Goal: Task Accomplishment & Management: Use online tool/utility

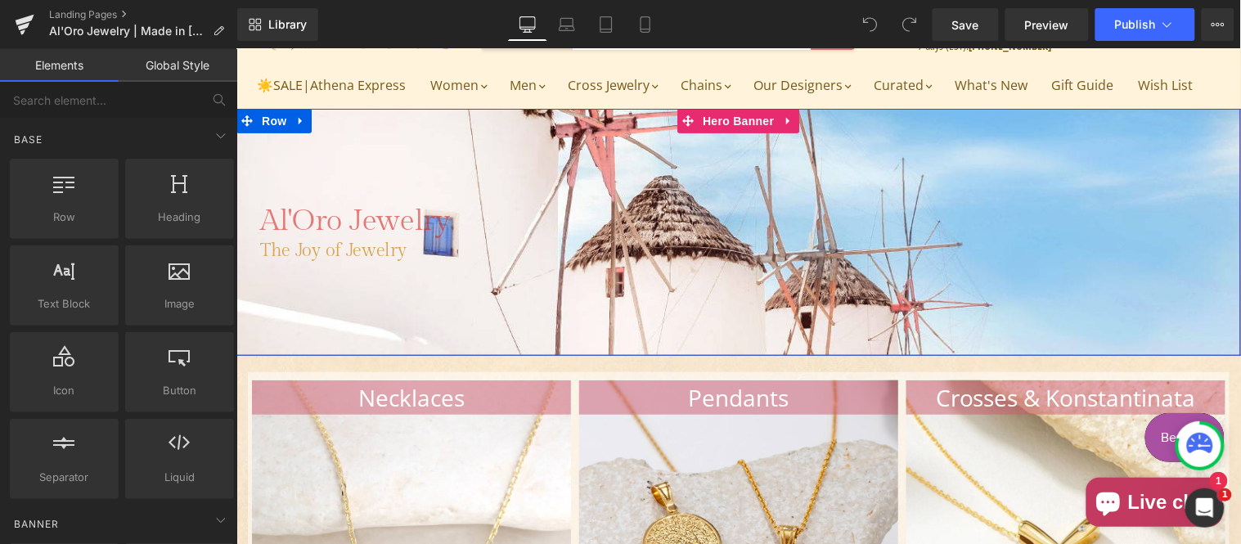
scroll to position [151, 0]
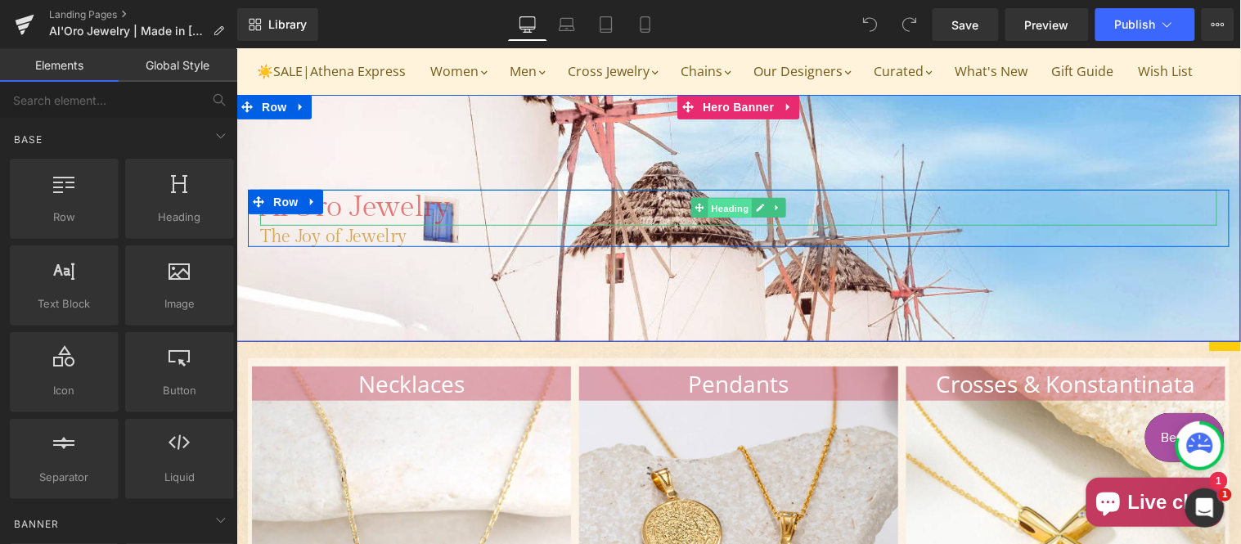
click at [732, 218] on span "Heading" at bounding box center [729, 208] width 44 height 20
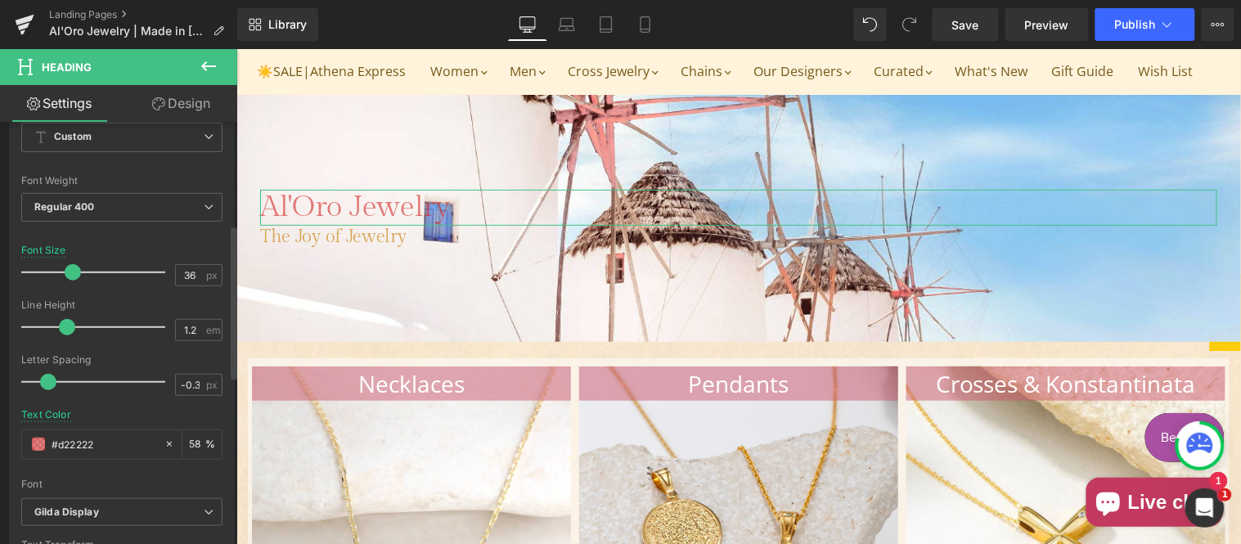
scroll to position [303, 0]
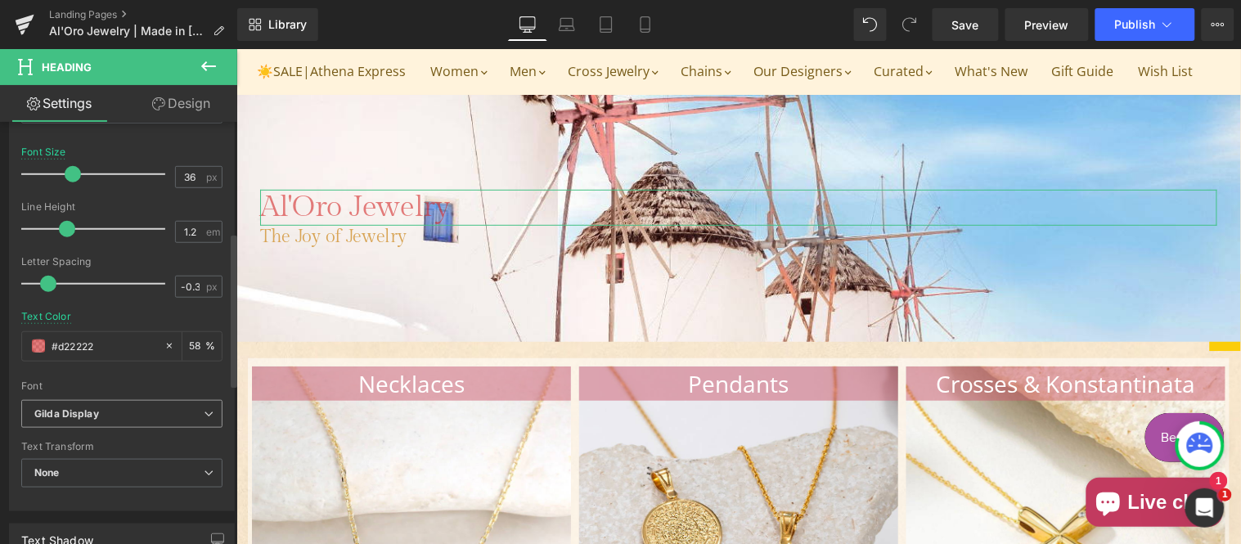
click at [105, 417] on b "Gilda Display" at bounding box center [118, 414] width 169 height 14
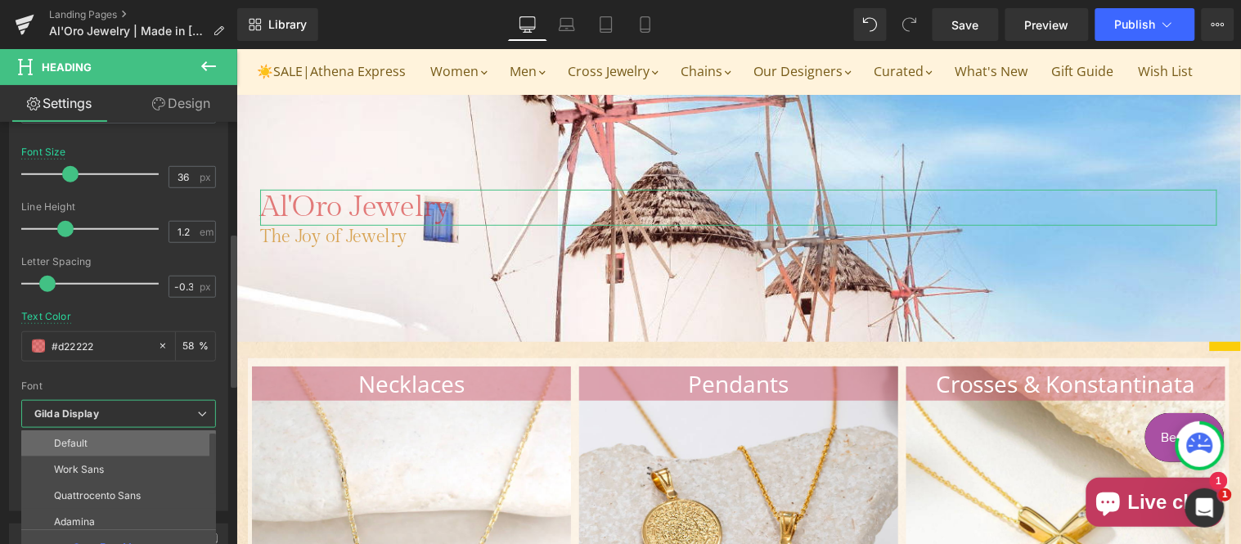
click at [101, 453] on li "Default" at bounding box center [122, 443] width 202 height 26
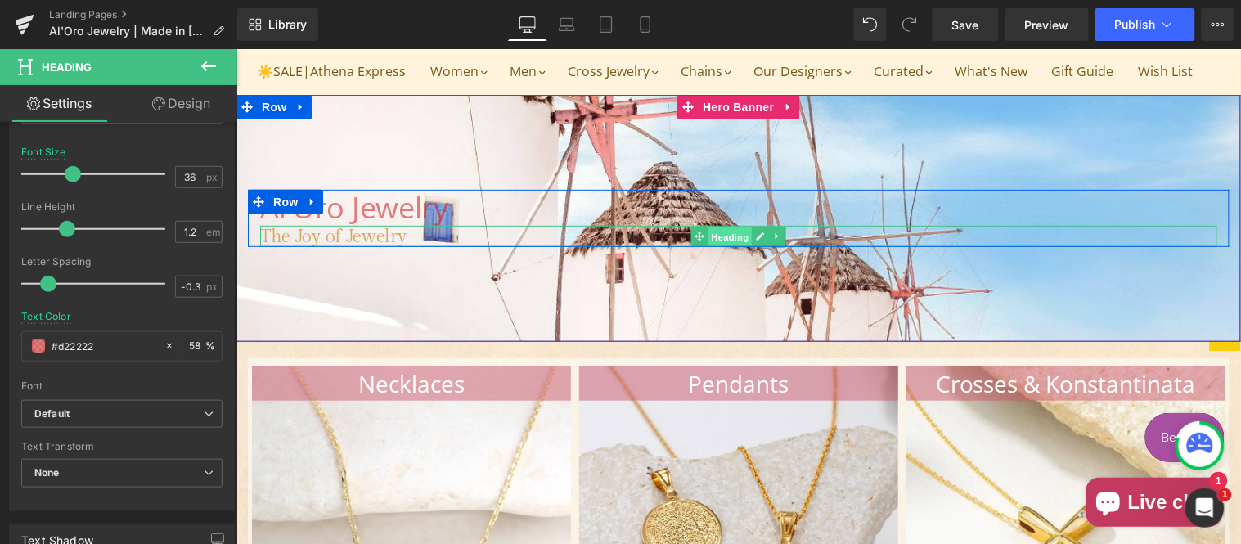
click at [716, 246] on span "Heading" at bounding box center [729, 237] width 44 height 20
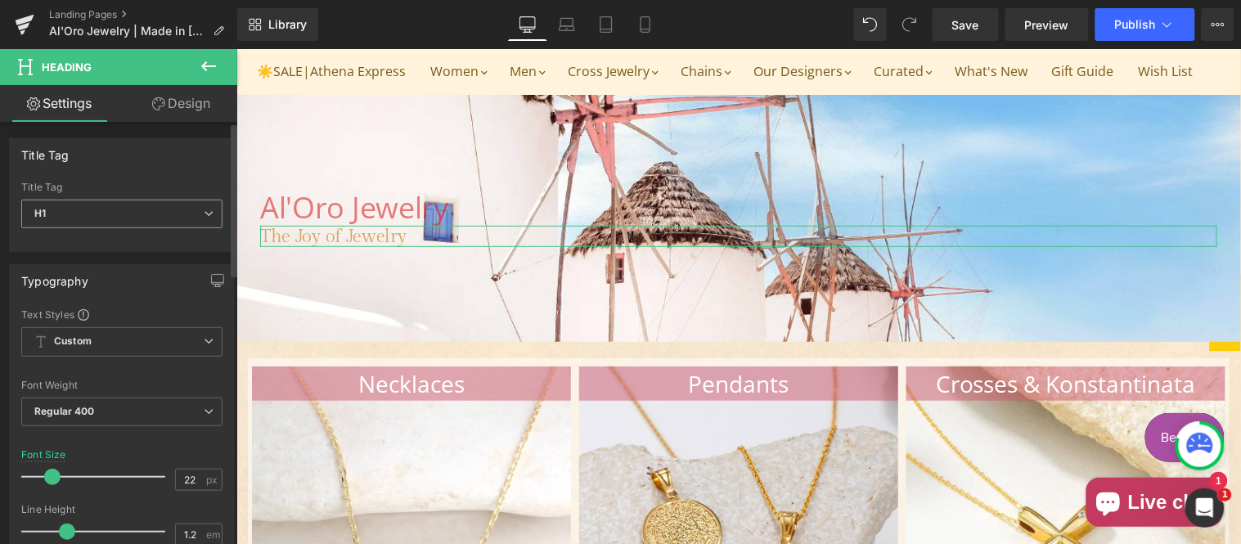
drag, startPoint x: 169, startPoint y: 213, endPoint x: 166, endPoint y: 222, distance: 9.6
click at [169, 213] on span "H1" at bounding box center [121, 214] width 201 height 29
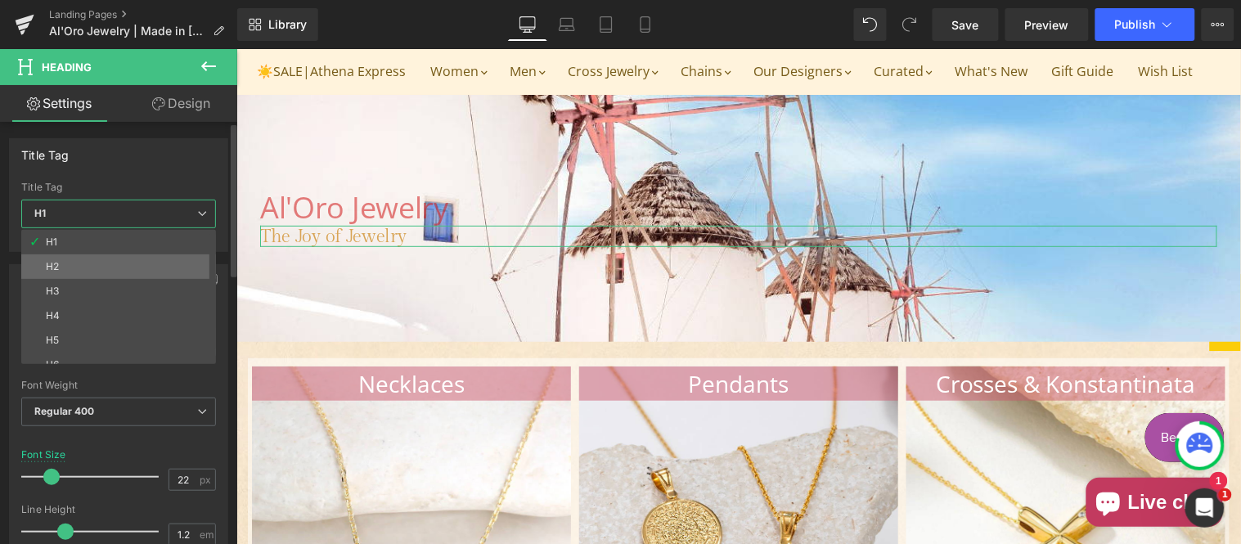
click at [98, 264] on li "H2" at bounding box center [122, 266] width 202 height 25
type input "20.8"
type input "1.15"
type input "0"
type input "#292929"
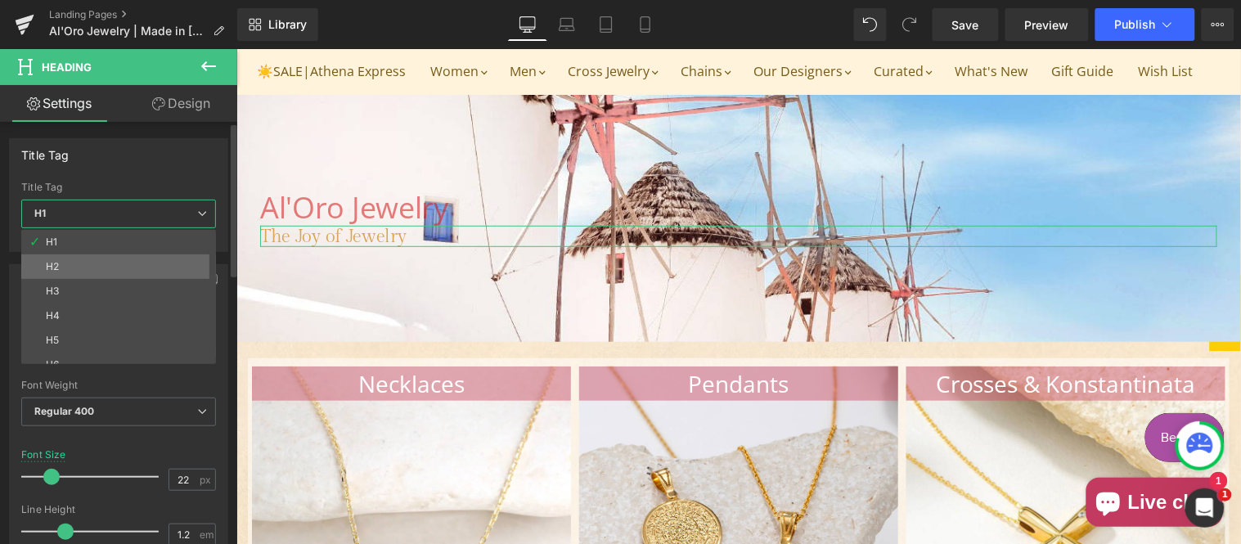
type input "100"
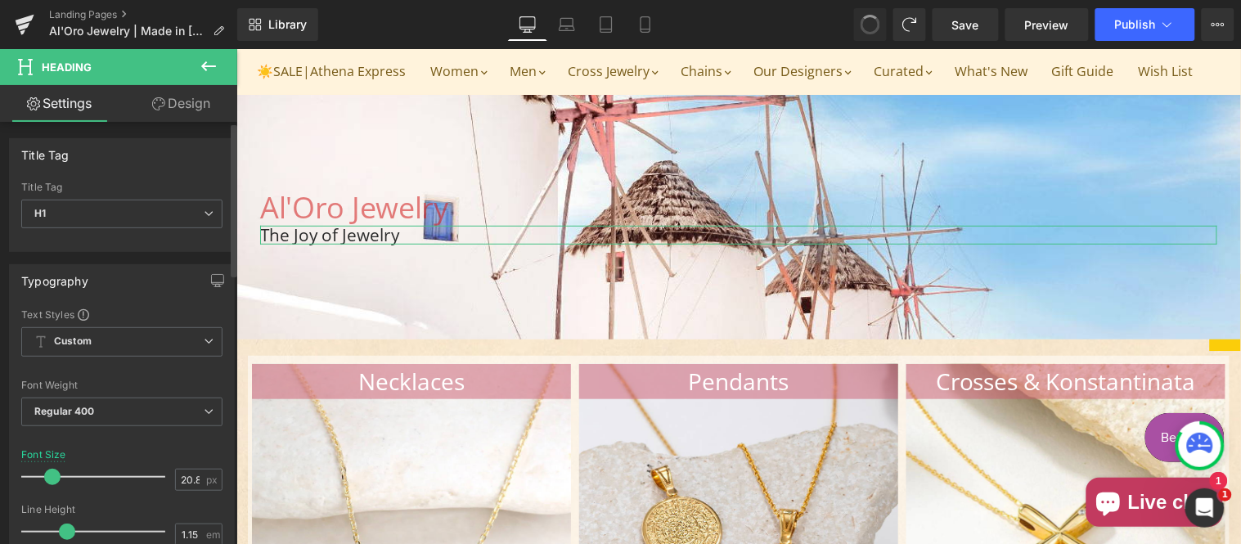
type input "22"
type input "1.2"
type input "-0.3"
type input "#d7a150"
type input "97"
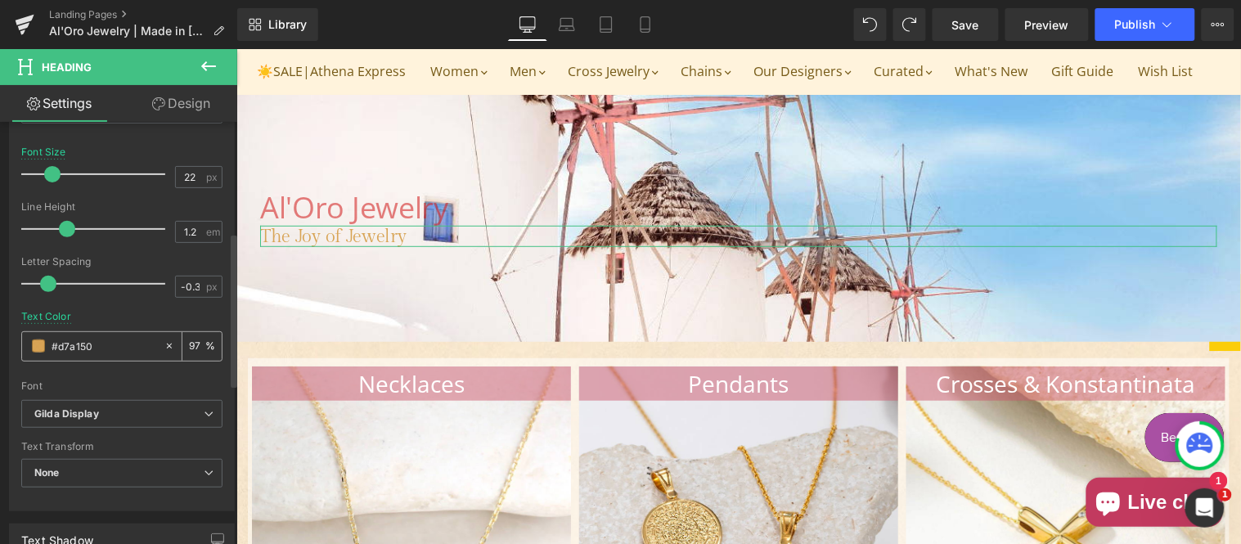
drag, startPoint x: 100, startPoint y: 347, endPoint x: 127, endPoint y: 346, distance: 27.0
click at [102, 346] on input "#d7a150" at bounding box center [104, 346] width 105 height 18
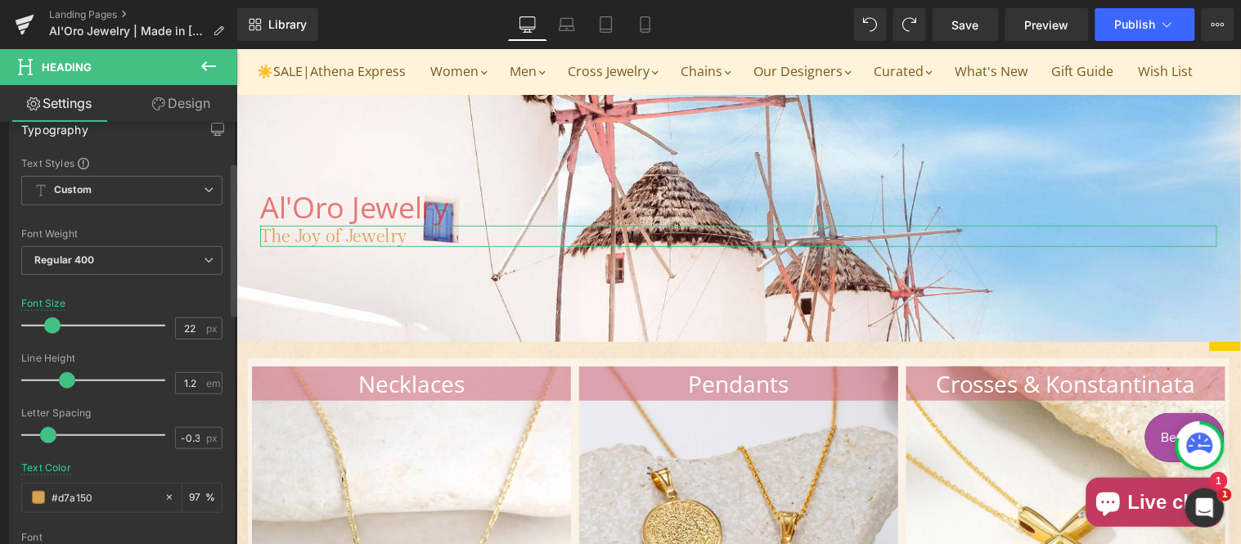
scroll to position [0, 0]
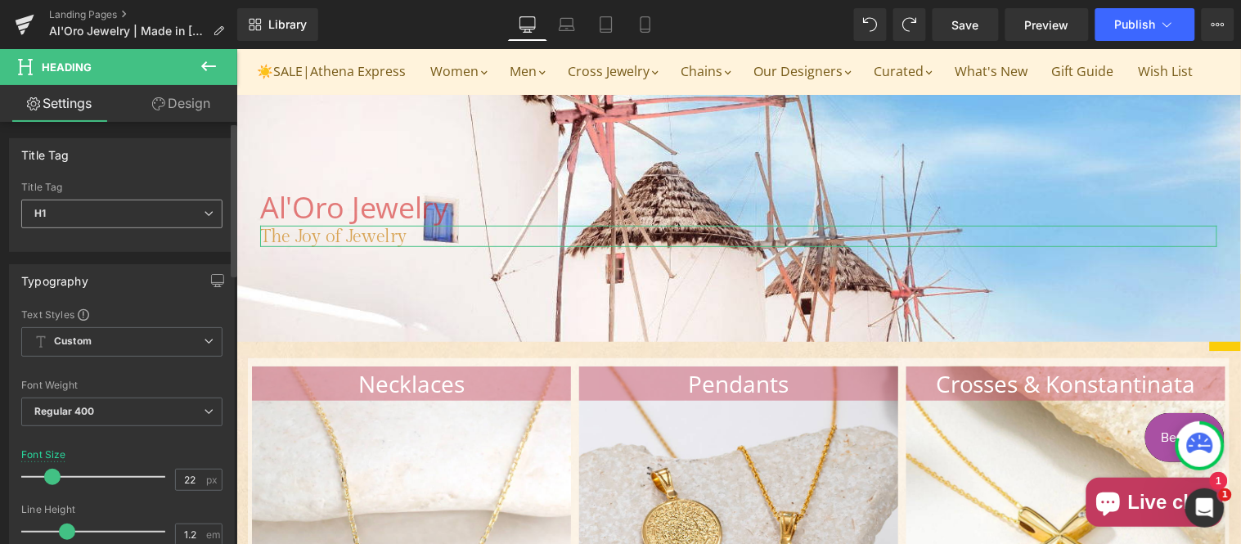
click at [108, 210] on span "H1" at bounding box center [121, 214] width 201 height 29
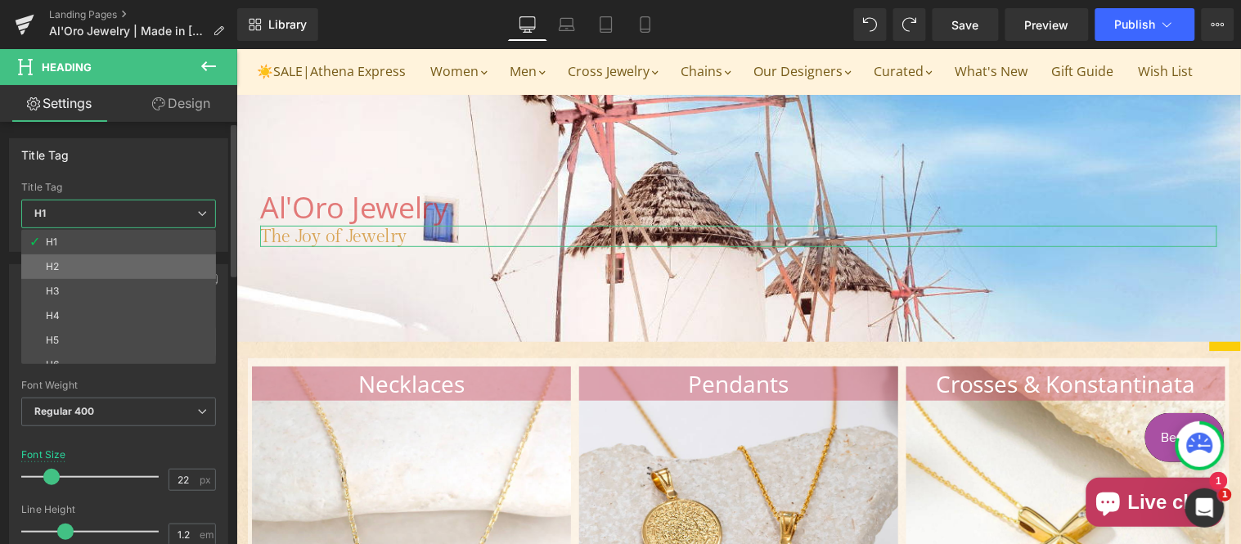
click at [90, 260] on li "H2" at bounding box center [122, 266] width 202 height 25
type input "20.8"
type input "1.15"
type input "0"
type input "#292929"
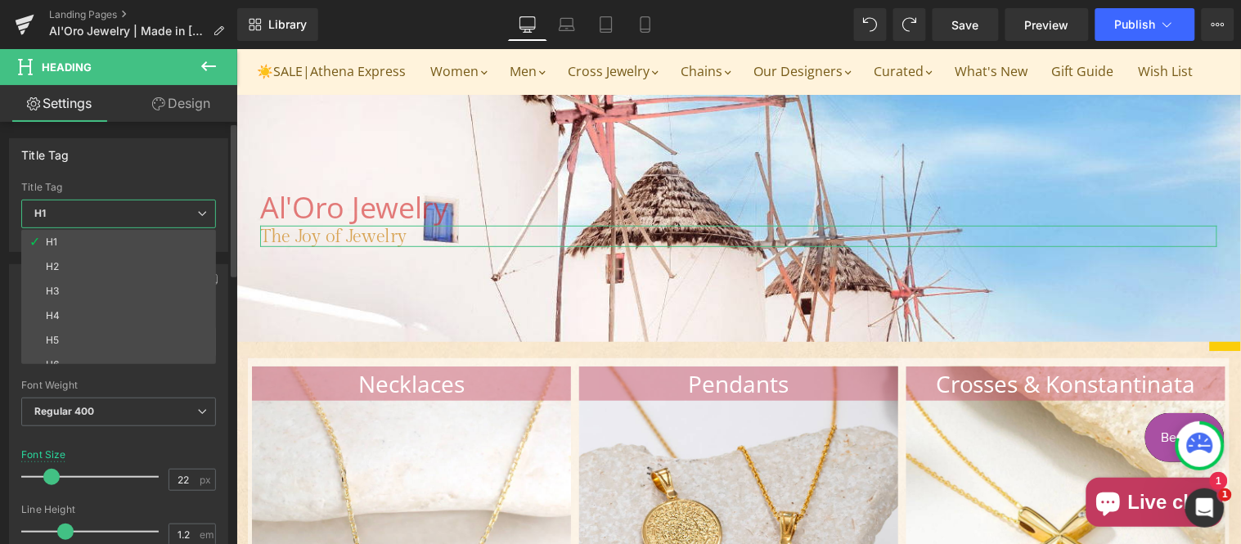
type input "100"
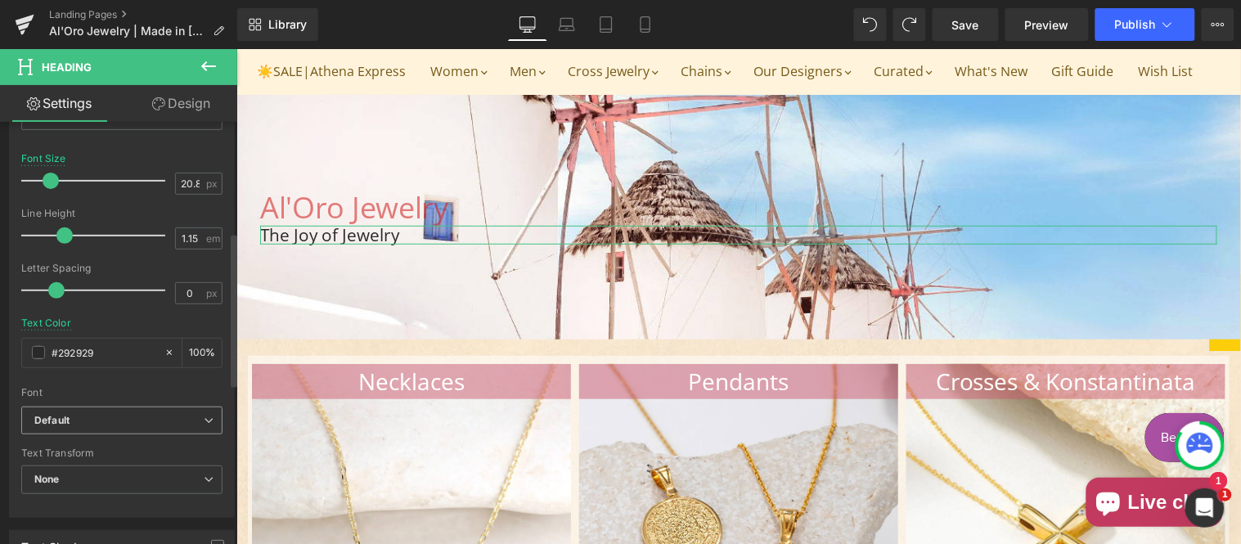
scroll to position [303, 0]
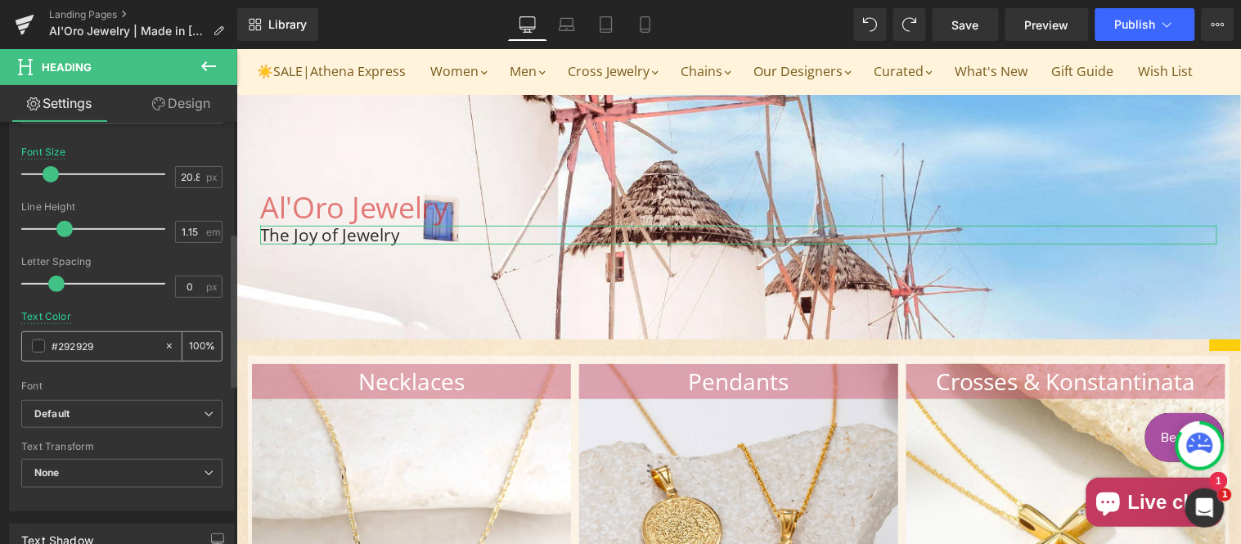
click at [117, 349] on input "#292929" at bounding box center [104, 346] width 105 height 18
paste input "d7a150"
type input "#d7a150"
drag, startPoint x: 186, startPoint y: 177, endPoint x: 150, endPoint y: 176, distance: 36.0
click at [150, 176] on div "Font Size 20.8 px" at bounding box center [121, 173] width 201 height 55
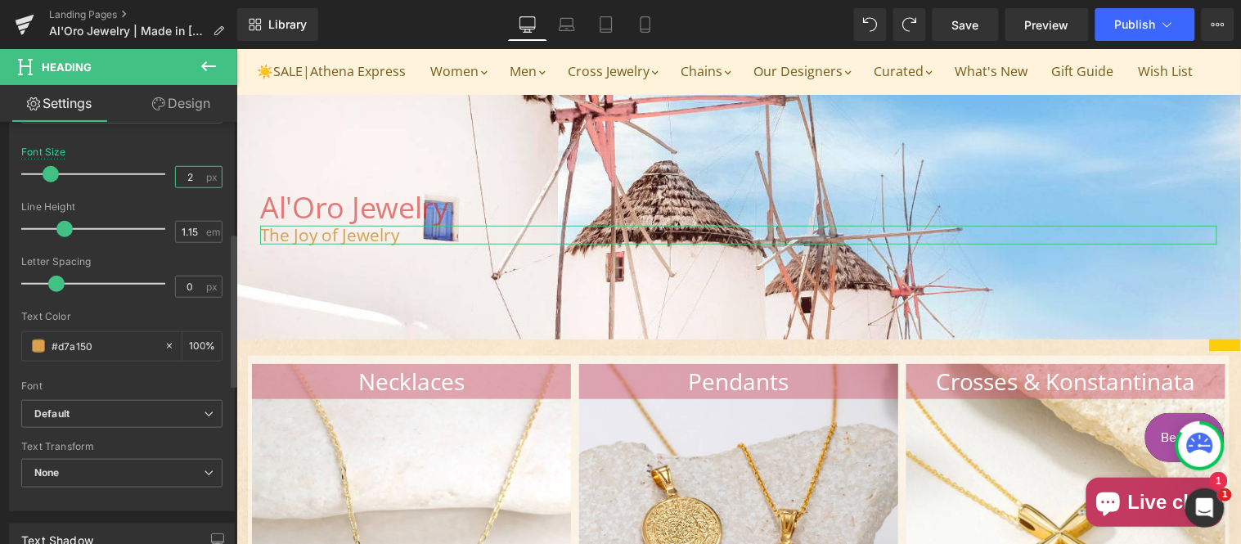
type input "22"
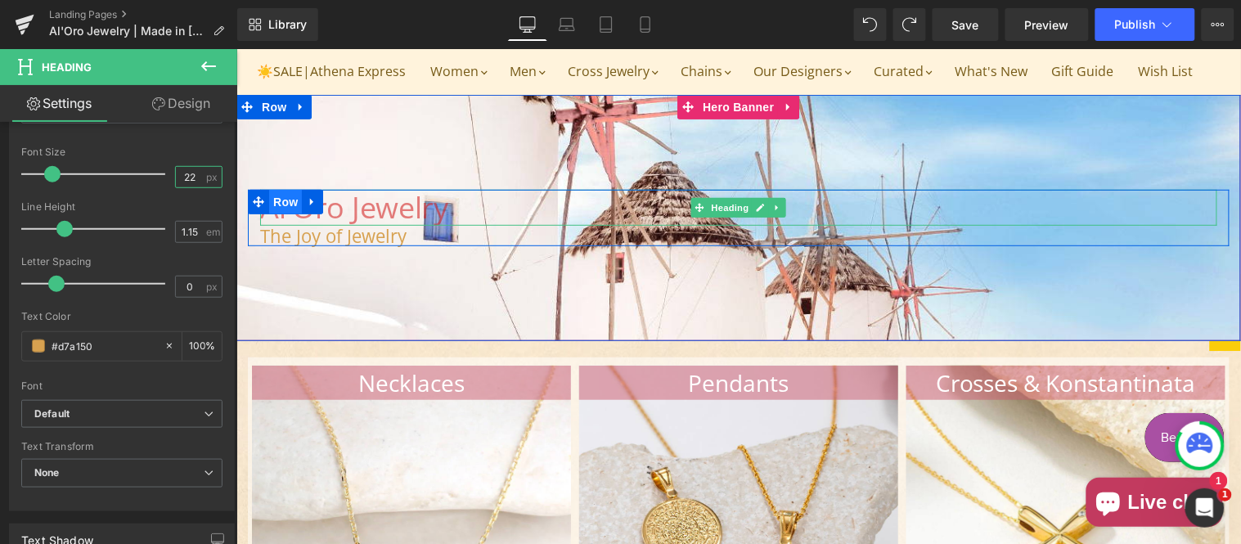
drag, startPoint x: 711, startPoint y: 258, endPoint x: 284, endPoint y: 255, distance: 427.0
click at [711, 217] on span "Heading" at bounding box center [729, 207] width 44 height 20
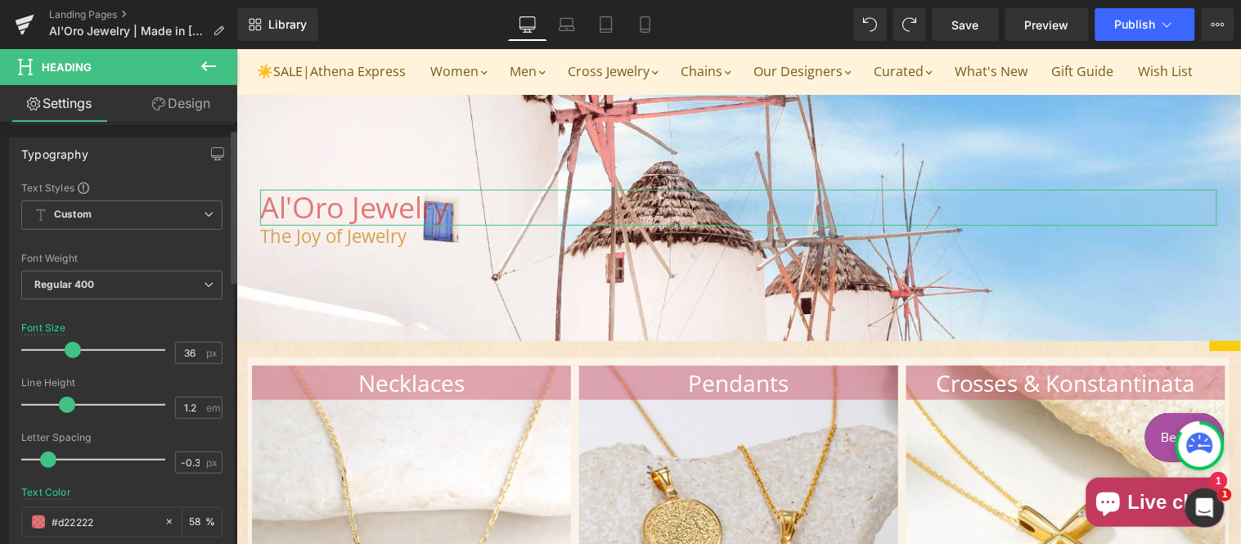
scroll to position [151, 0]
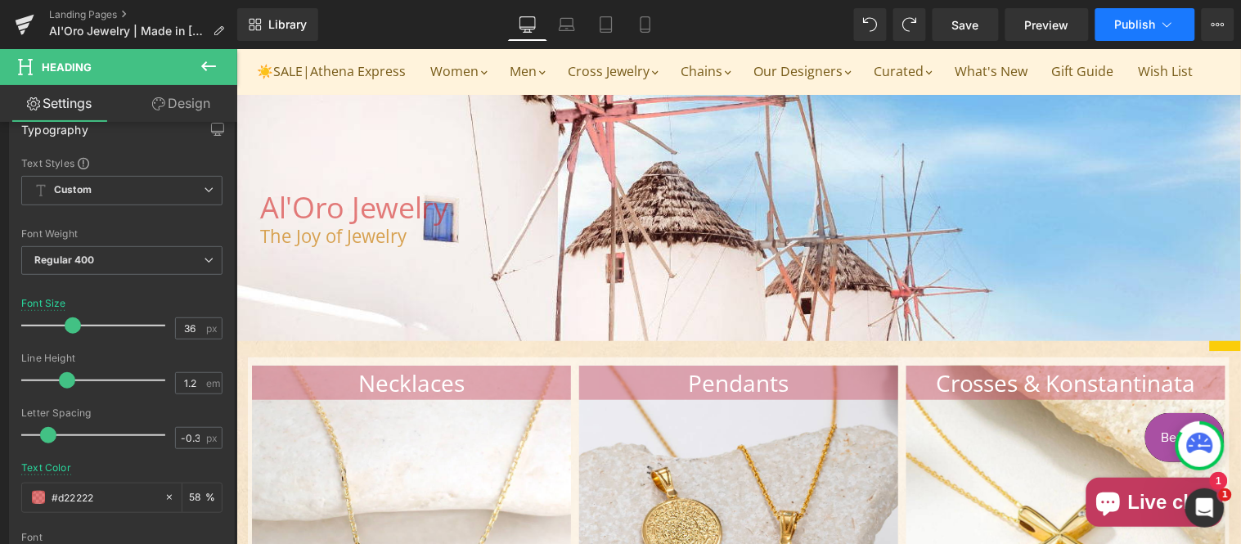
click at [1141, 21] on span "Publish" at bounding box center [1135, 24] width 41 height 13
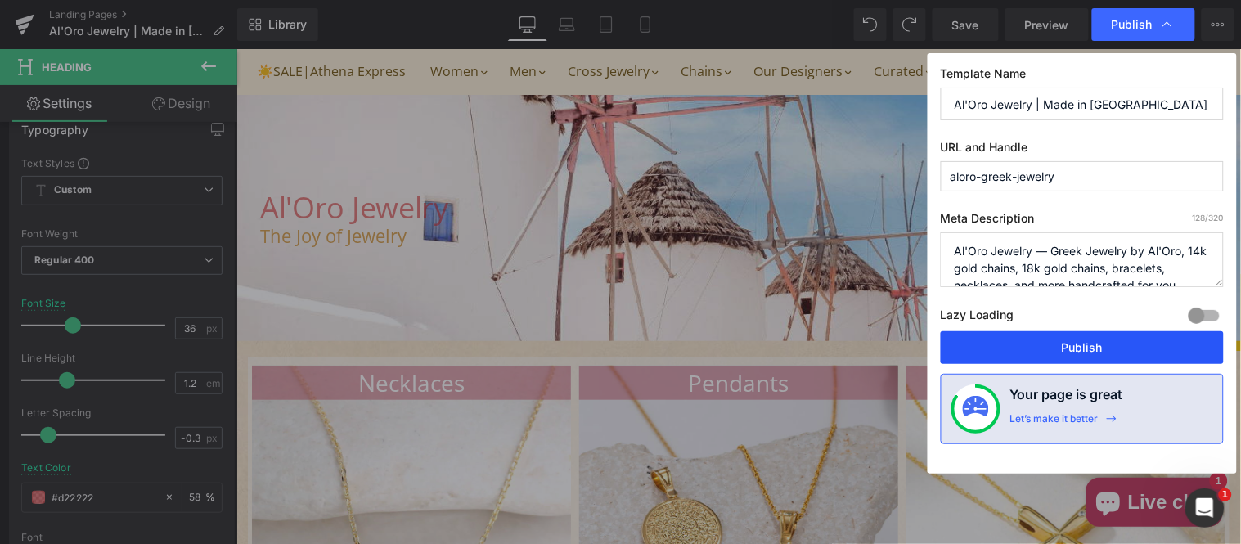
drag, startPoint x: 1049, startPoint y: 352, endPoint x: 598, endPoint y: 237, distance: 465.0
click at [1049, 352] on button "Publish" at bounding box center [1082, 347] width 283 height 33
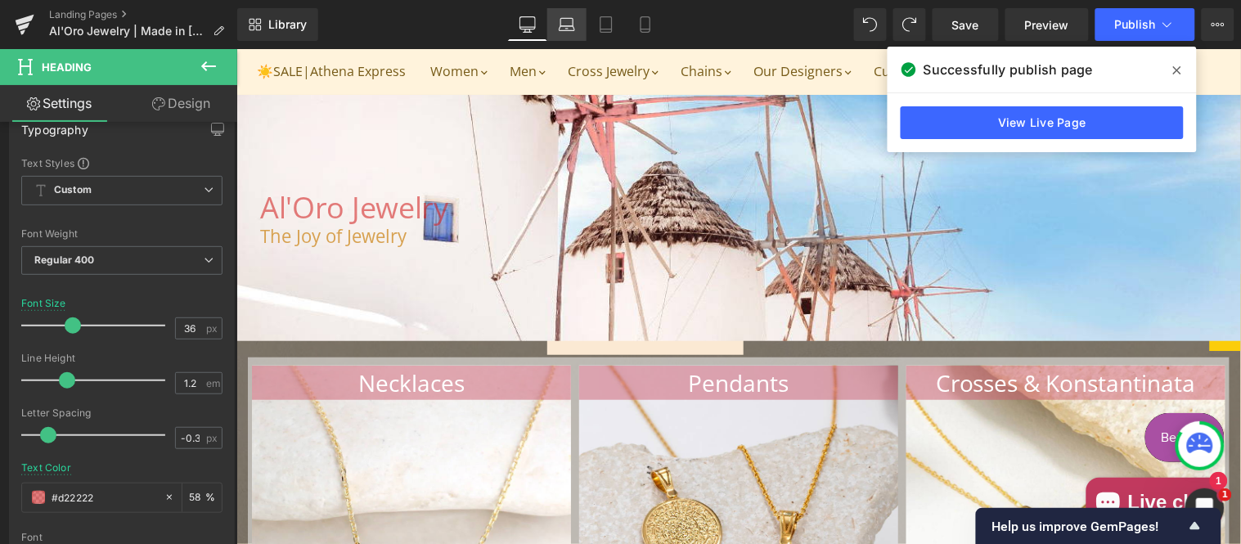
click at [568, 25] on icon at bounding box center [567, 24] width 16 height 16
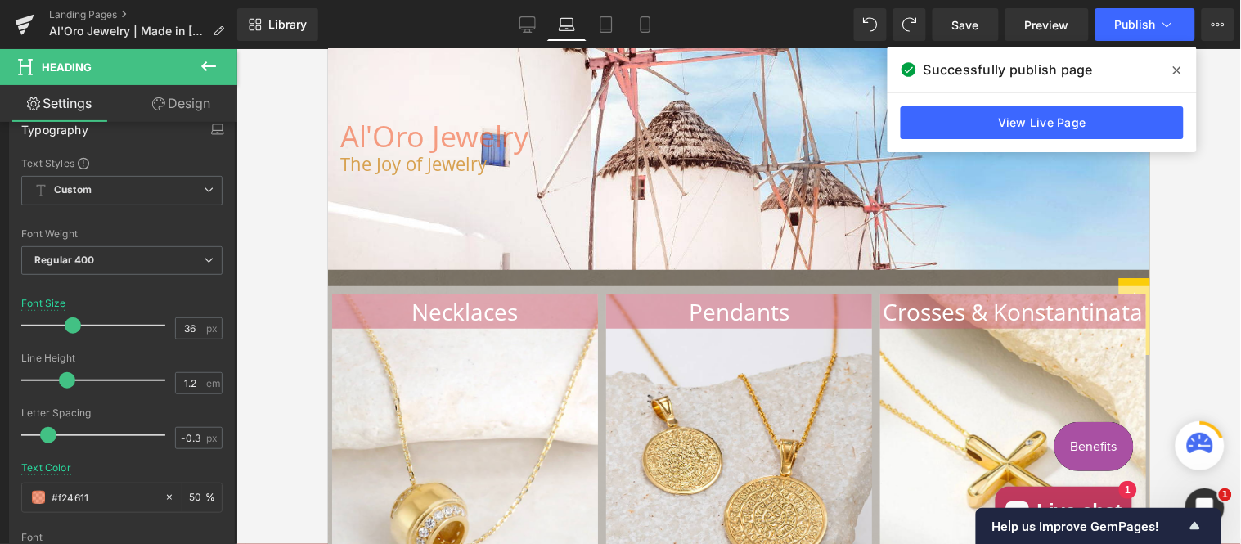
type input "#f24611"
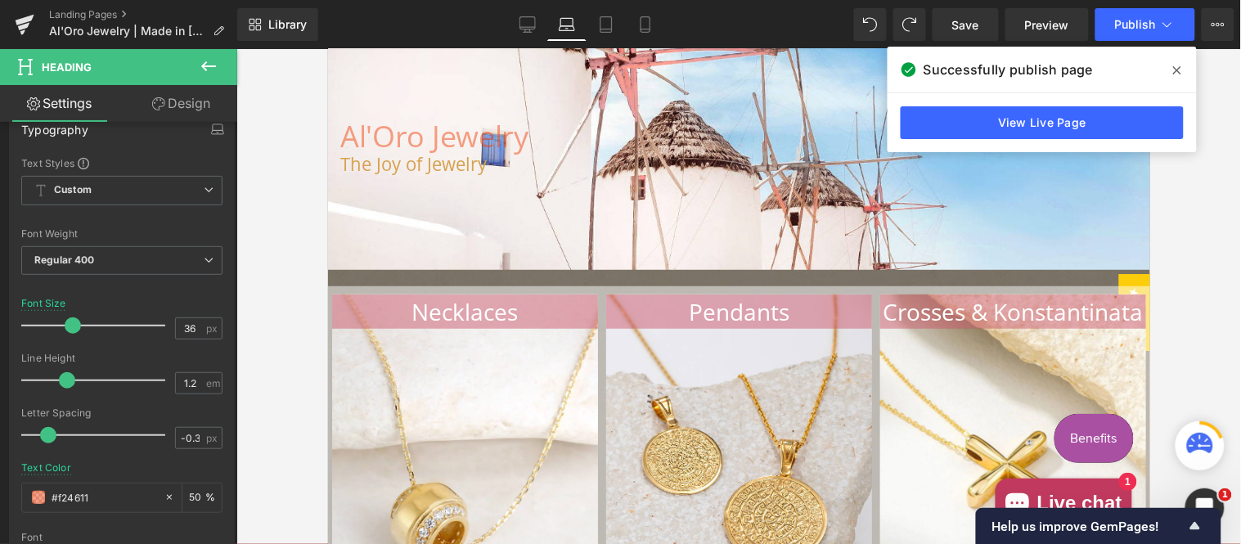
scroll to position [61, 0]
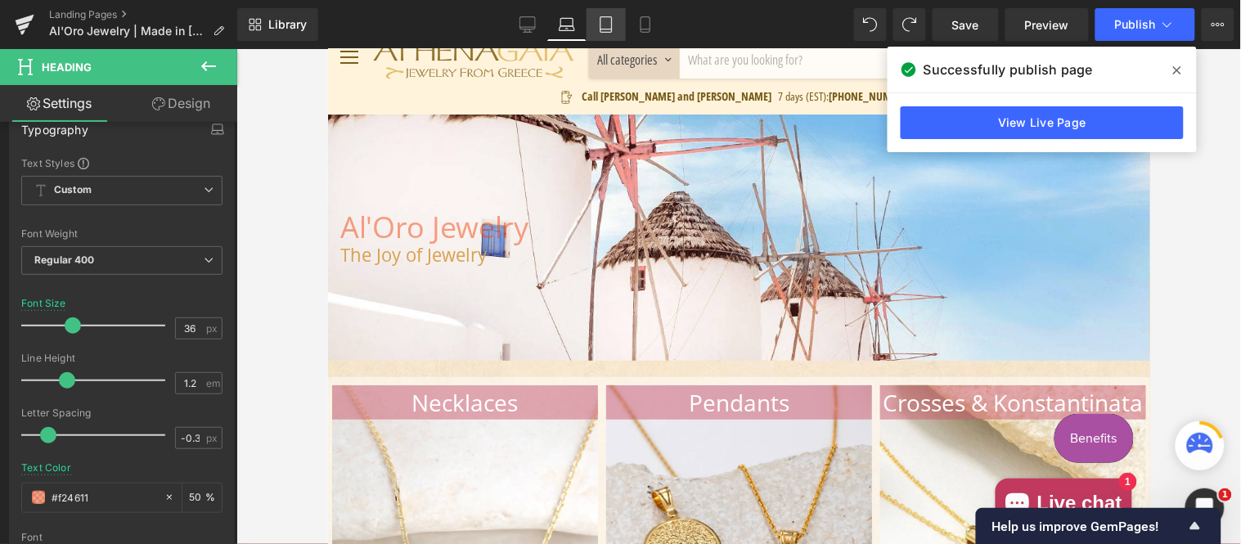
click at [603, 21] on icon at bounding box center [606, 24] width 16 height 16
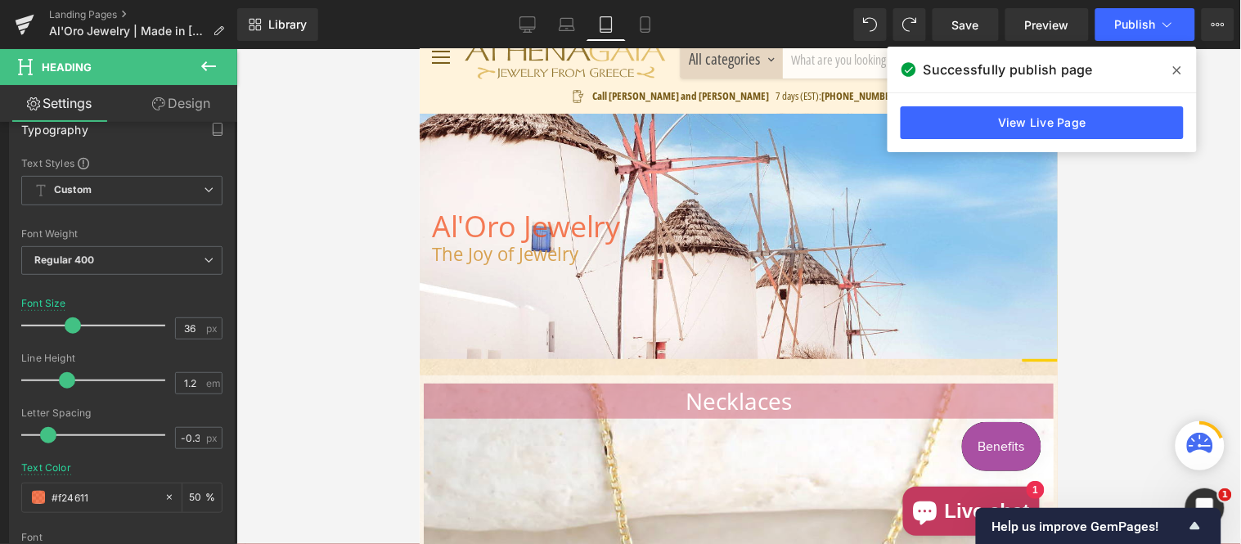
type input "70"
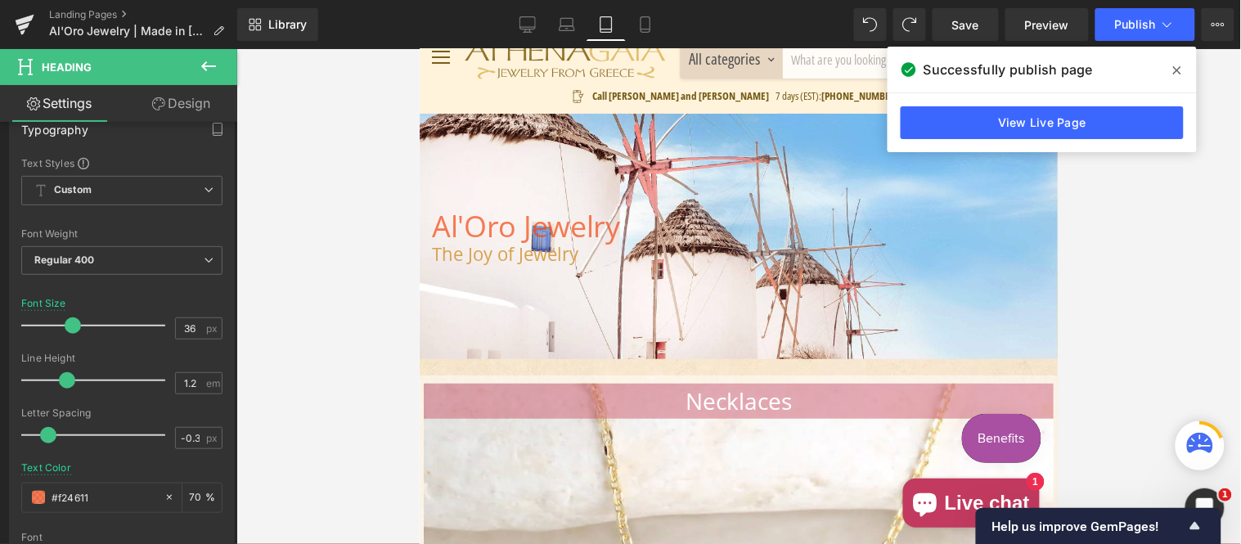
scroll to position [60, 0]
click at [637, 31] on icon at bounding box center [645, 24] width 16 height 16
type input "38"
type input "#e67474"
type input "100"
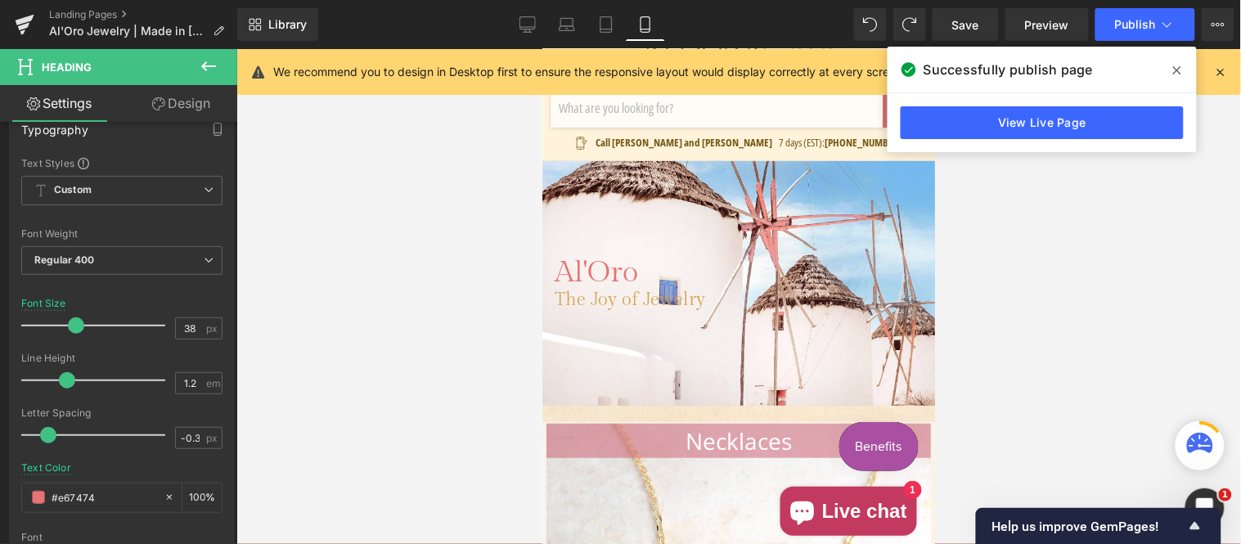
scroll to position [0, 0]
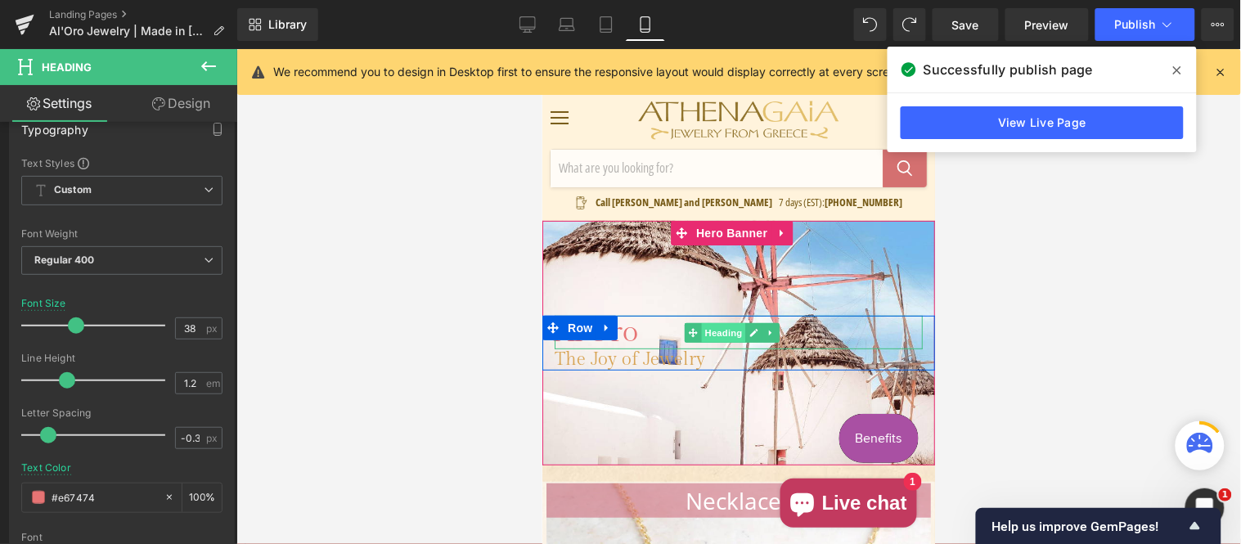
click at [701, 328] on span "Heading" at bounding box center [722, 332] width 44 height 20
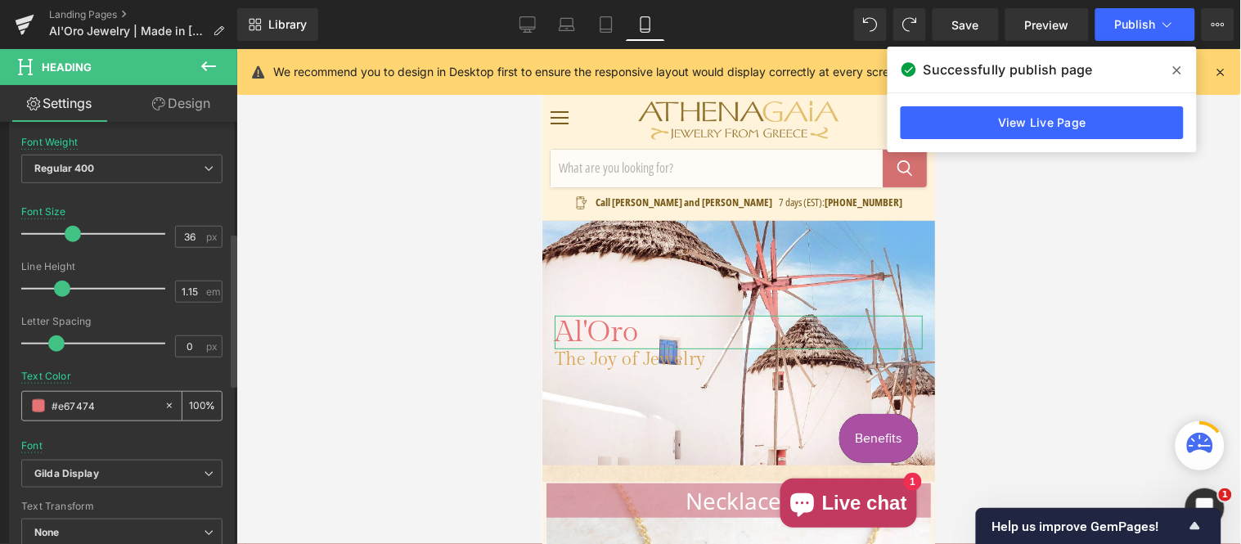
scroll to position [303, 0]
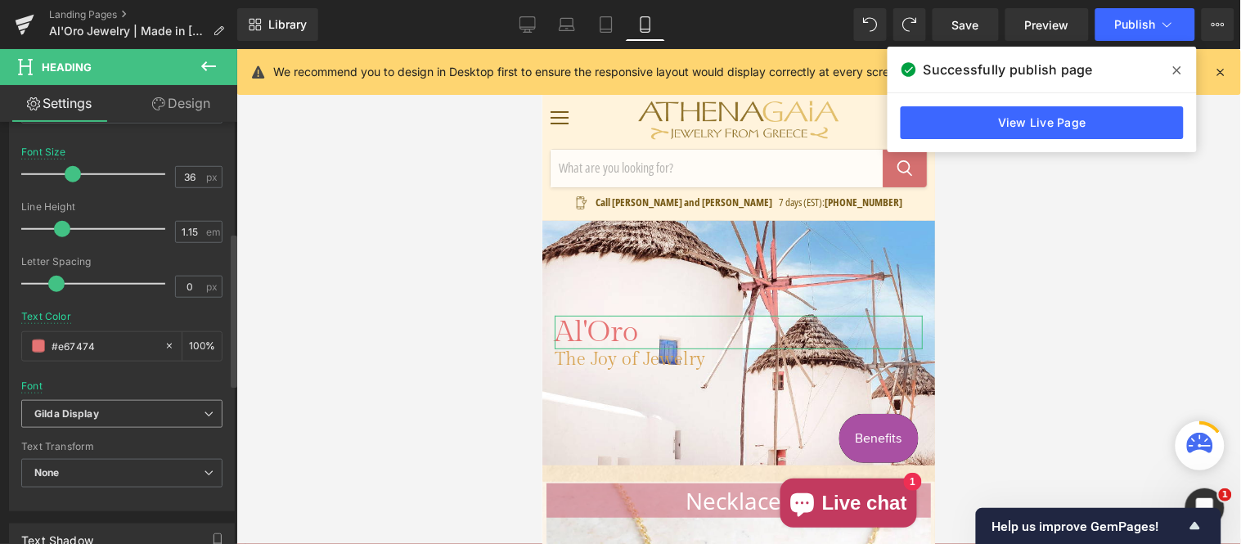
click at [106, 406] on span "Gilda Display" at bounding box center [121, 414] width 201 height 29
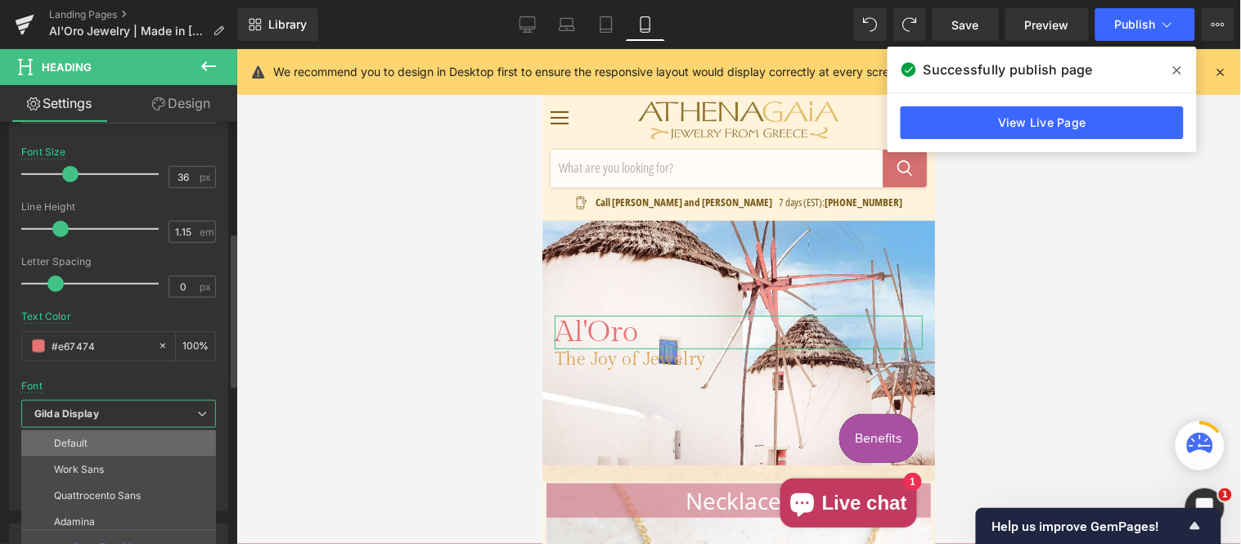
click at [95, 450] on li "Default" at bounding box center [122, 443] width 202 height 26
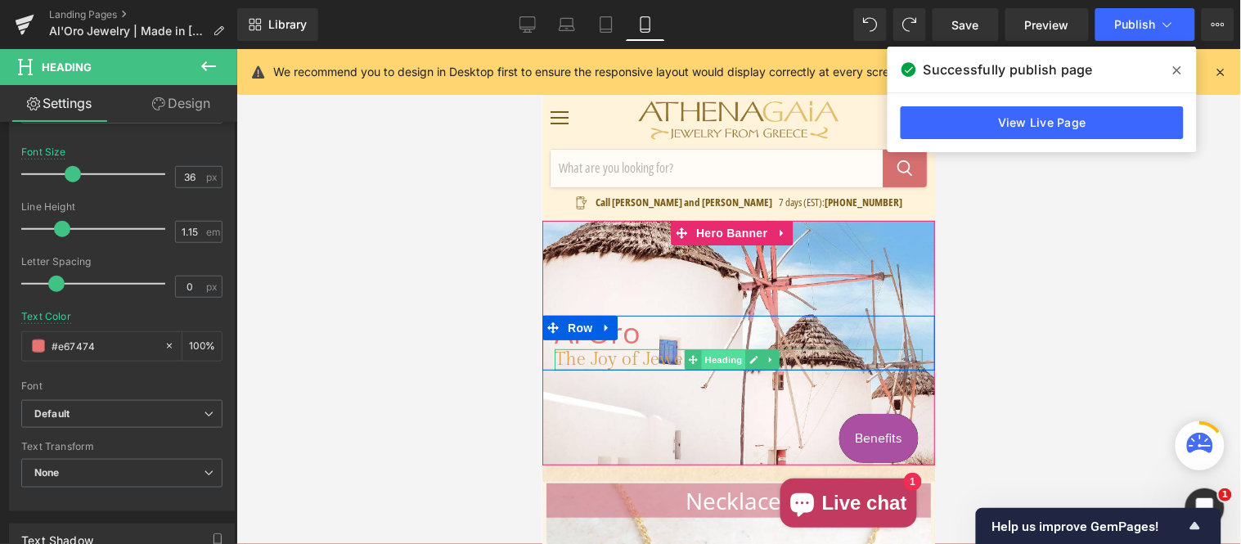
click at [726, 362] on span "Heading" at bounding box center [722, 359] width 44 height 20
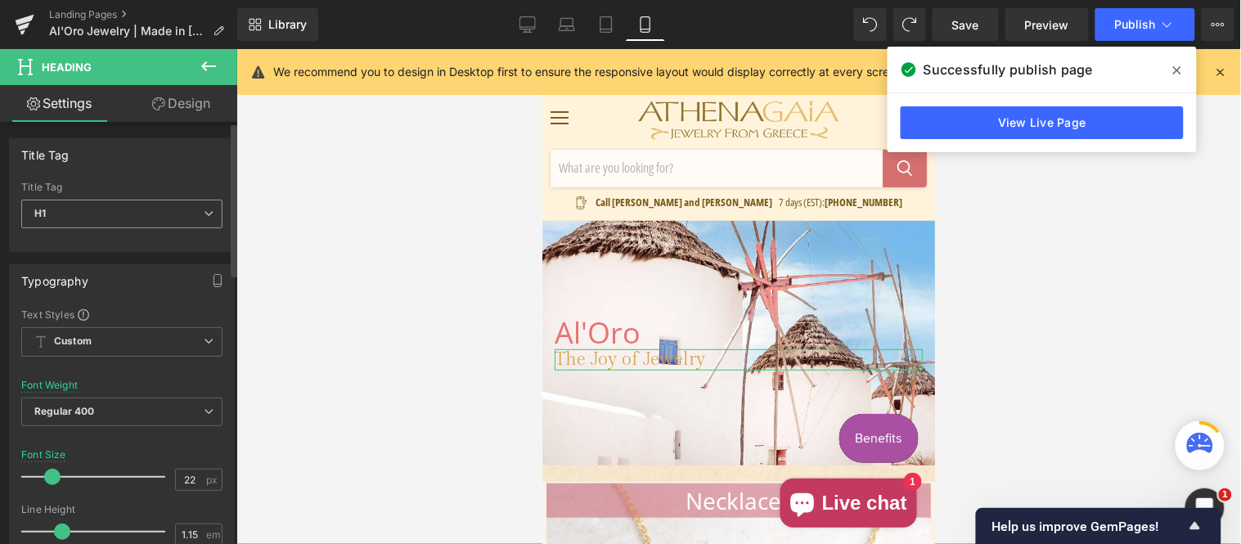
click at [108, 209] on span "H1" at bounding box center [121, 214] width 201 height 29
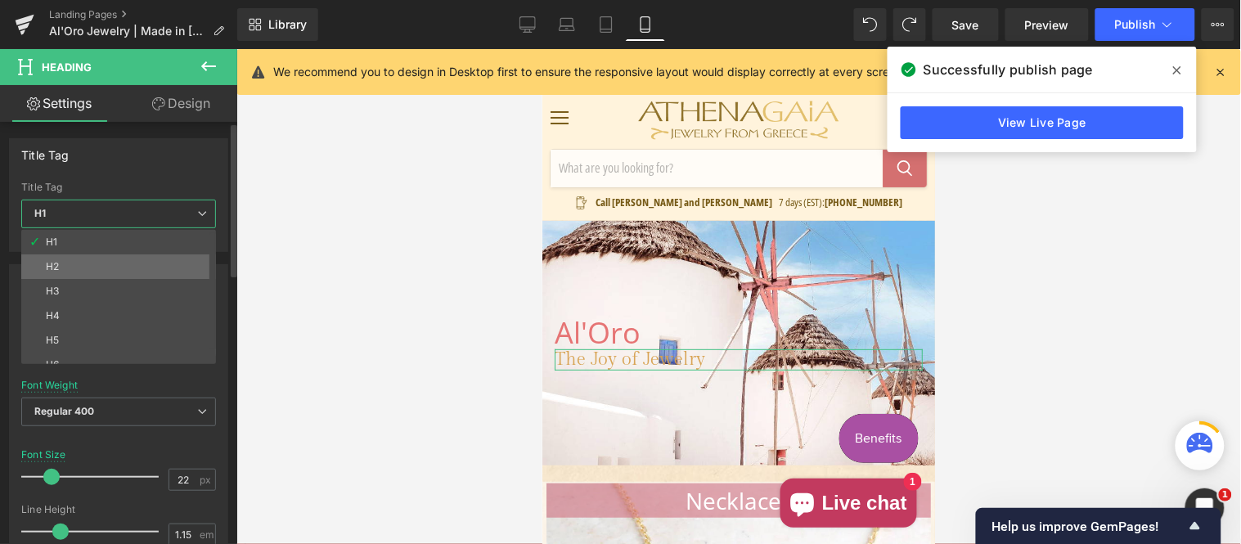
click at [92, 259] on li "H2" at bounding box center [122, 266] width 202 height 25
type input "18.56"
type input "#292929"
type input "100"
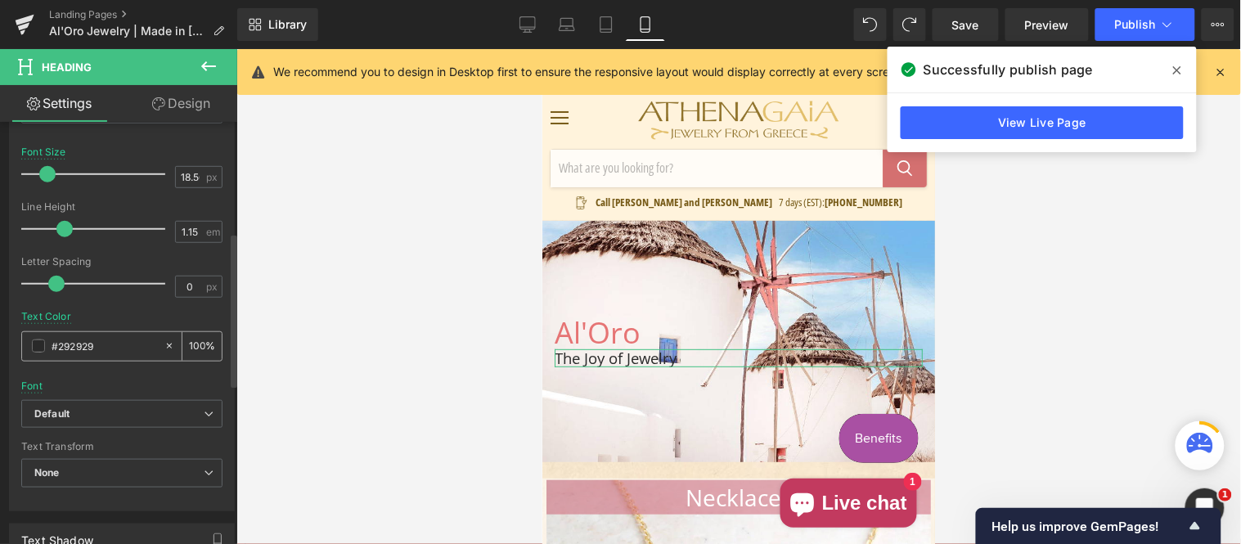
click at [110, 345] on input "#292929" at bounding box center [104, 346] width 105 height 18
paste input "d7a150"
type input "#d7a150"
click at [1134, 31] on button "Publish" at bounding box center [1145, 24] width 100 height 33
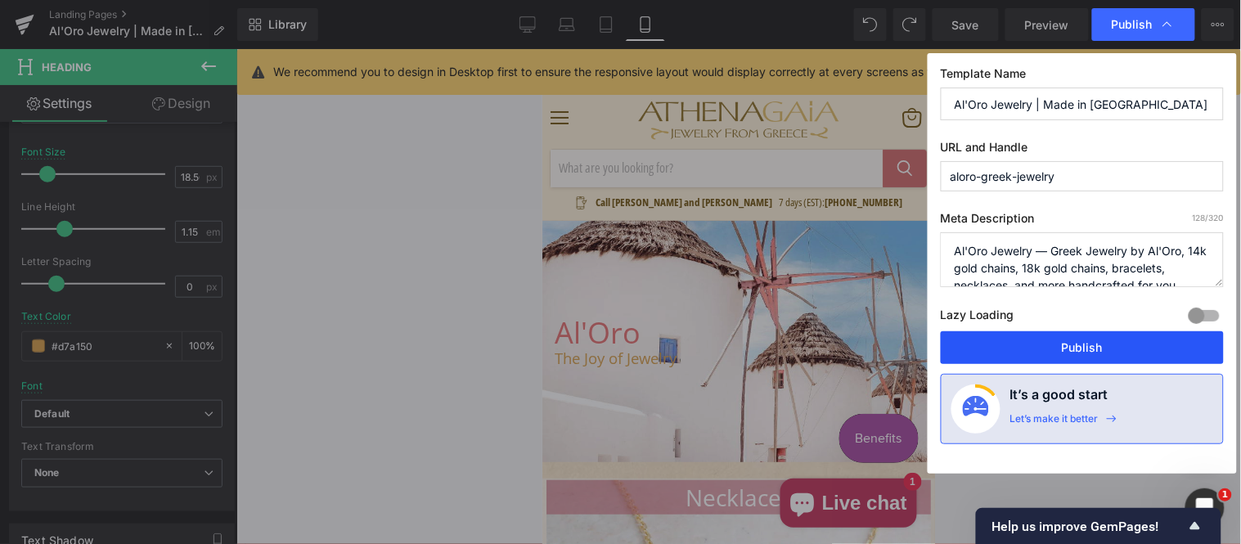
click at [1042, 356] on button "Publish" at bounding box center [1082, 347] width 283 height 33
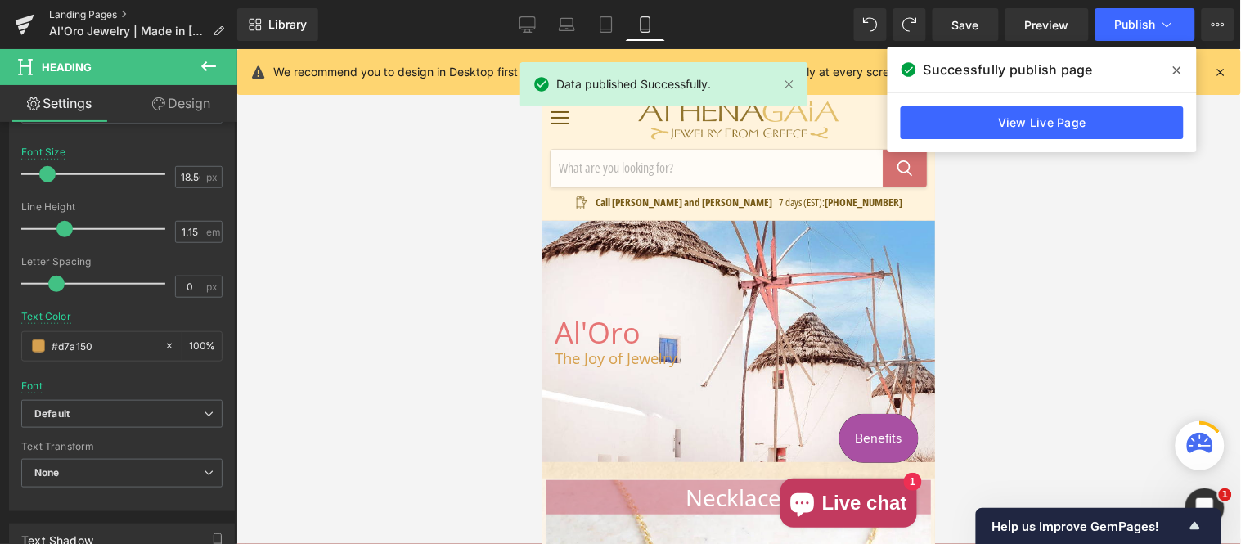
click at [105, 8] on link "Landing Pages" at bounding box center [143, 14] width 188 height 13
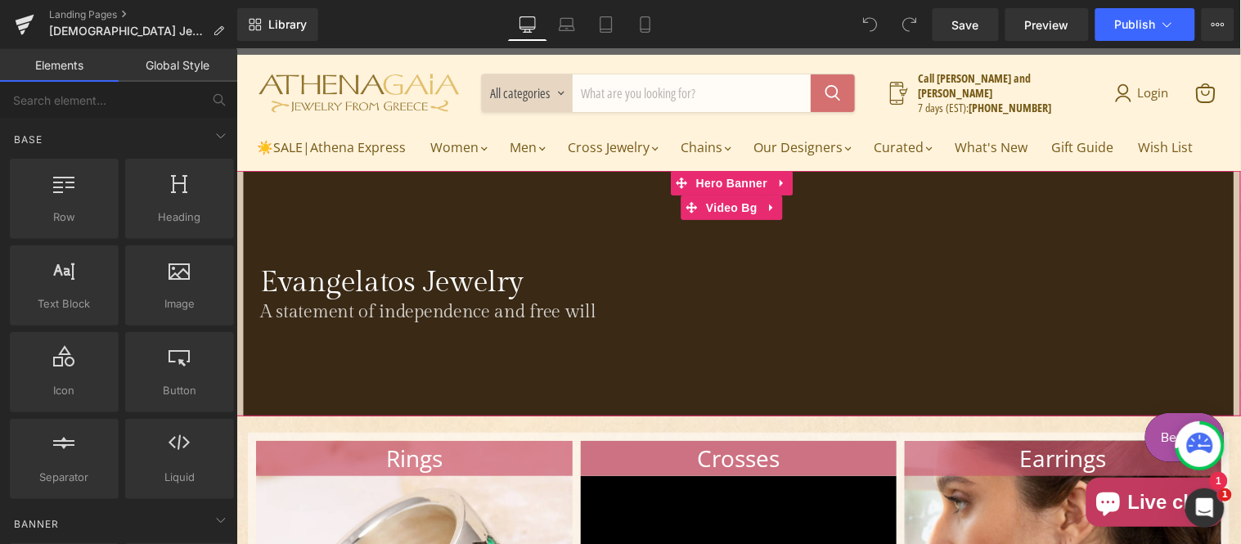
scroll to position [151, 0]
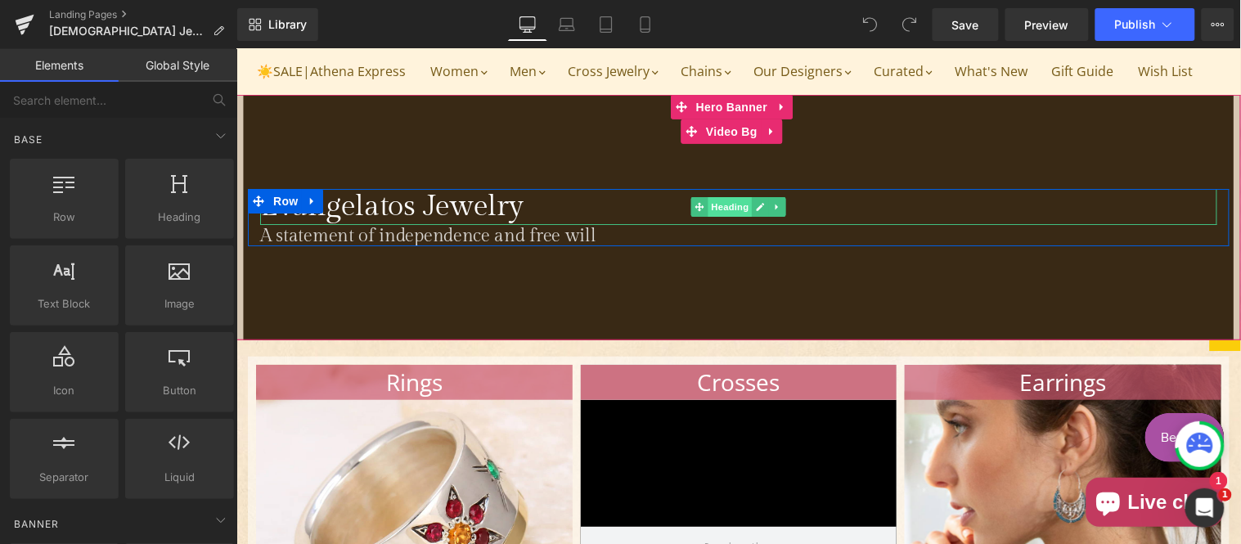
click at [713, 216] on span "Heading" at bounding box center [729, 206] width 44 height 20
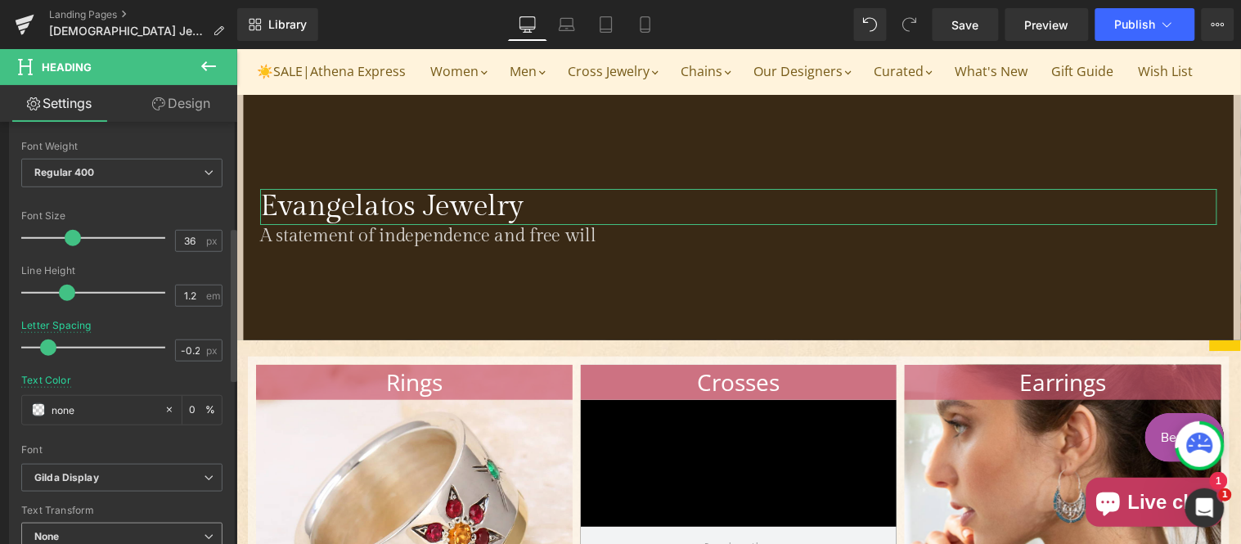
scroll to position [454, 0]
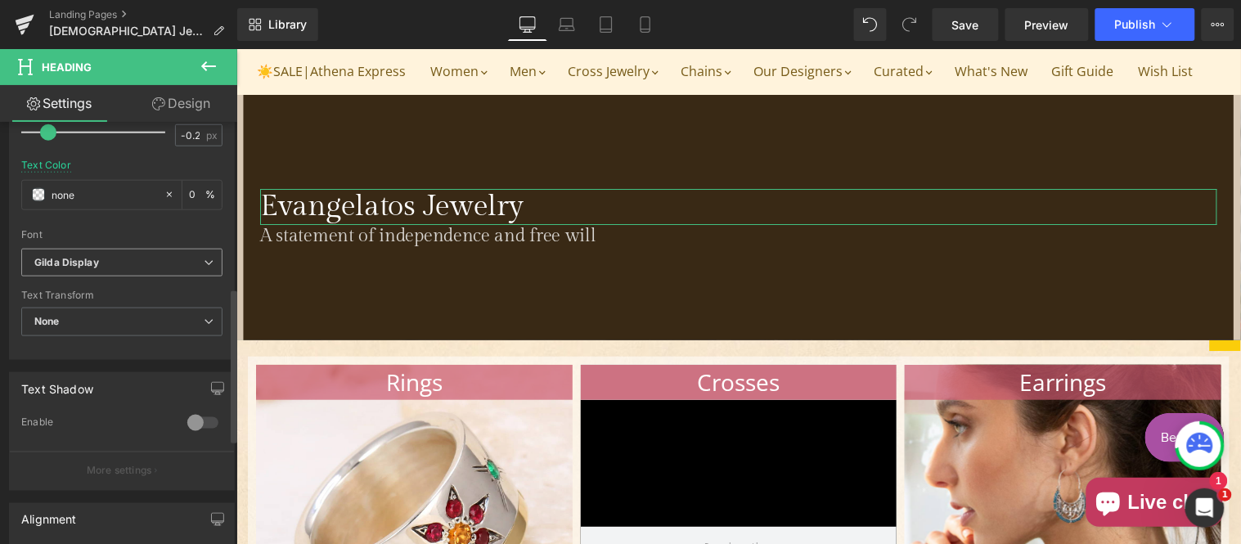
click at [119, 264] on b "Gilda Display" at bounding box center [118, 263] width 169 height 14
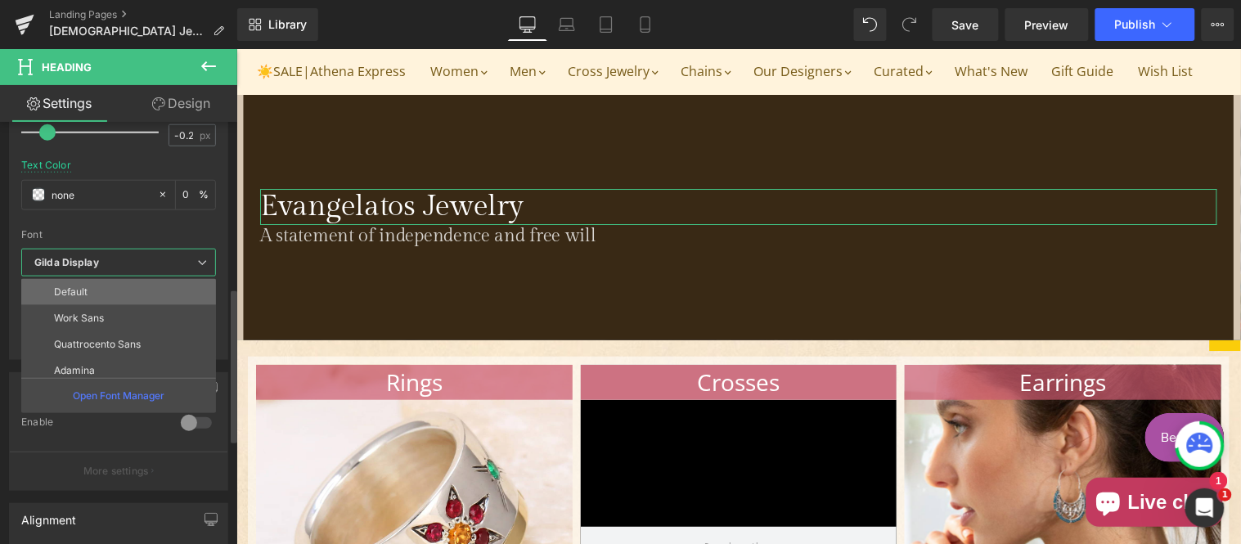
click at [109, 299] on li "Default" at bounding box center [122, 292] width 202 height 26
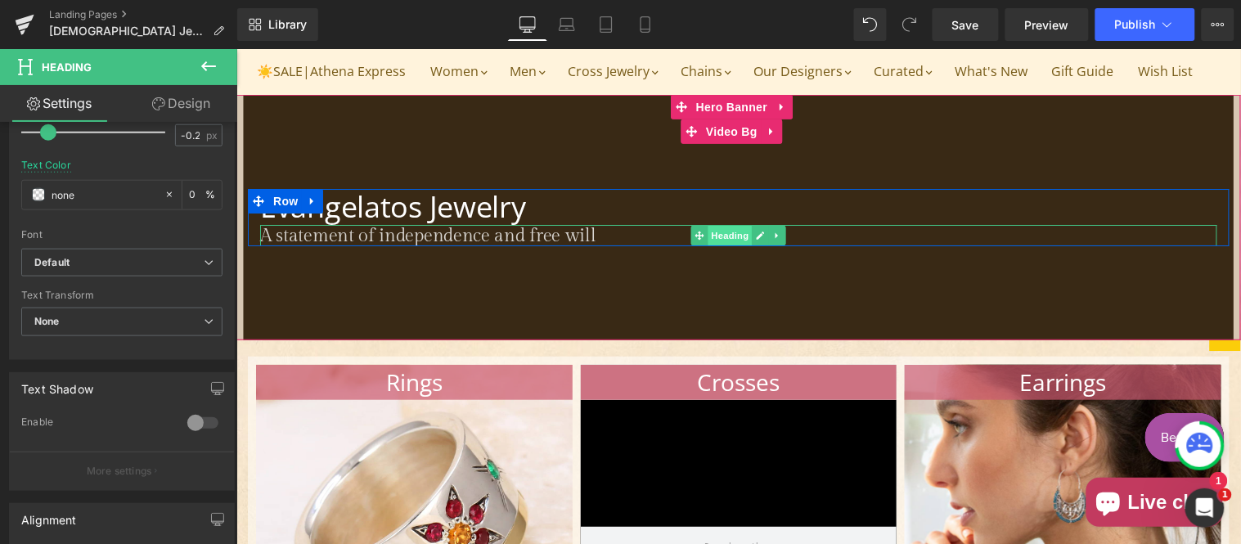
click at [718, 245] on span "Heading" at bounding box center [729, 235] width 44 height 20
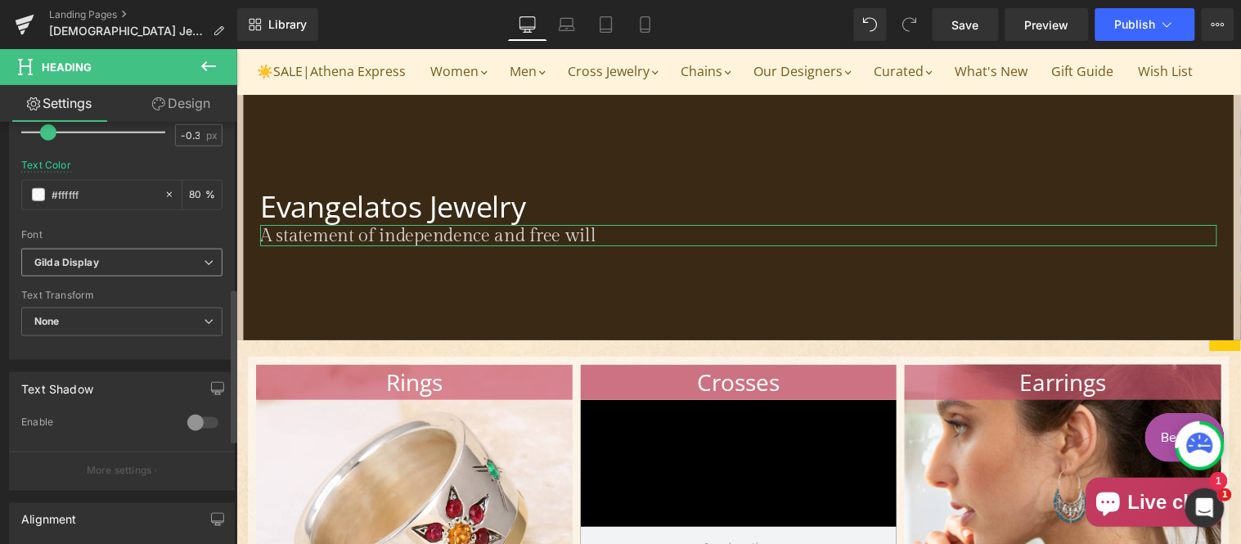
click at [104, 257] on b "Gilda Display" at bounding box center [118, 263] width 169 height 14
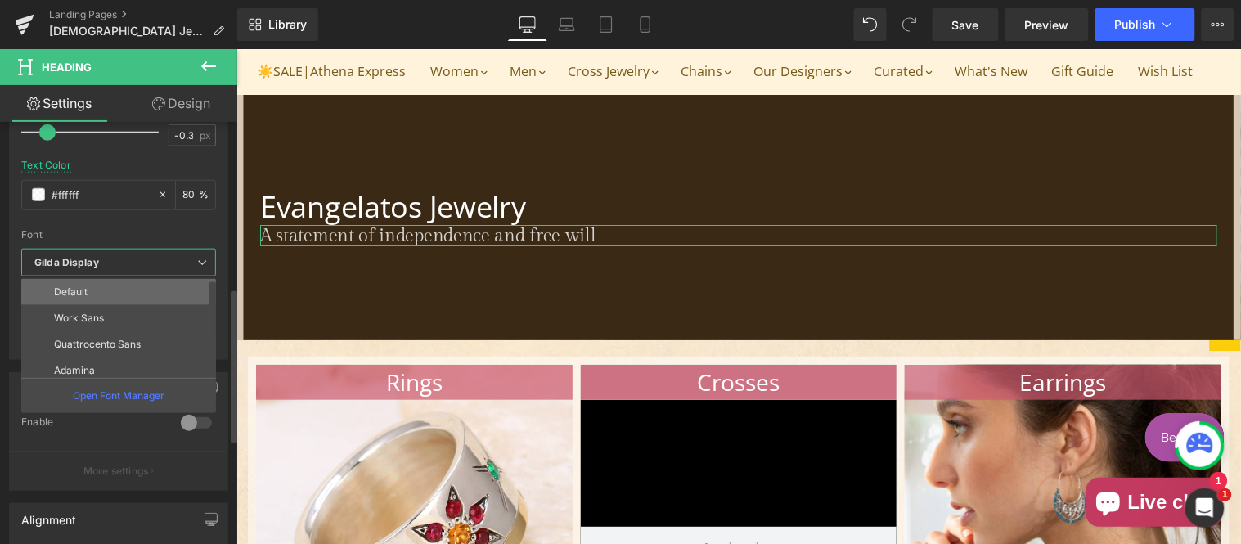
click at [112, 293] on li "Default" at bounding box center [122, 292] width 202 height 26
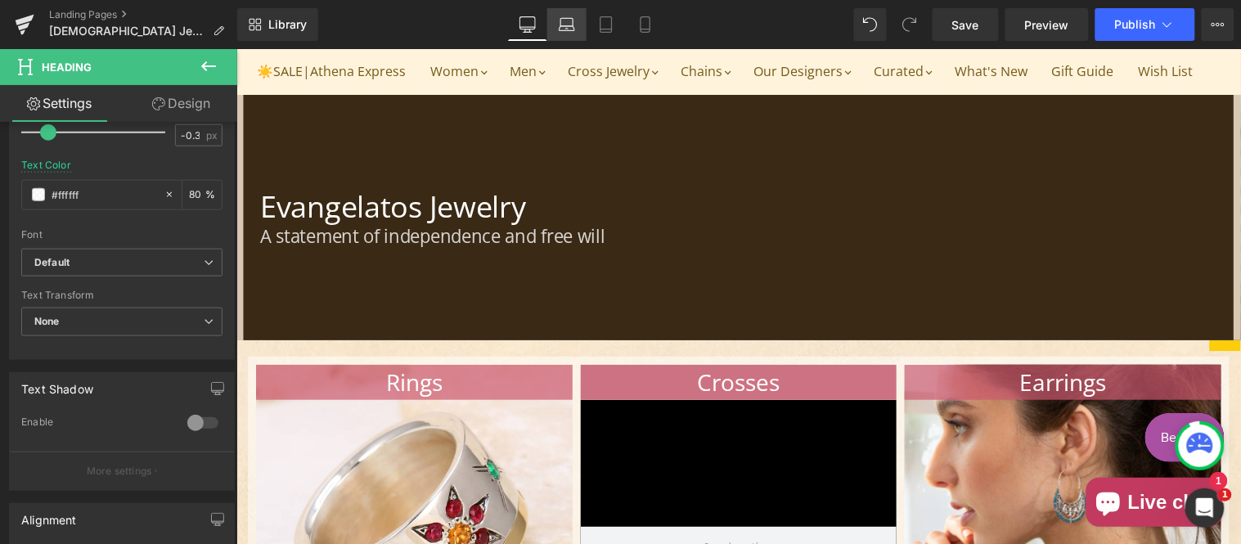
click at [562, 21] on icon at bounding box center [567, 24] width 16 height 16
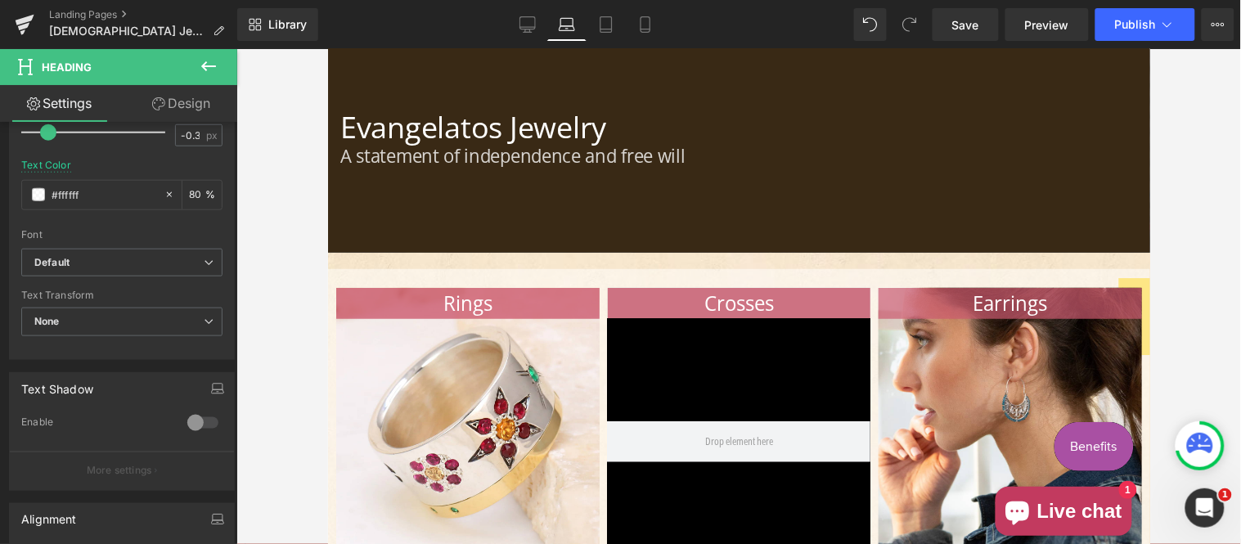
scroll to position [96, 0]
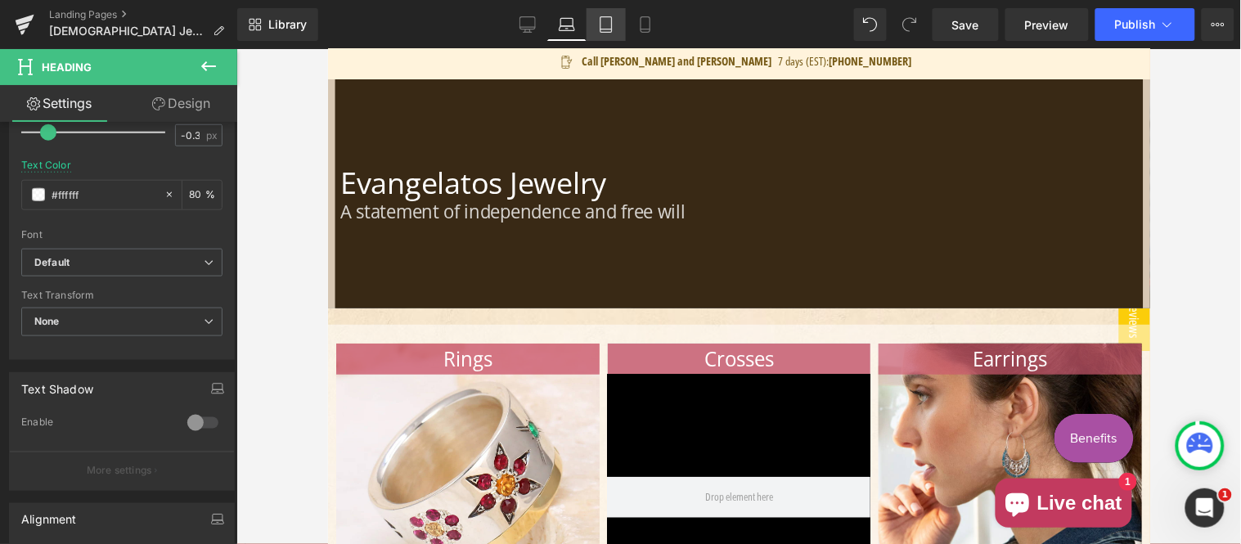
click at [614, 29] on link "Tablet" at bounding box center [605, 24] width 39 height 33
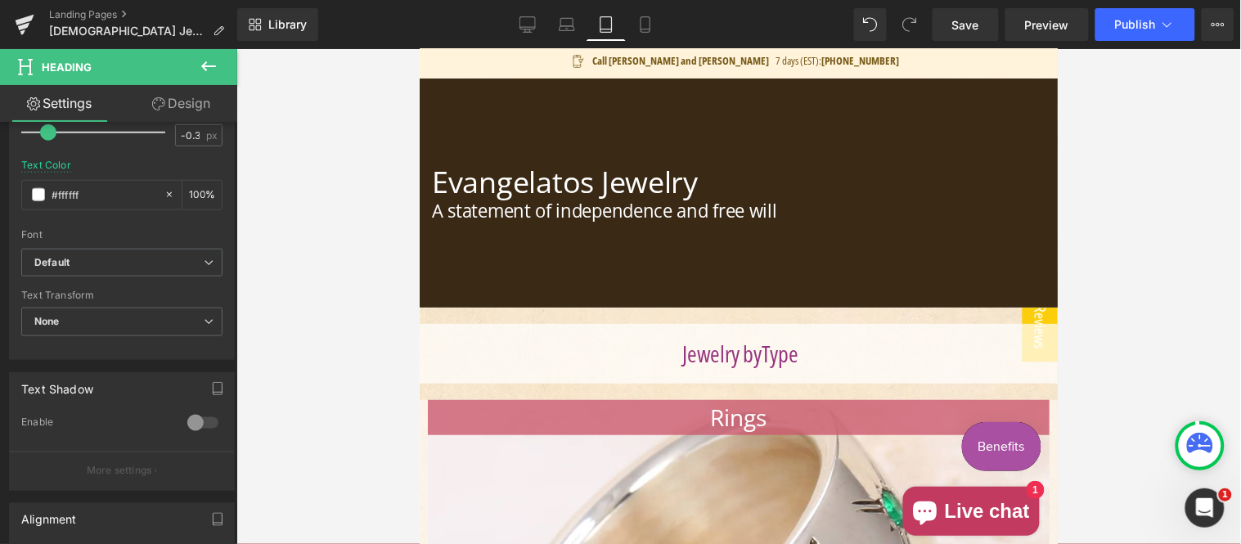
scroll to position [95, 0]
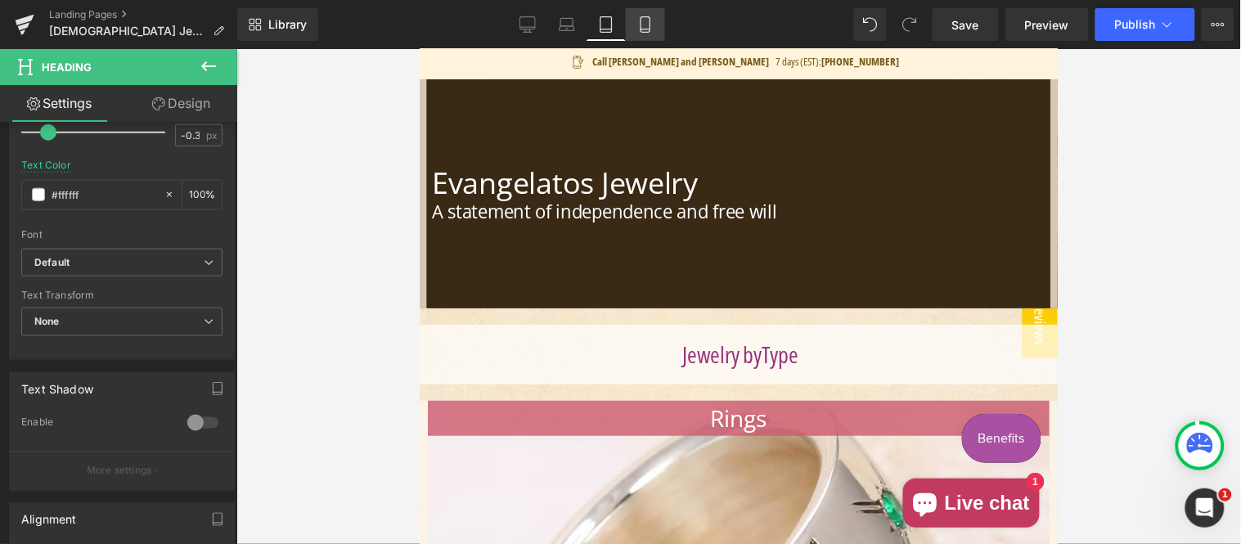
click at [641, 25] on icon at bounding box center [645, 24] width 16 height 16
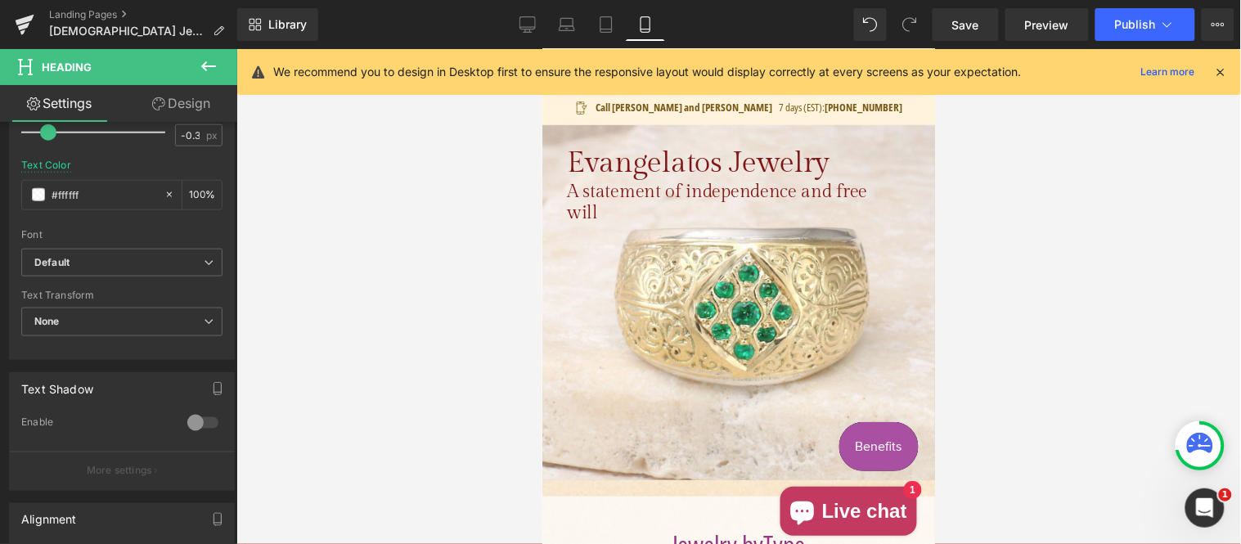
type input "80"
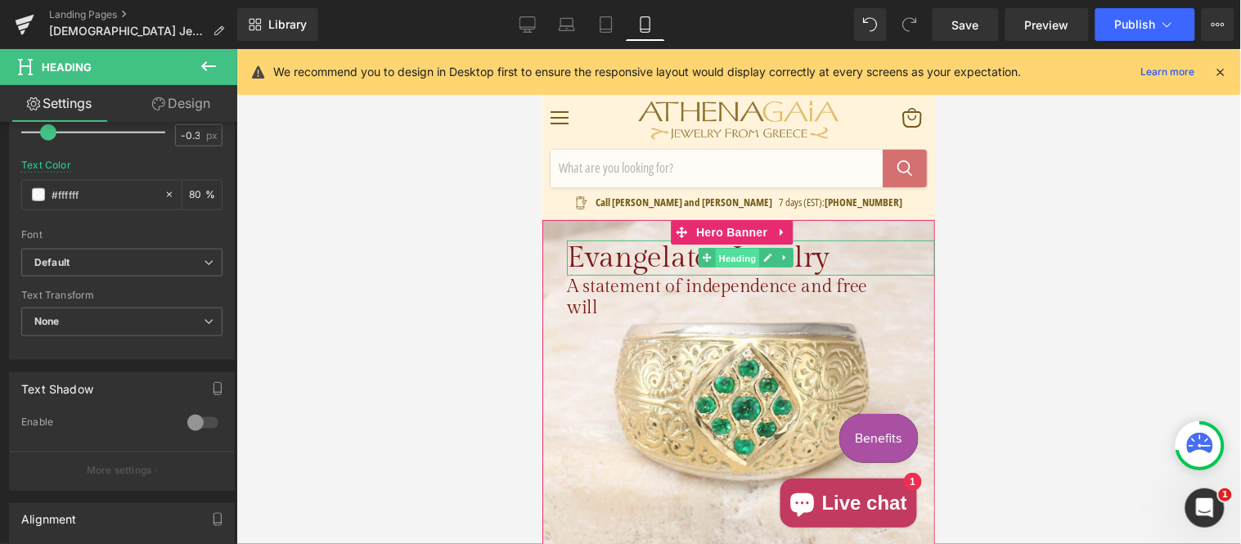
click at [742, 257] on span "Heading" at bounding box center [737, 258] width 44 height 20
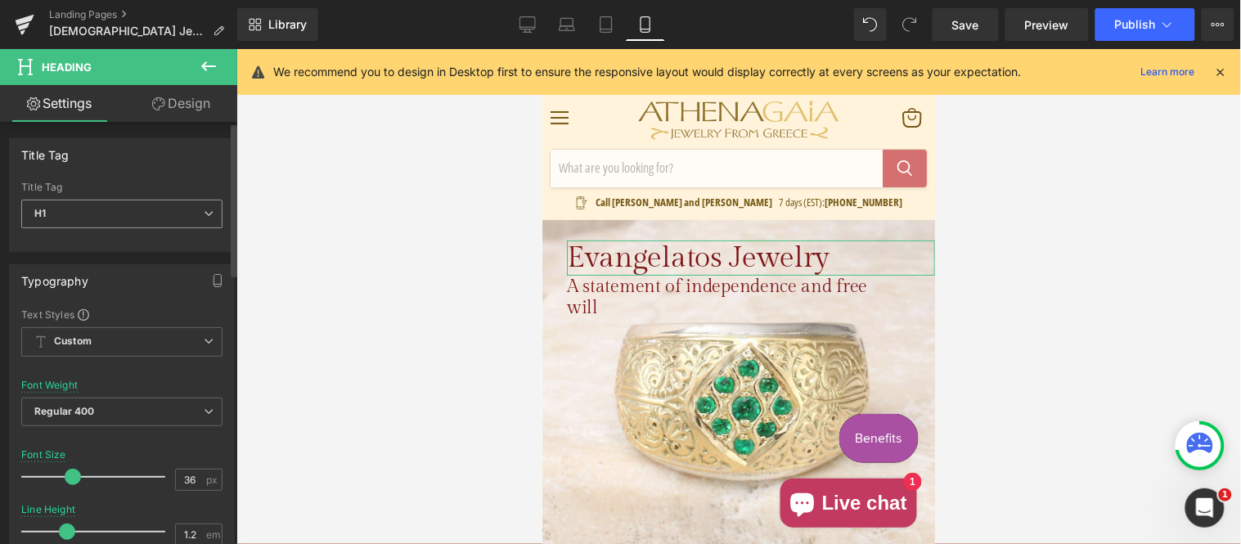
click at [140, 209] on span "H1" at bounding box center [121, 214] width 201 height 29
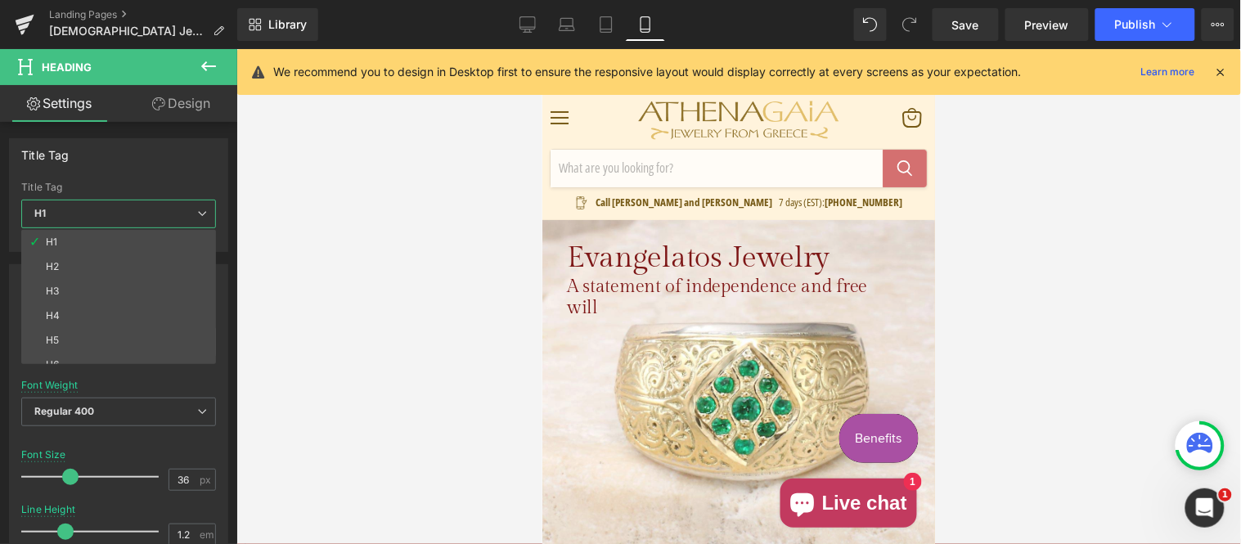
click at [265, 393] on div at bounding box center [738, 296] width 1004 height 495
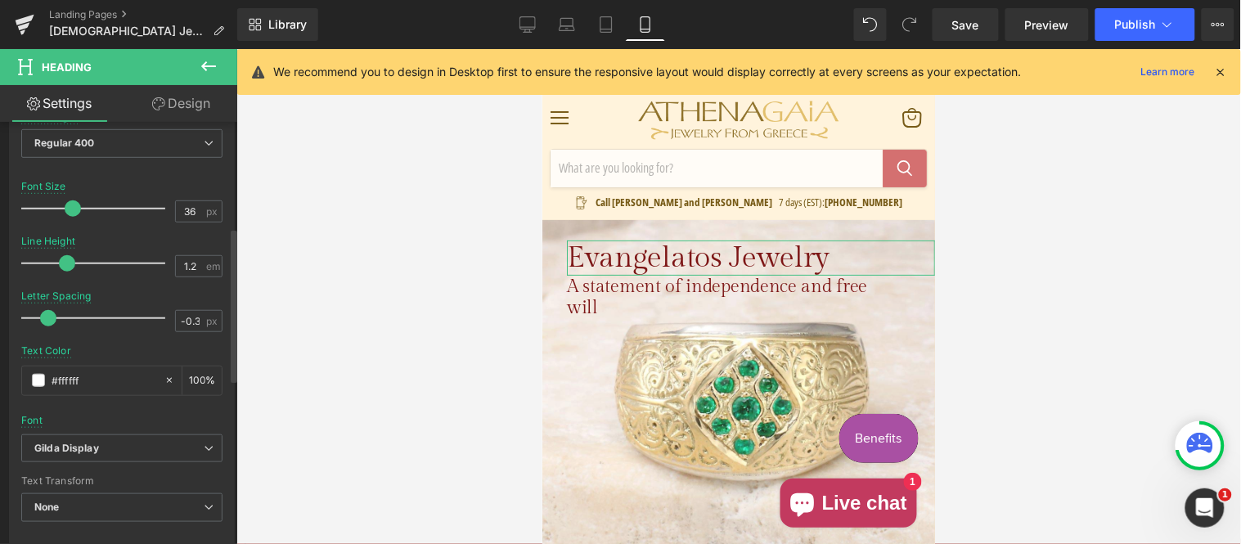
scroll to position [303, 0]
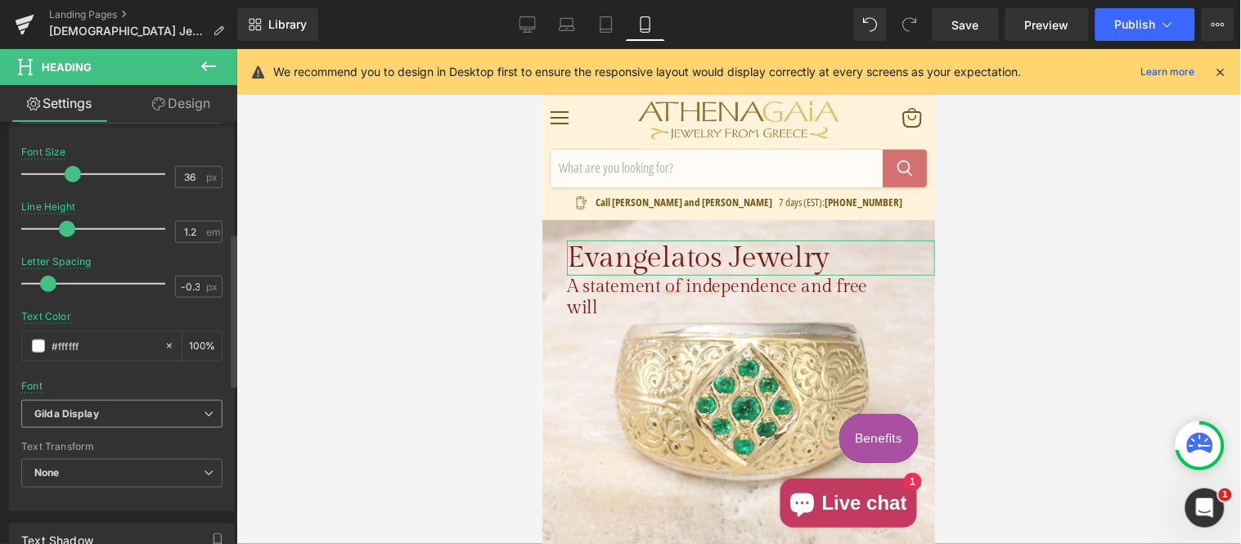
click at [126, 412] on b "Gilda Display" at bounding box center [118, 414] width 169 height 14
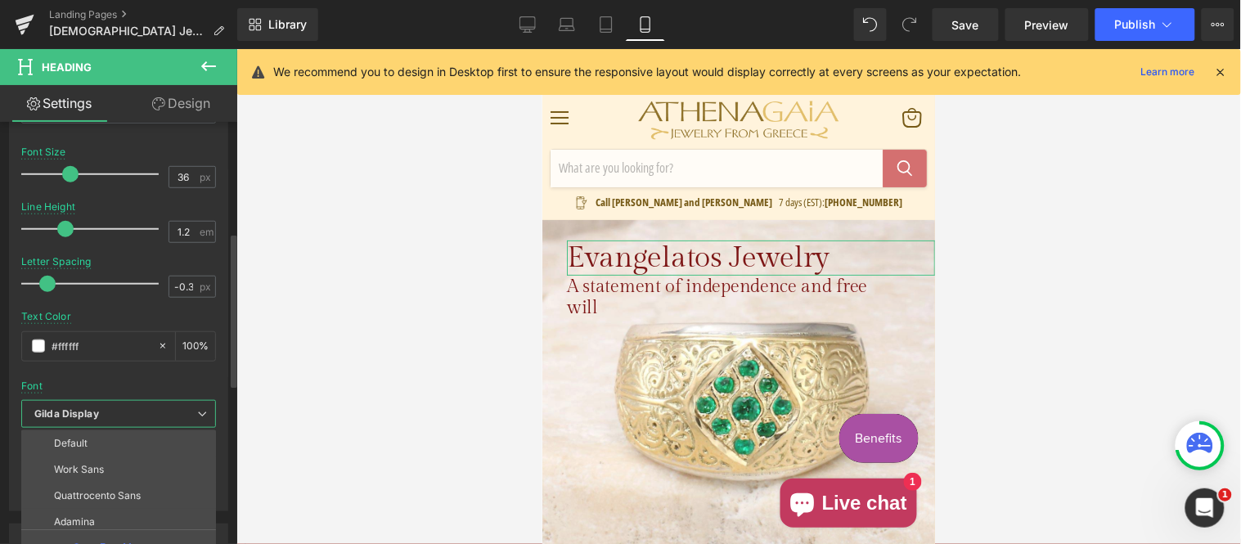
click at [101, 436] on li "Default" at bounding box center [122, 443] width 202 height 26
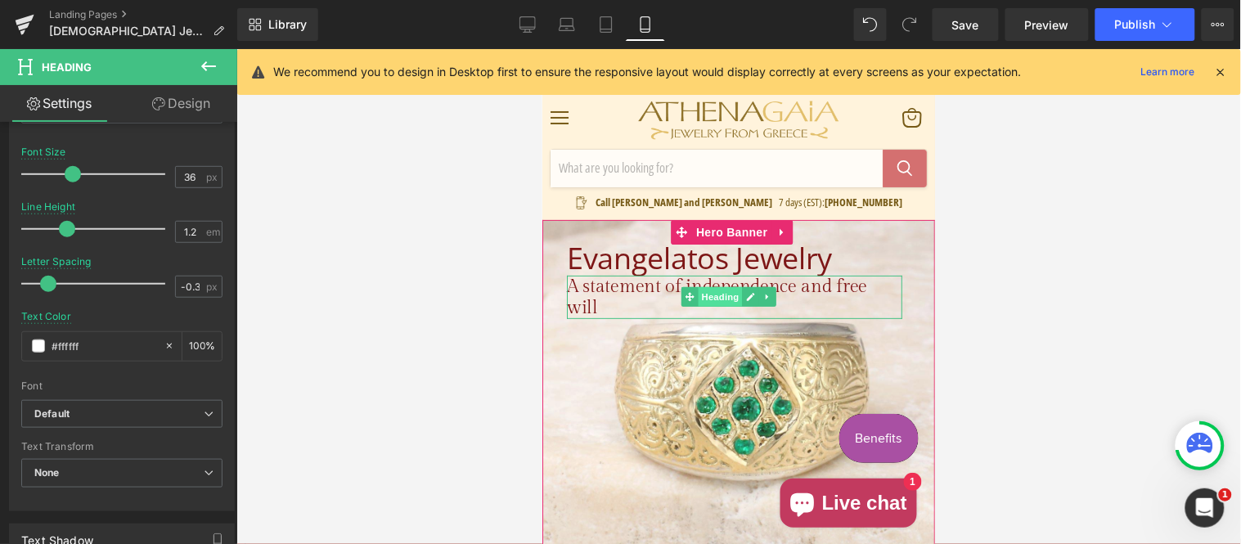
click at [704, 294] on span "Heading" at bounding box center [720, 296] width 44 height 20
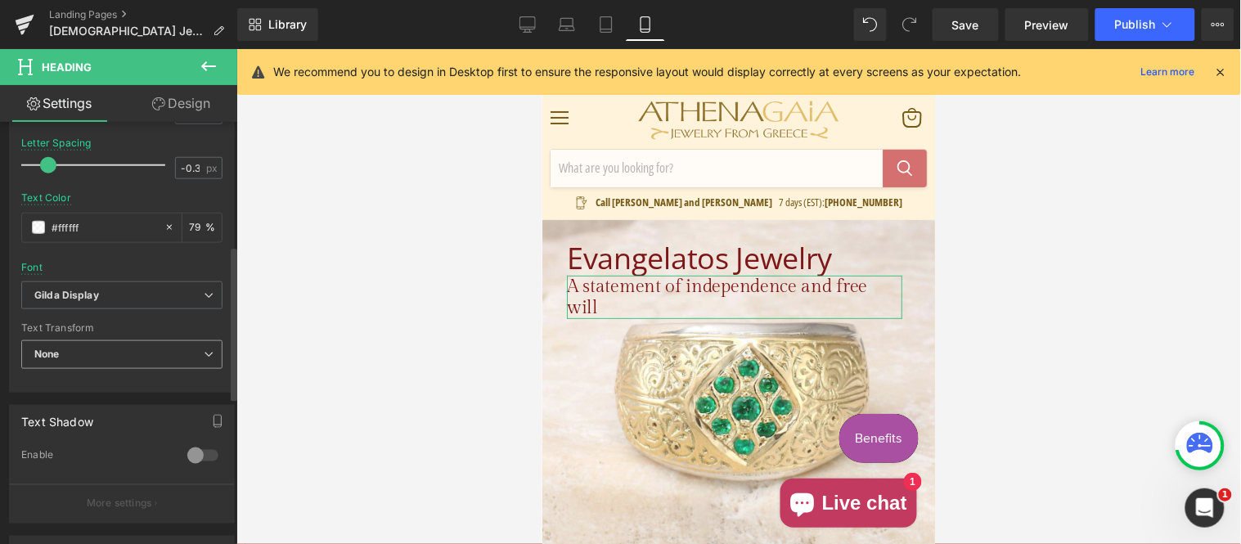
scroll to position [454, 0]
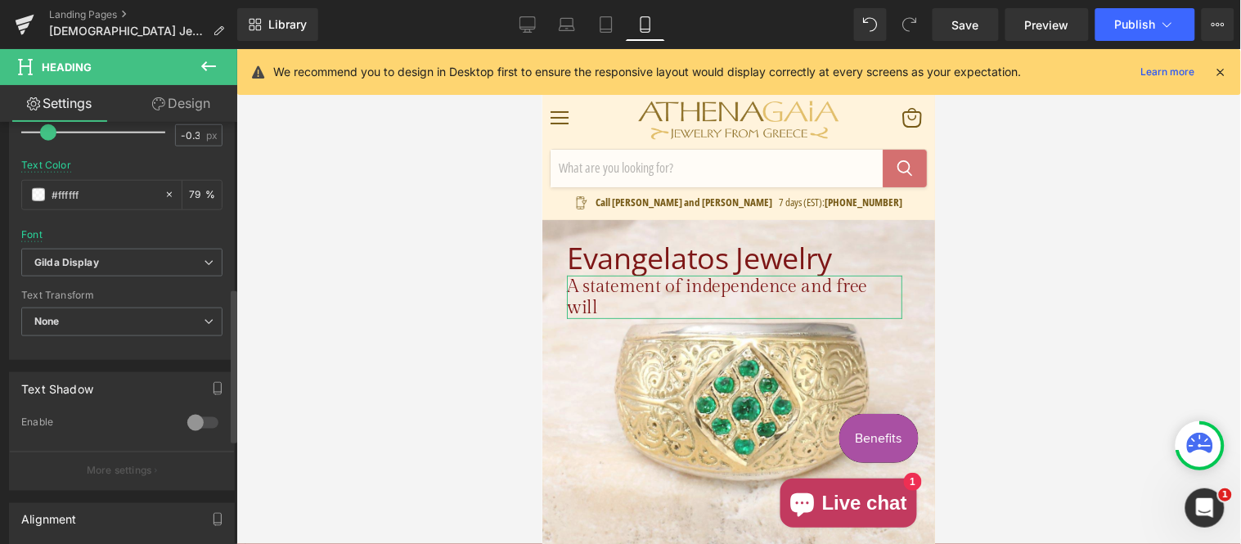
click at [115, 244] on div "Font Default Work Sans Quattrocento Sans [GEOGRAPHIC_DATA] Abhaya Libre Artifik…" at bounding box center [121, 51] width 201 height 395
click at [110, 258] on b "Gilda Display" at bounding box center [118, 263] width 169 height 14
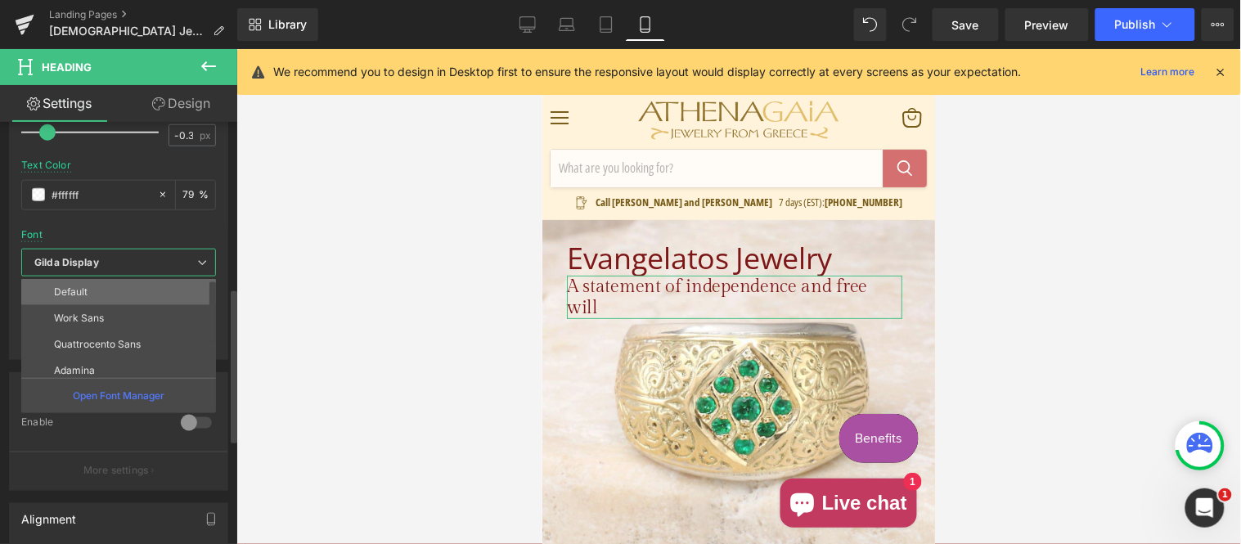
click at [113, 294] on li "Default" at bounding box center [122, 292] width 202 height 26
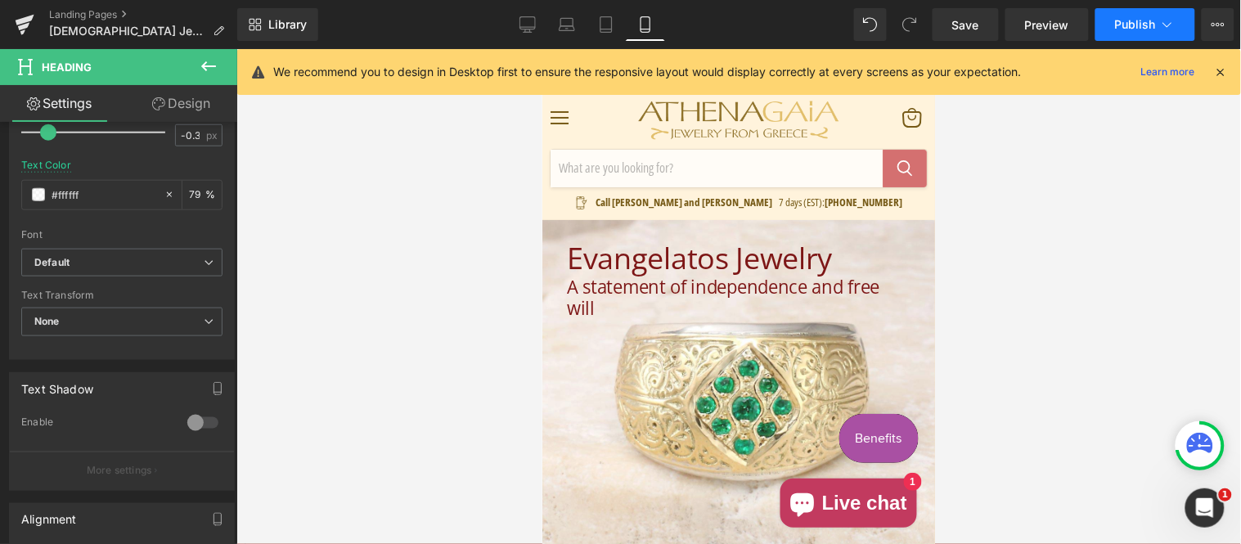
click at [1118, 20] on span "Publish" at bounding box center [1135, 24] width 41 height 13
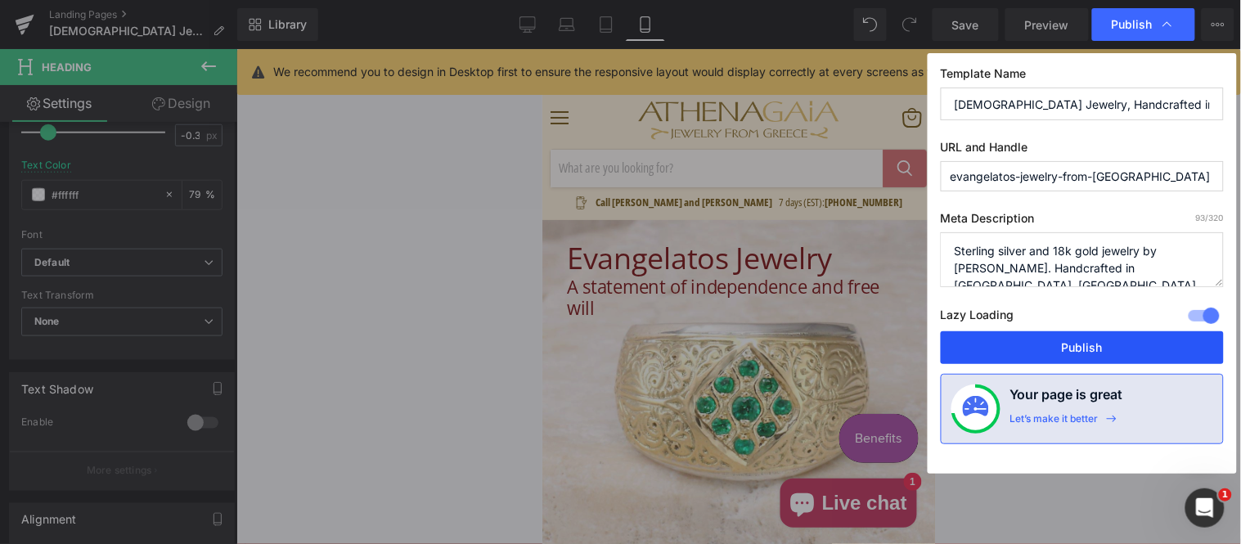
click at [1028, 344] on button "Publish" at bounding box center [1082, 347] width 283 height 33
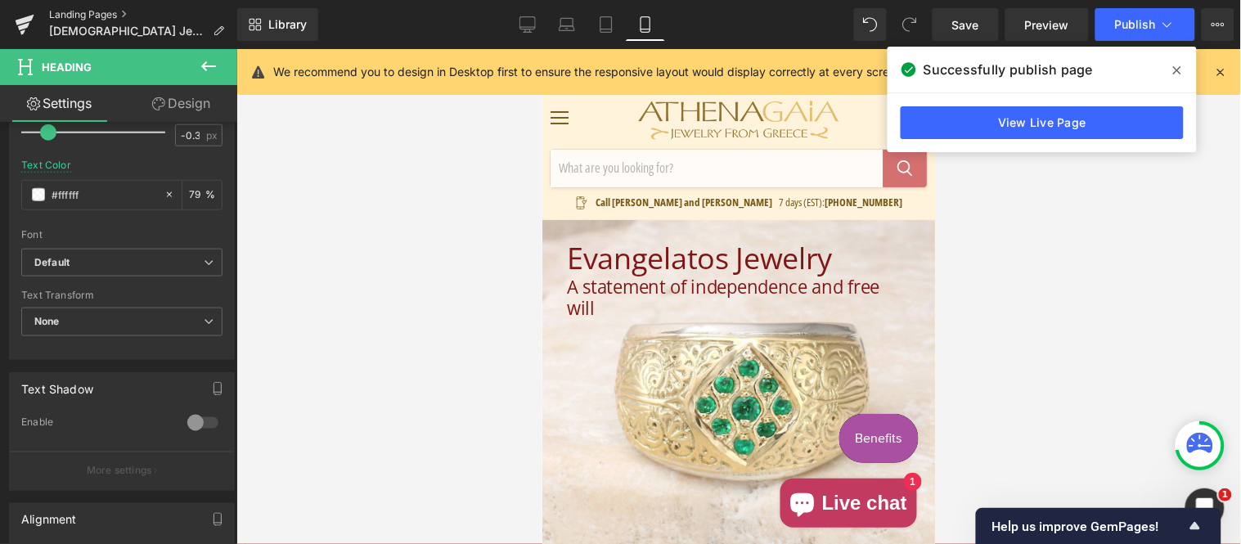
click at [106, 10] on link "Landing Pages" at bounding box center [143, 14] width 188 height 13
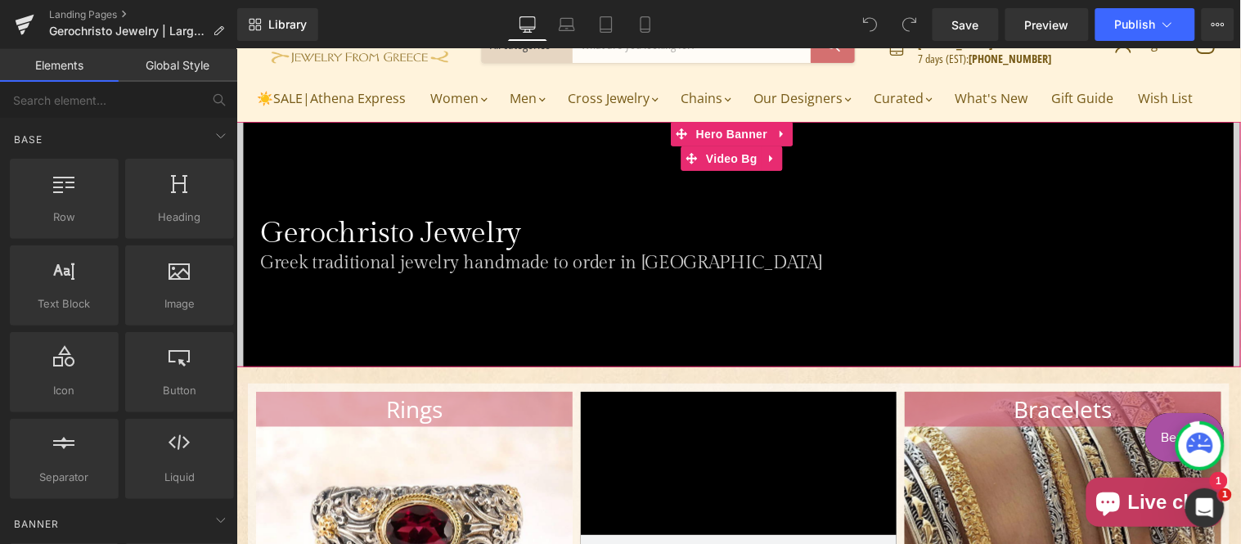
scroll to position [151, 0]
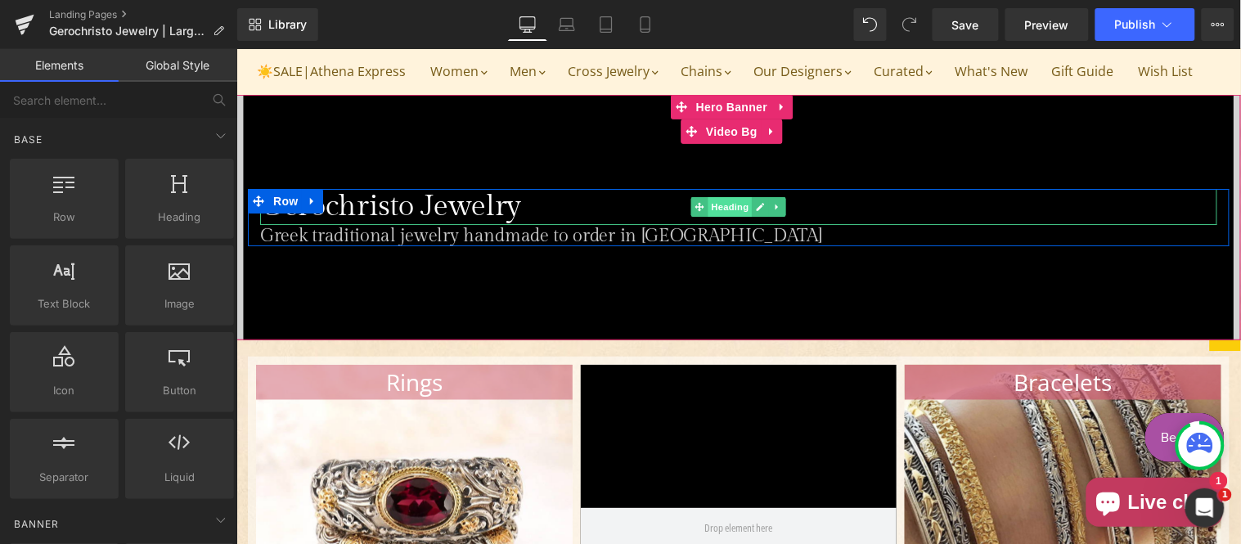
click at [713, 216] on span "Heading" at bounding box center [729, 206] width 44 height 20
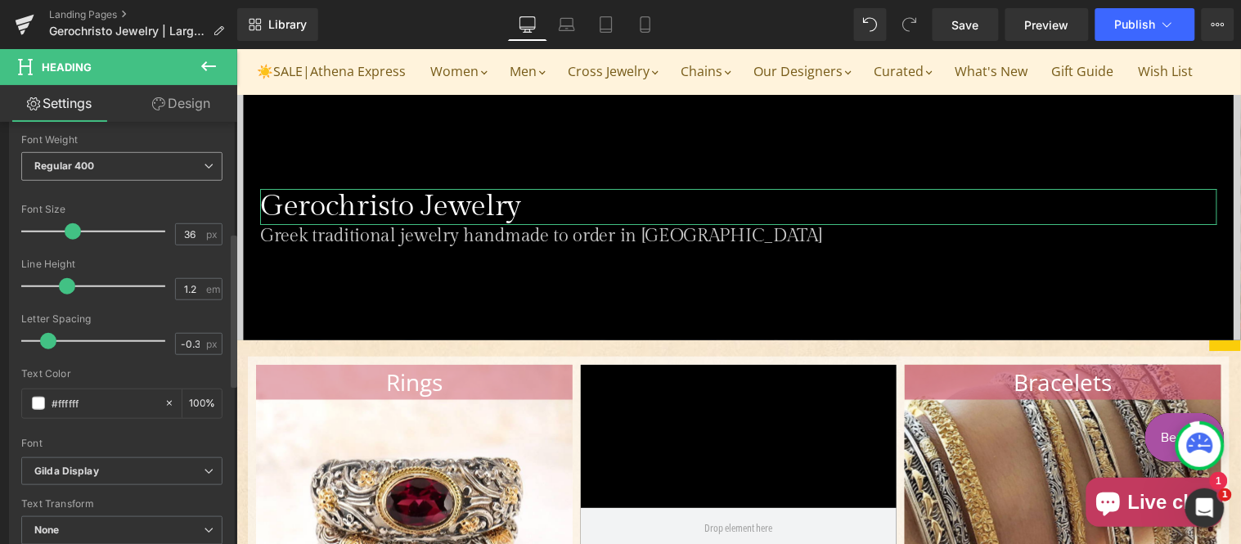
scroll to position [303, 0]
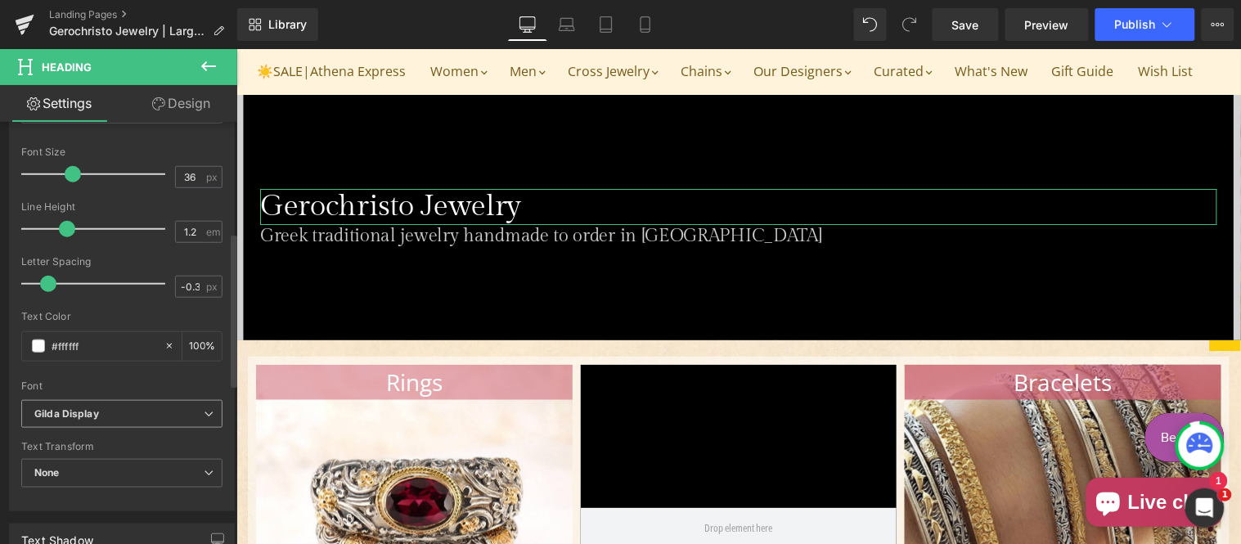
click at [141, 409] on b "Gilda Display" at bounding box center [118, 414] width 169 height 14
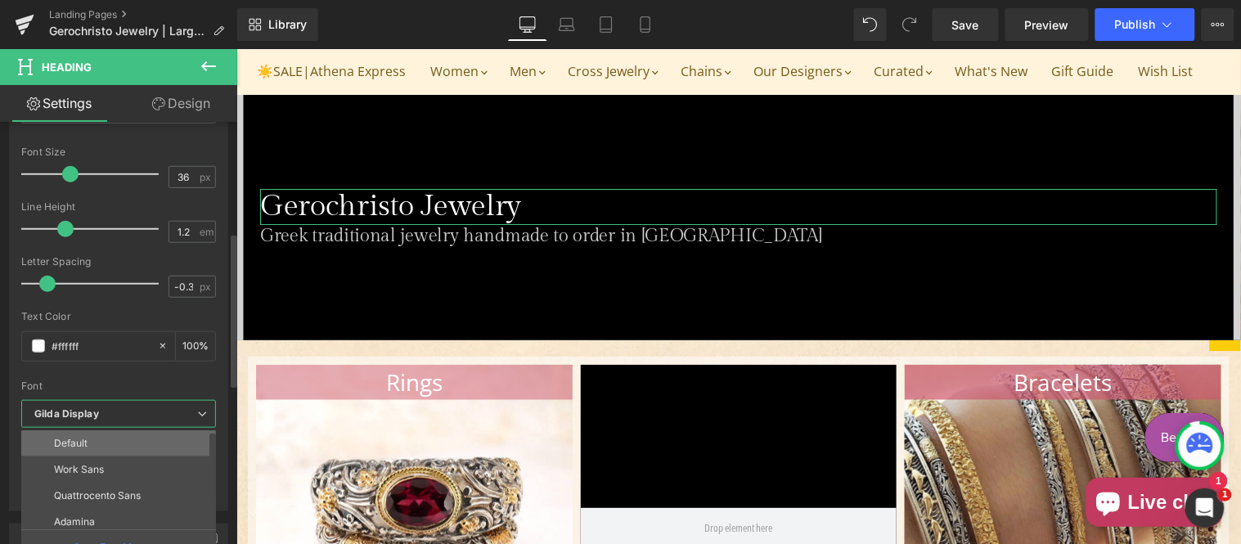
click at [118, 436] on li "Default" at bounding box center [122, 443] width 202 height 26
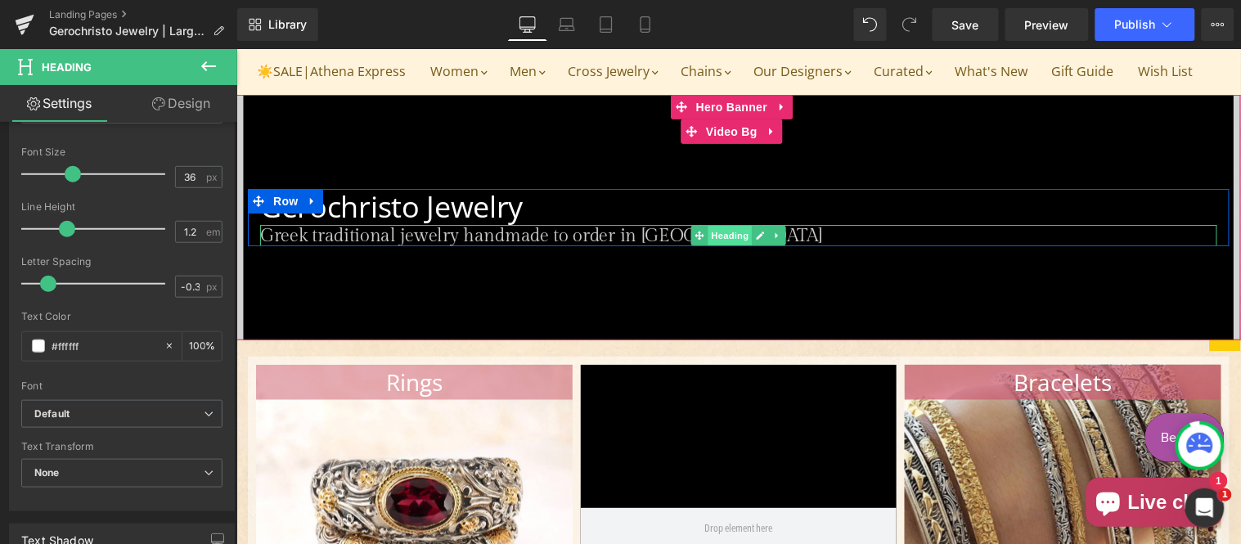
click at [722, 245] on span "Heading" at bounding box center [729, 235] width 44 height 20
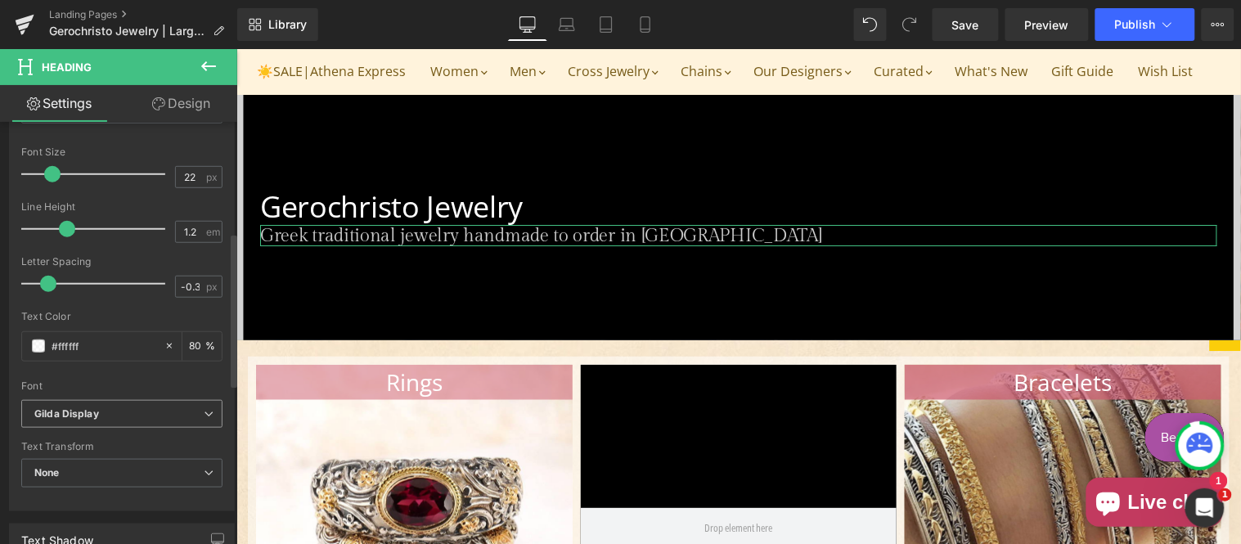
click at [121, 413] on b "Gilda Display" at bounding box center [118, 414] width 169 height 14
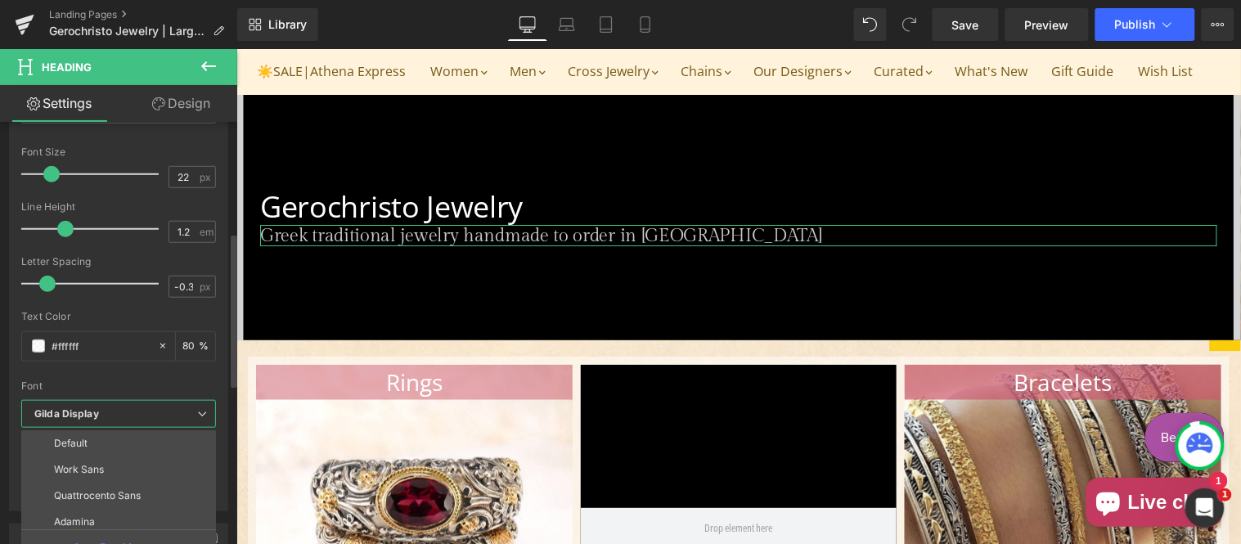
click at [110, 444] on li "Default" at bounding box center [122, 443] width 202 height 26
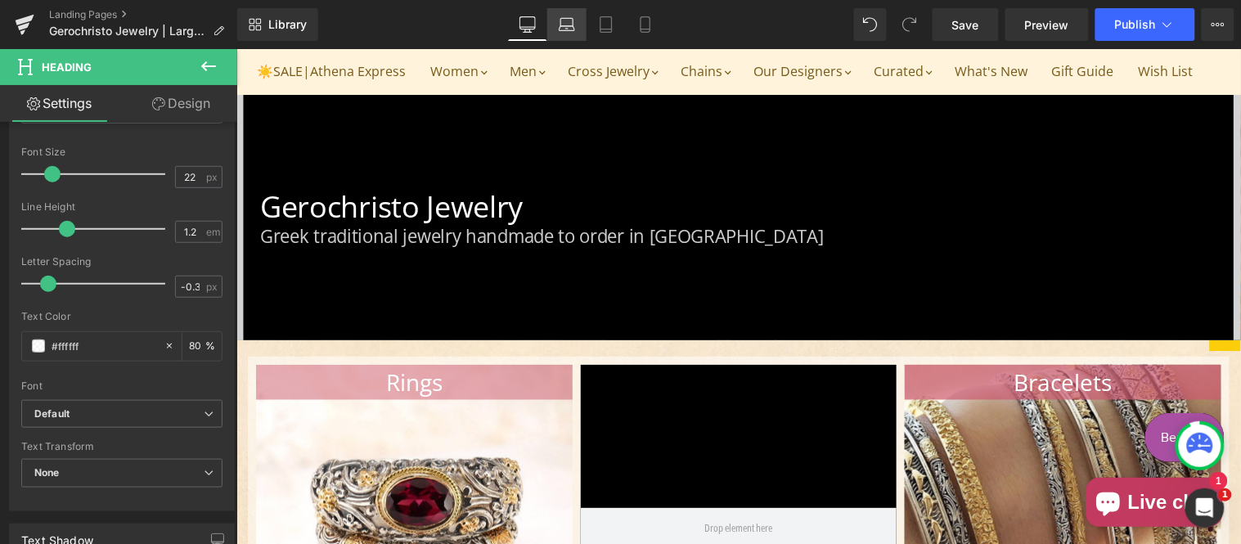
click at [562, 19] on icon at bounding box center [566, 22] width 12 height 7
type input "80"
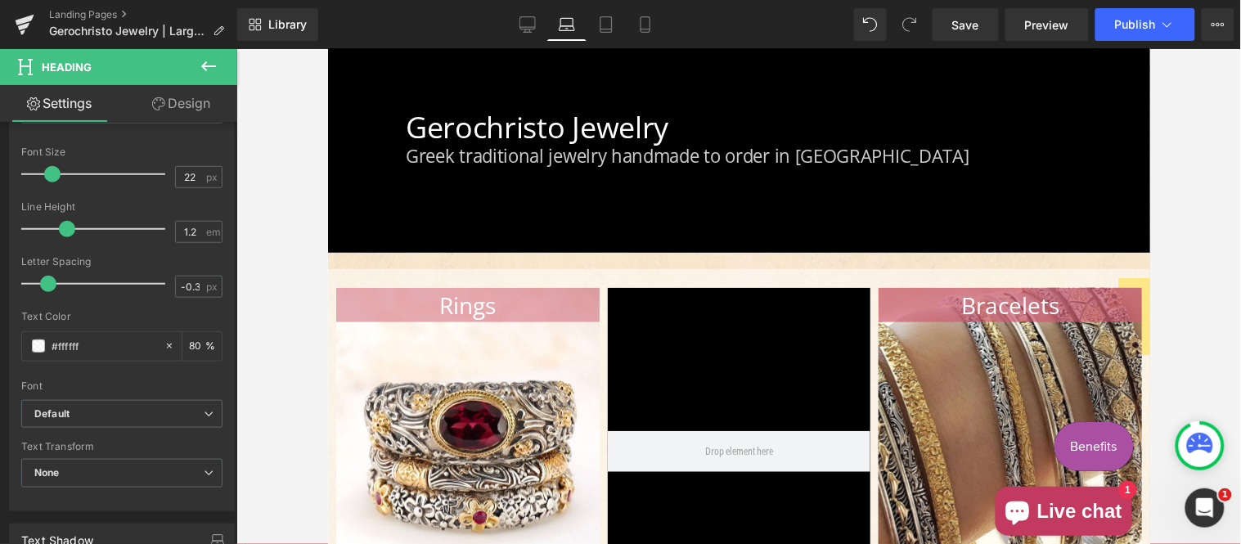
scroll to position [96, 0]
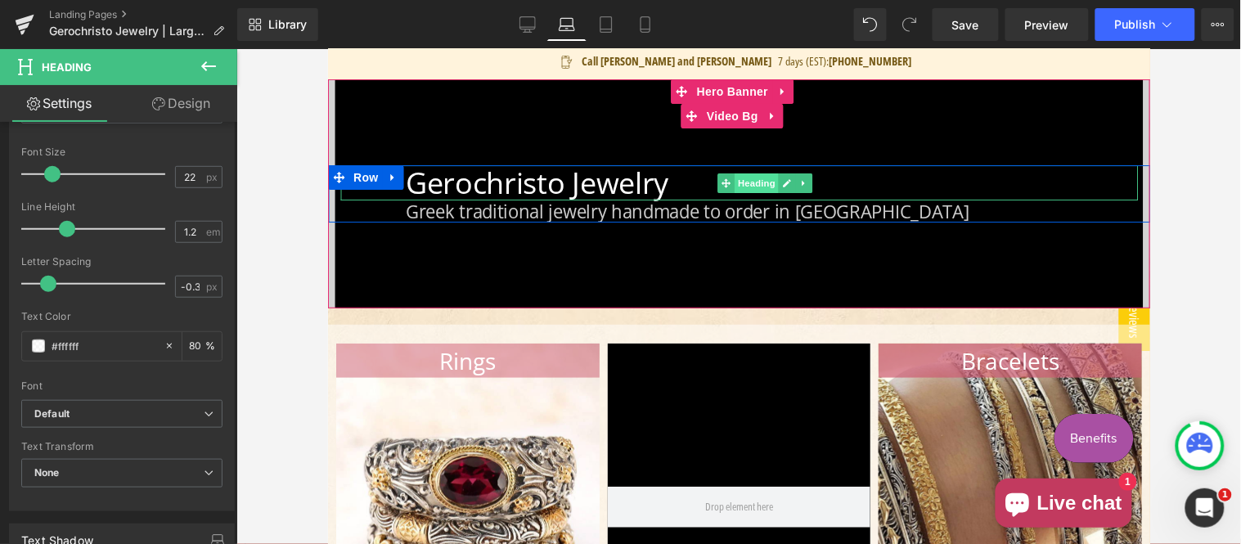
click at [734, 182] on span "Heading" at bounding box center [756, 183] width 44 height 20
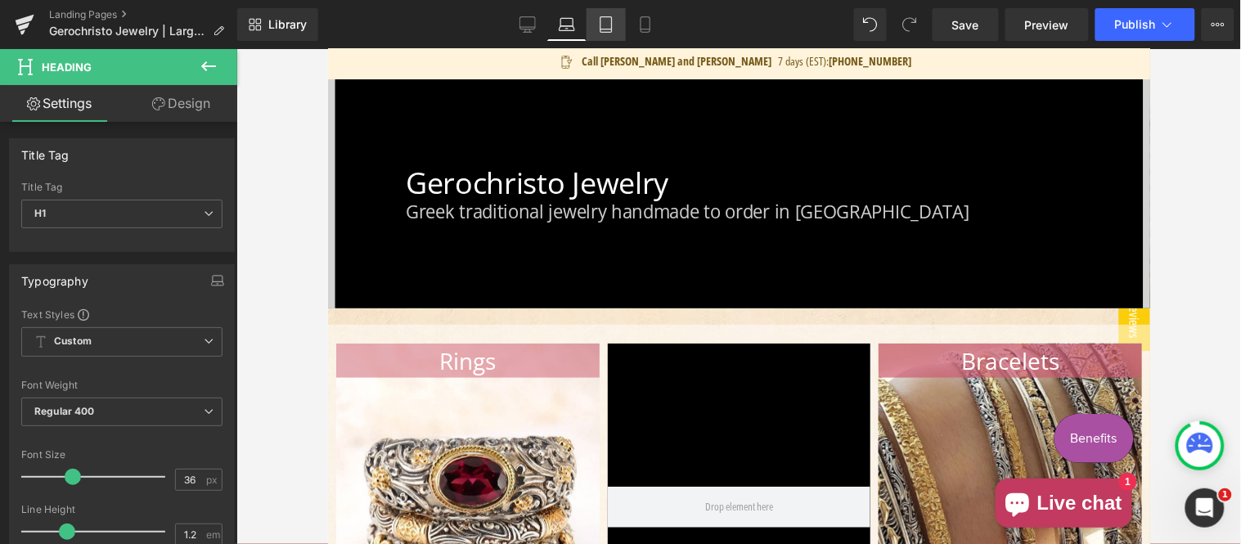
click at [618, 29] on link "Tablet" at bounding box center [605, 24] width 39 height 33
type input "100"
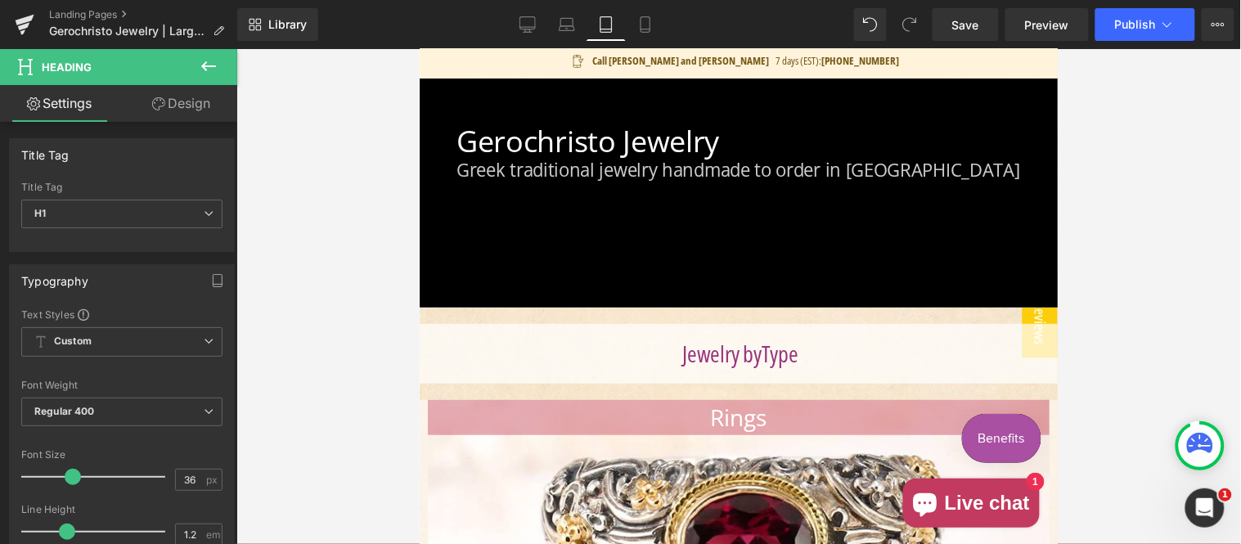
scroll to position [54, 0]
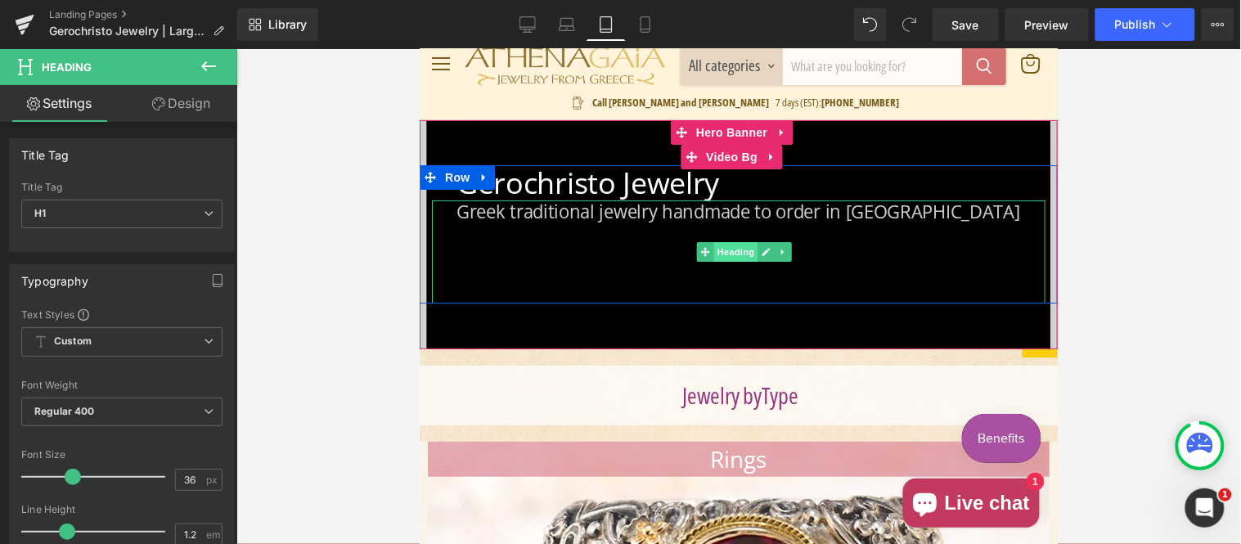
click at [731, 249] on span "Heading" at bounding box center [734, 251] width 44 height 20
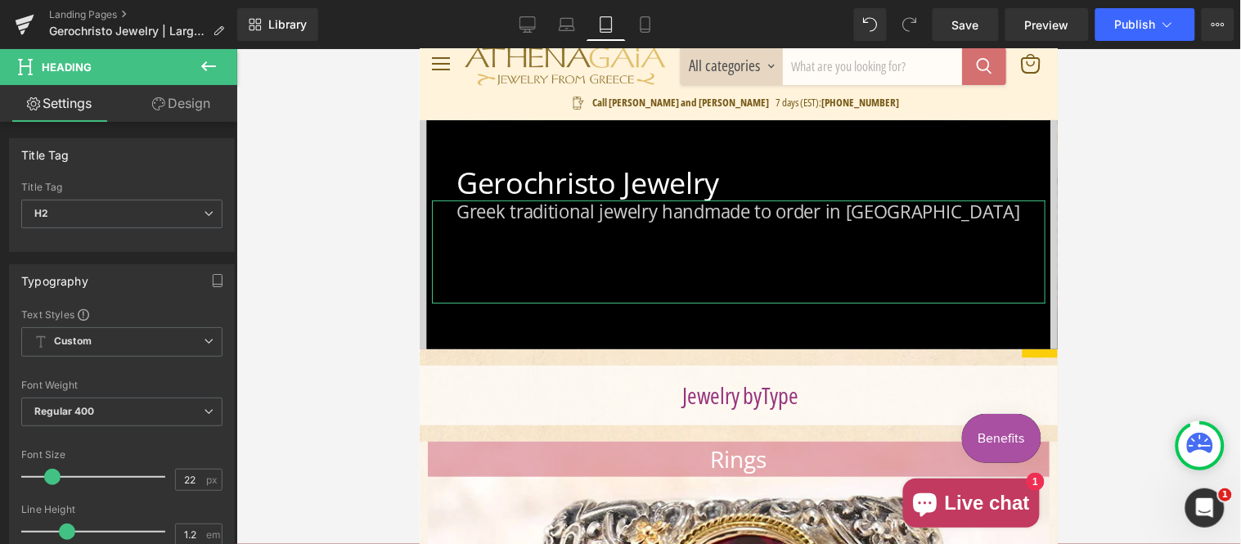
click at [196, 104] on link "Design" at bounding box center [181, 103] width 119 height 37
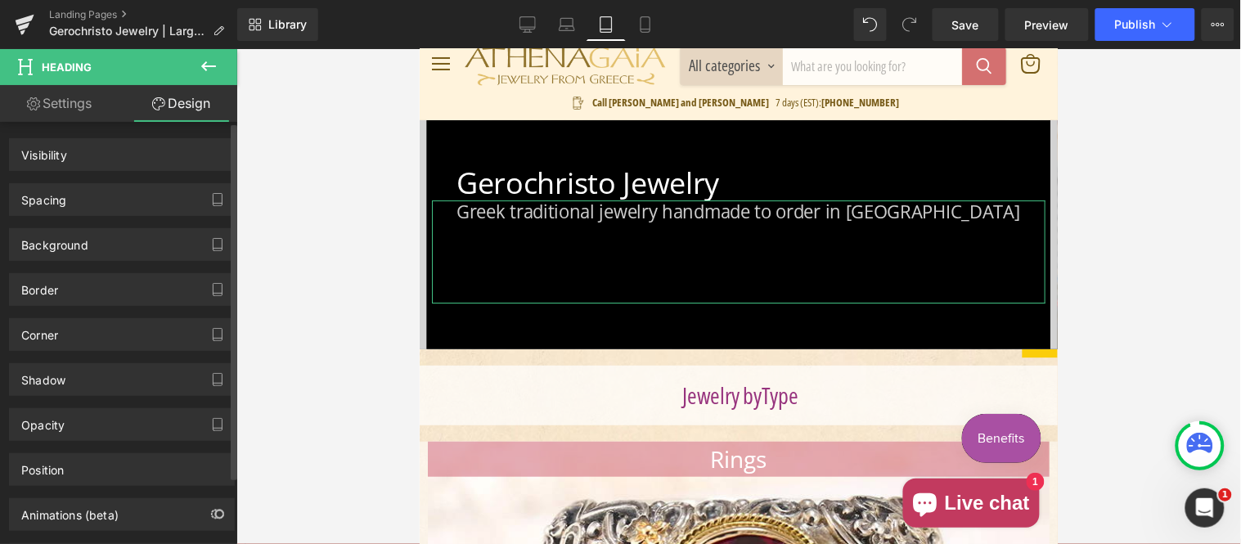
click at [125, 200] on div "Spacing" at bounding box center [122, 199] width 224 height 31
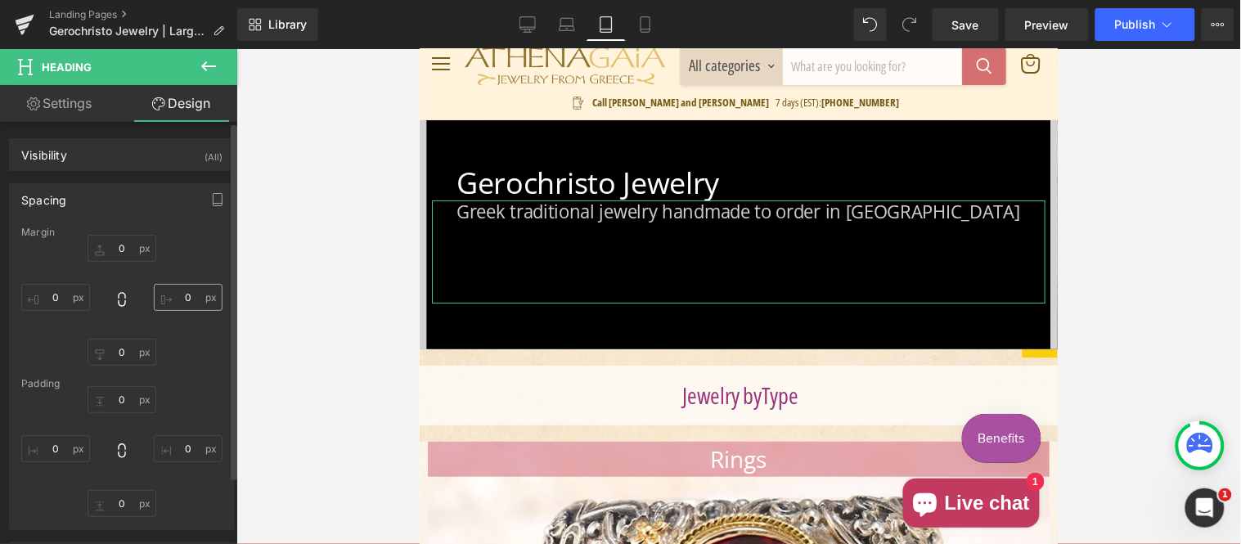
type input "0"
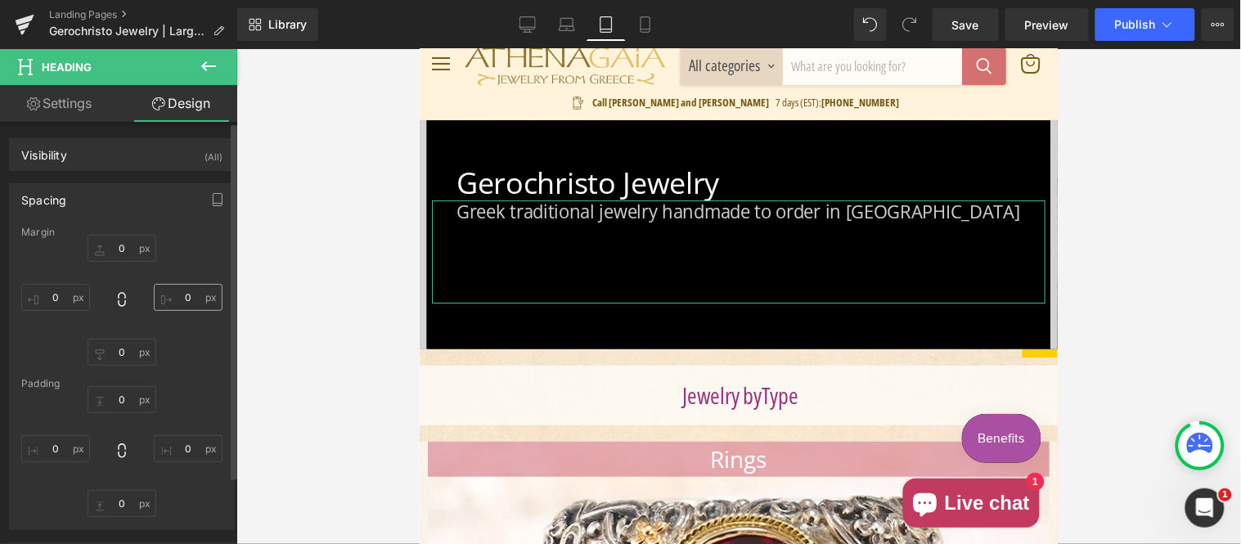
type input "0"
type input "100"
type input "30"
click at [127, 505] on input "100" at bounding box center [122, 503] width 69 height 27
click at [127, 504] on input "100" at bounding box center [122, 503] width 69 height 27
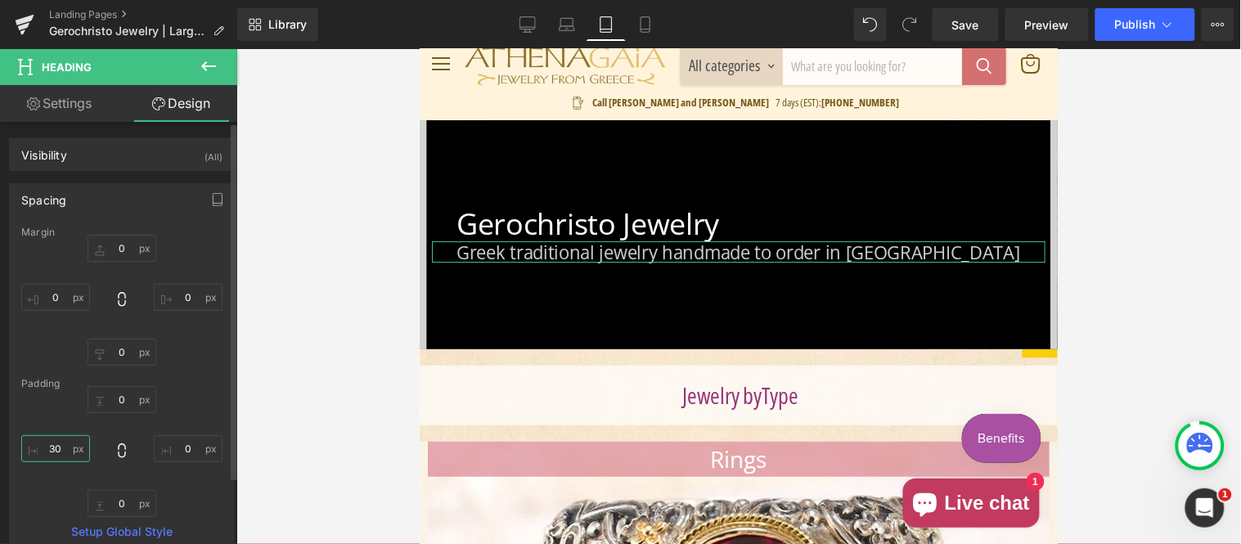
click at [53, 444] on input "30" at bounding box center [55, 448] width 69 height 27
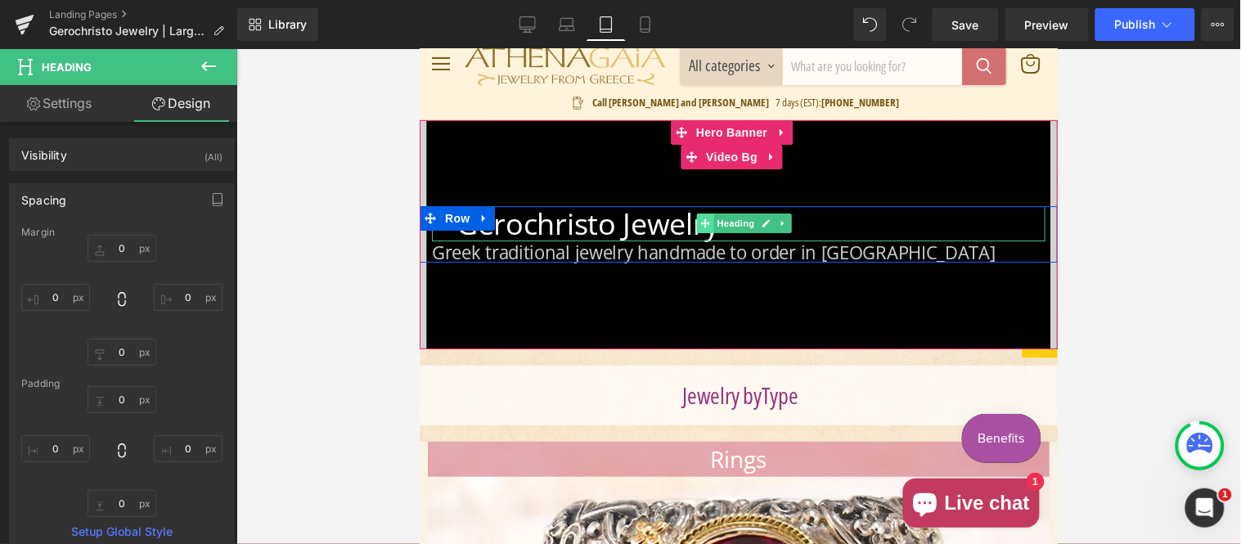
click at [704, 222] on icon "Main content" at bounding box center [703, 222] width 9 height 9
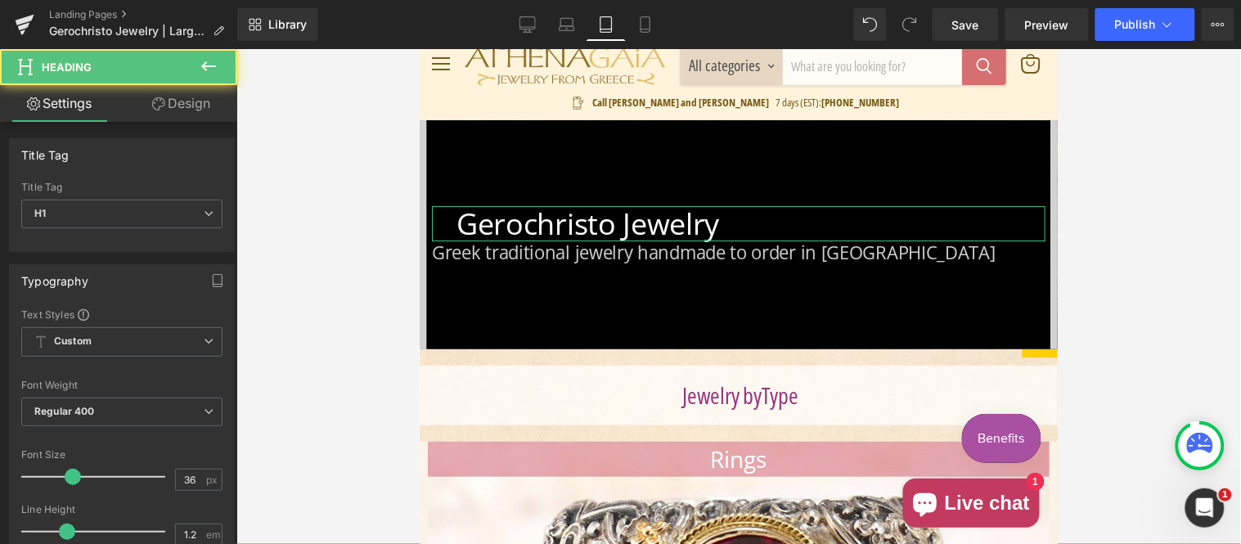
click at [191, 109] on link "Design" at bounding box center [181, 103] width 119 height 37
click at [0, 0] on div "Spacing" at bounding box center [0, 0] width 0 height 0
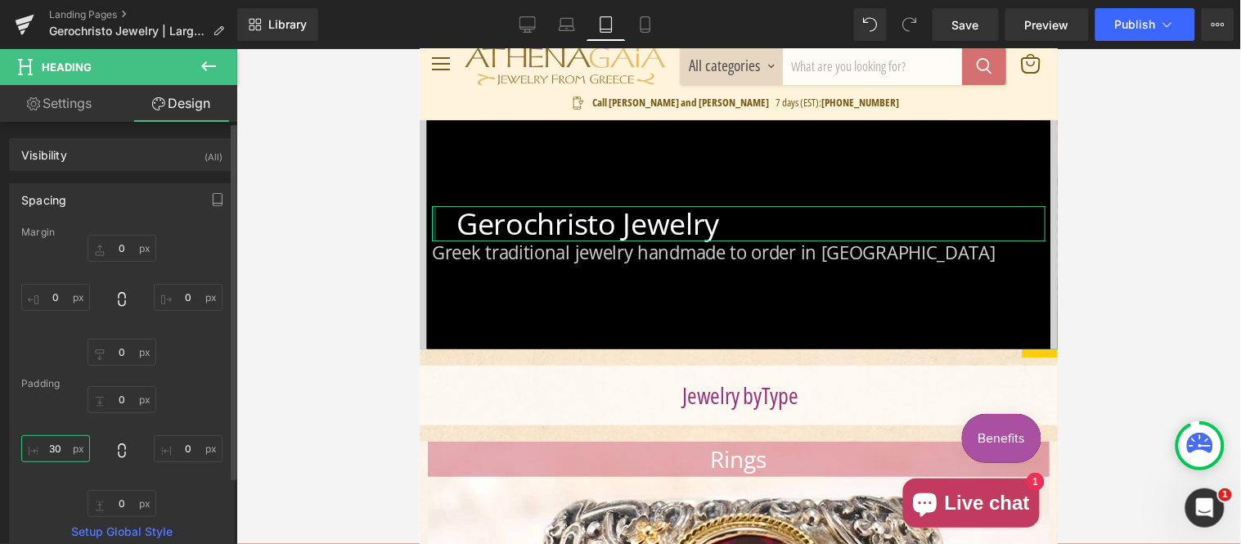
click at [61, 445] on input "30" at bounding box center [55, 448] width 69 height 27
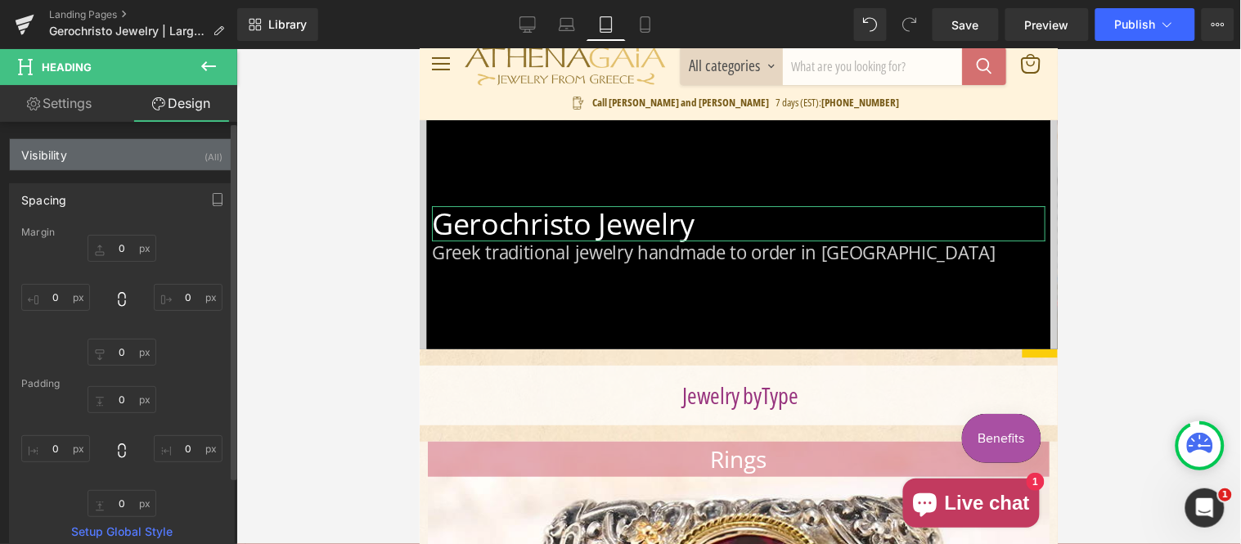
click at [47, 145] on div "Visibility" at bounding box center [44, 150] width 46 height 23
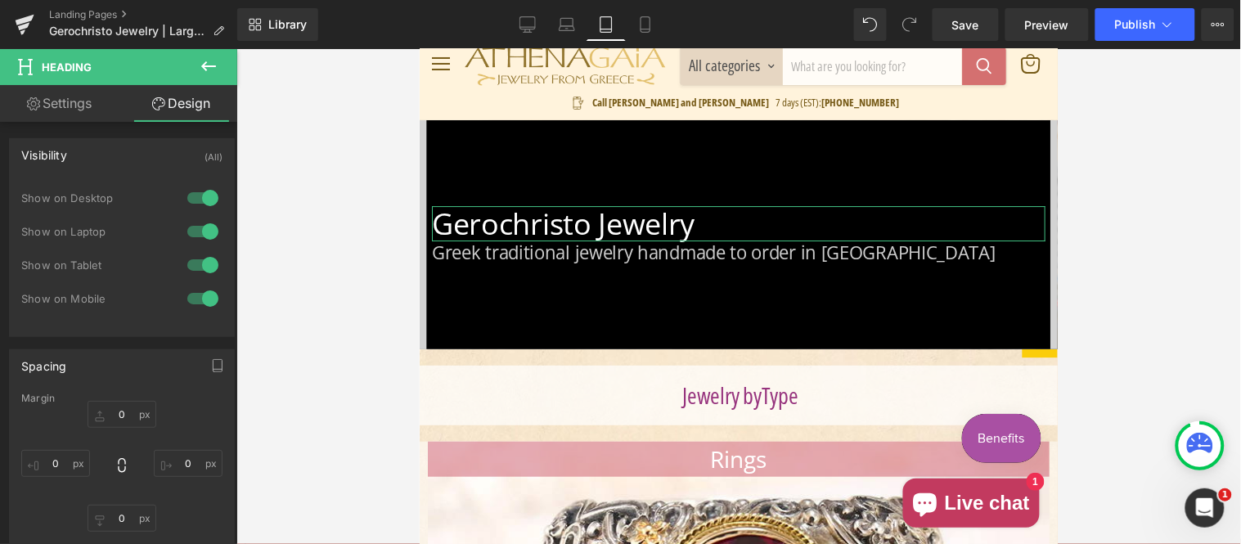
click at [79, 101] on link "Settings" at bounding box center [59, 103] width 119 height 37
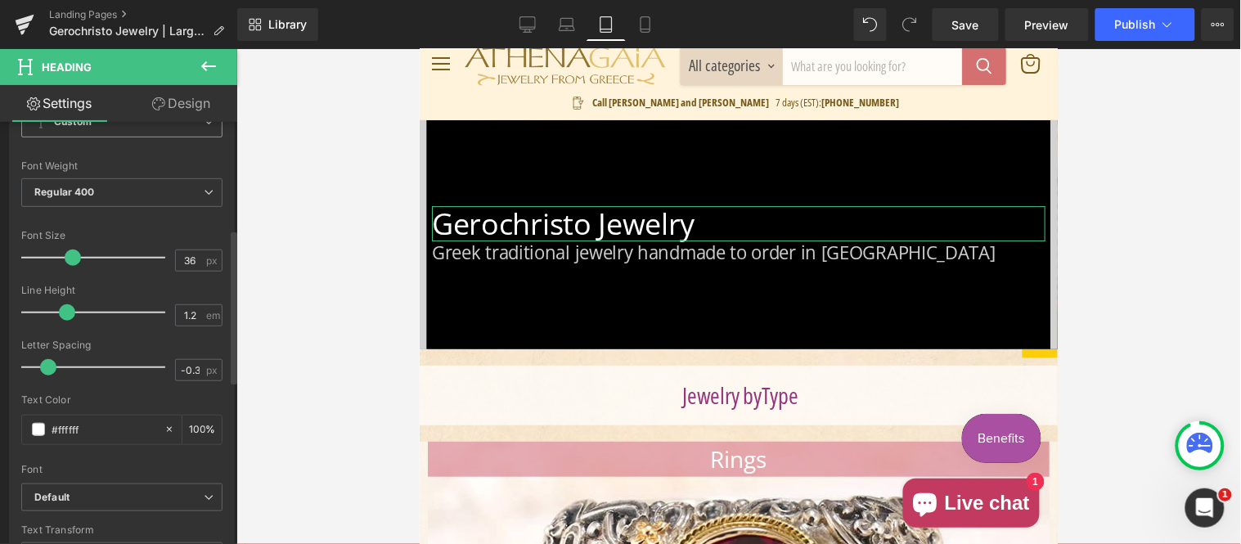
scroll to position [303, 0]
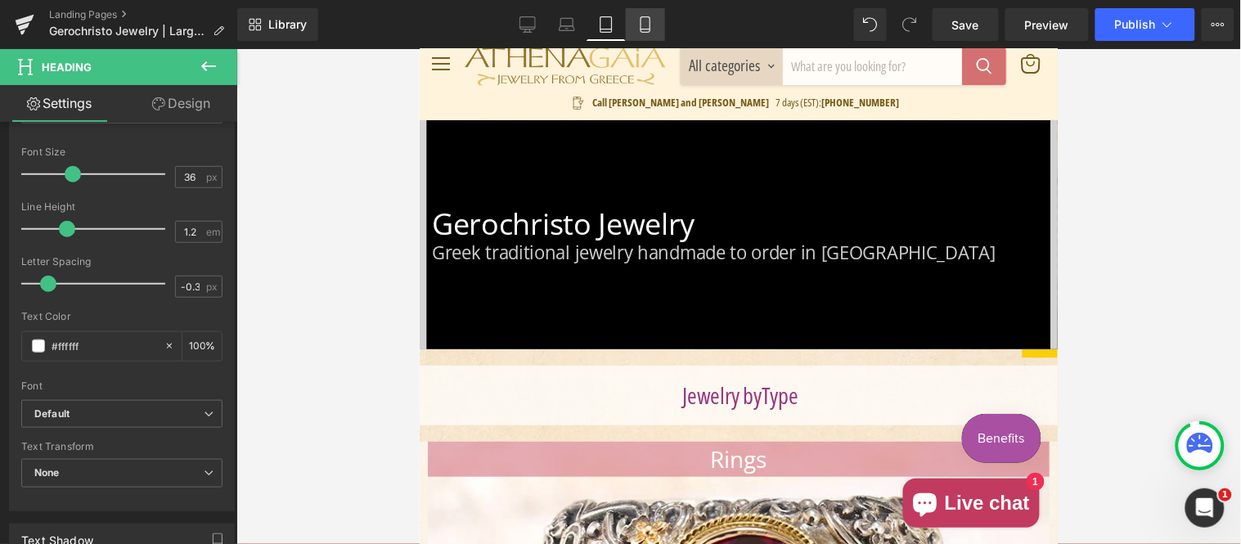
click at [646, 25] on icon at bounding box center [645, 24] width 16 height 16
type input "100"
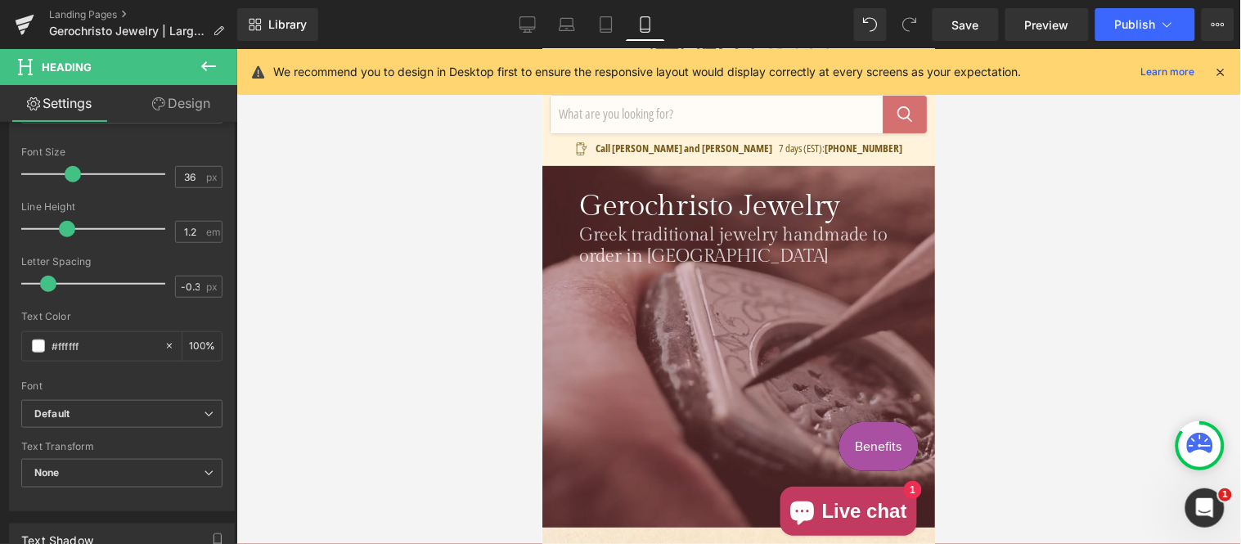
scroll to position [0, 0]
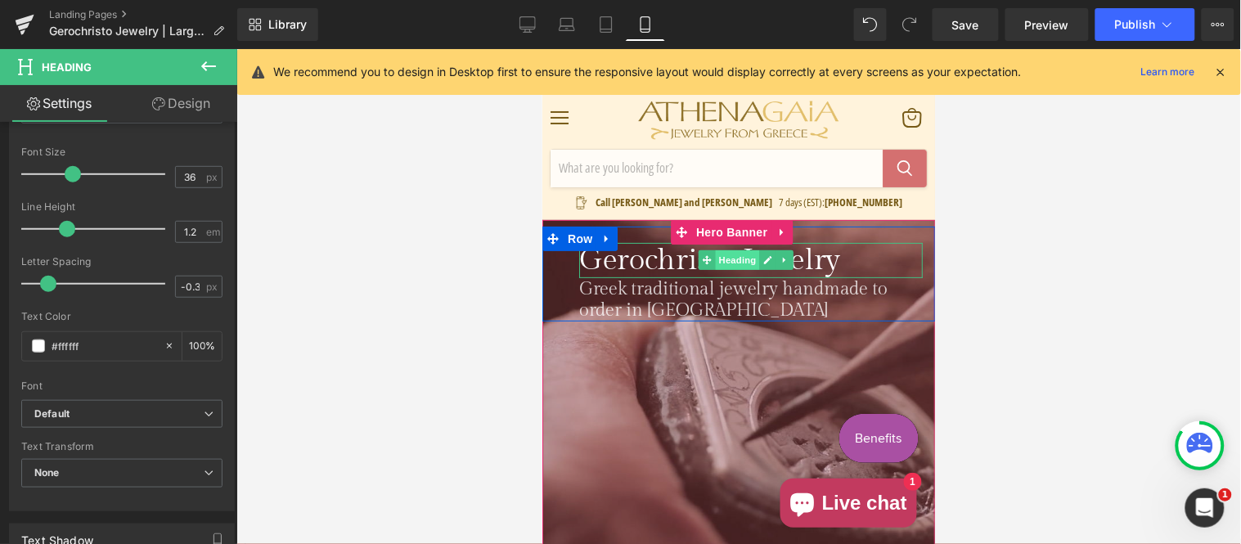
click at [718, 258] on span "Heading" at bounding box center [737, 259] width 44 height 20
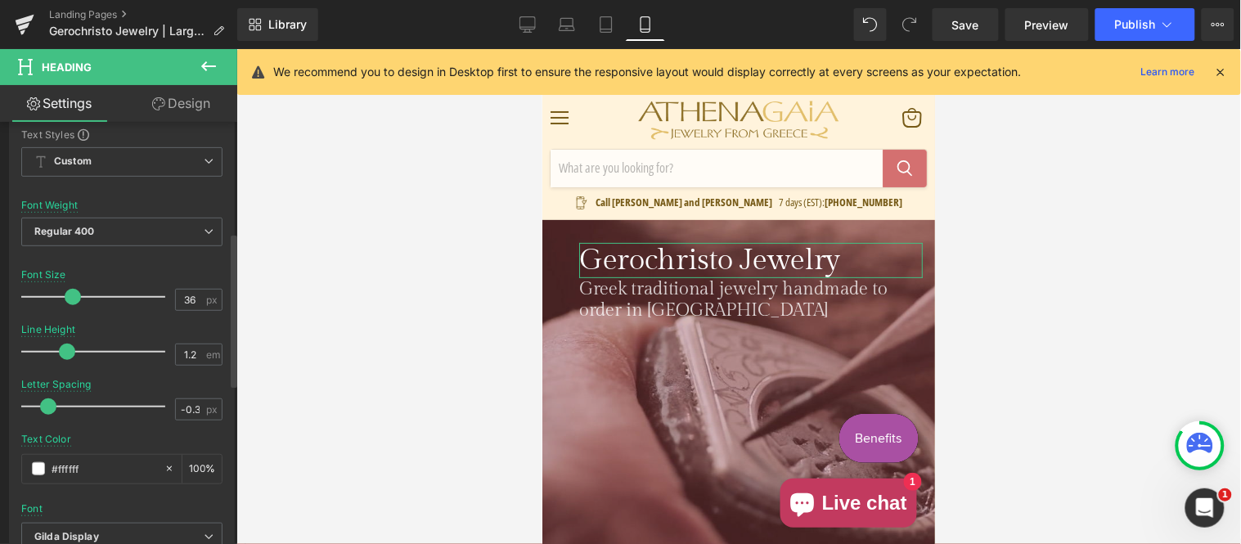
scroll to position [303, 0]
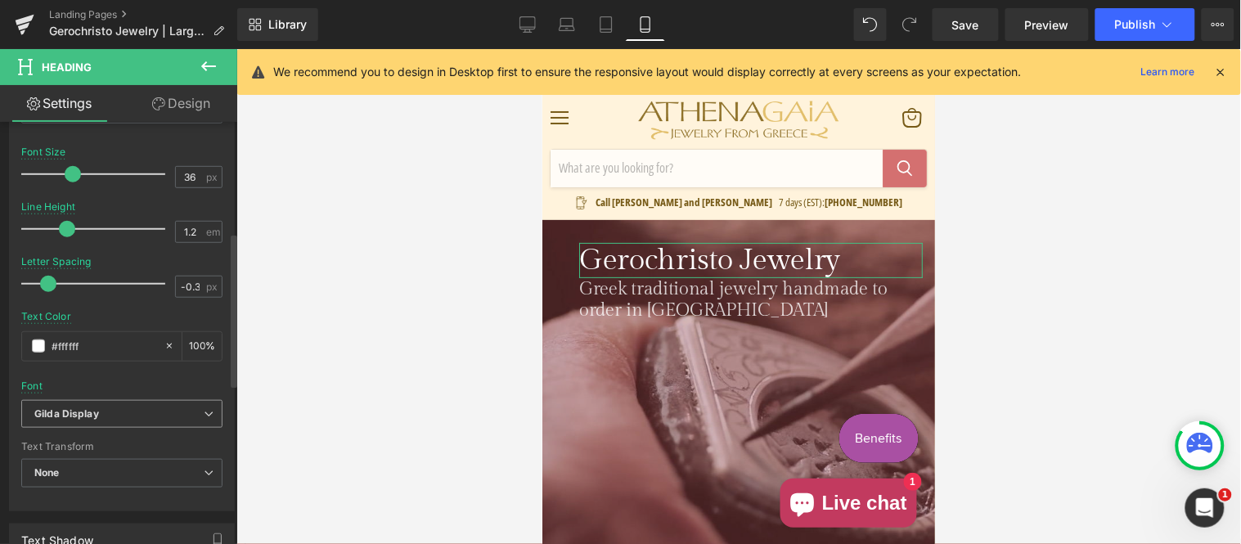
click at [108, 415] on b "Gilda Display" at bounding box center [118, 414] width 169 height 14
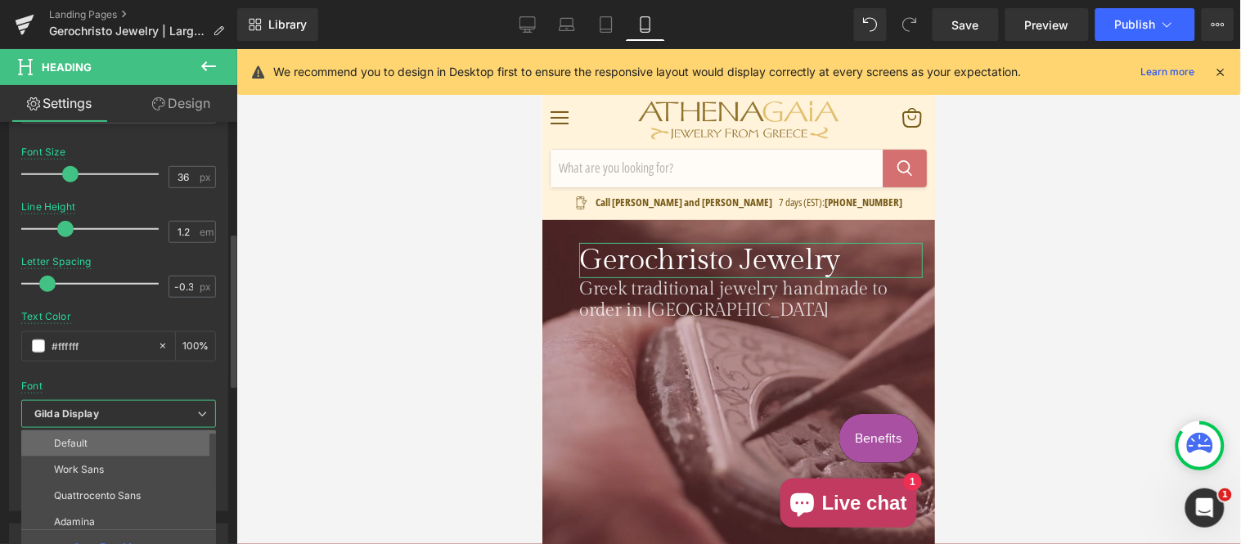
click at [91, 439] on li "Default" at bounding box center [122, 443] width 202 height 26
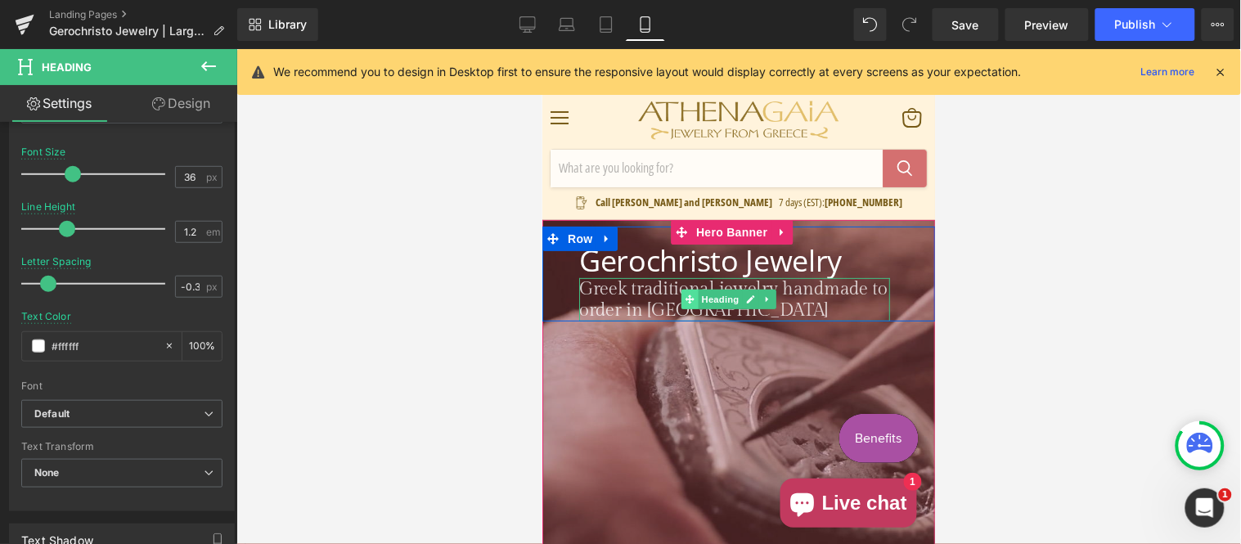
click at [686, 298] on icon "Main content" at bounding box center [689, 298] width 9 height 9
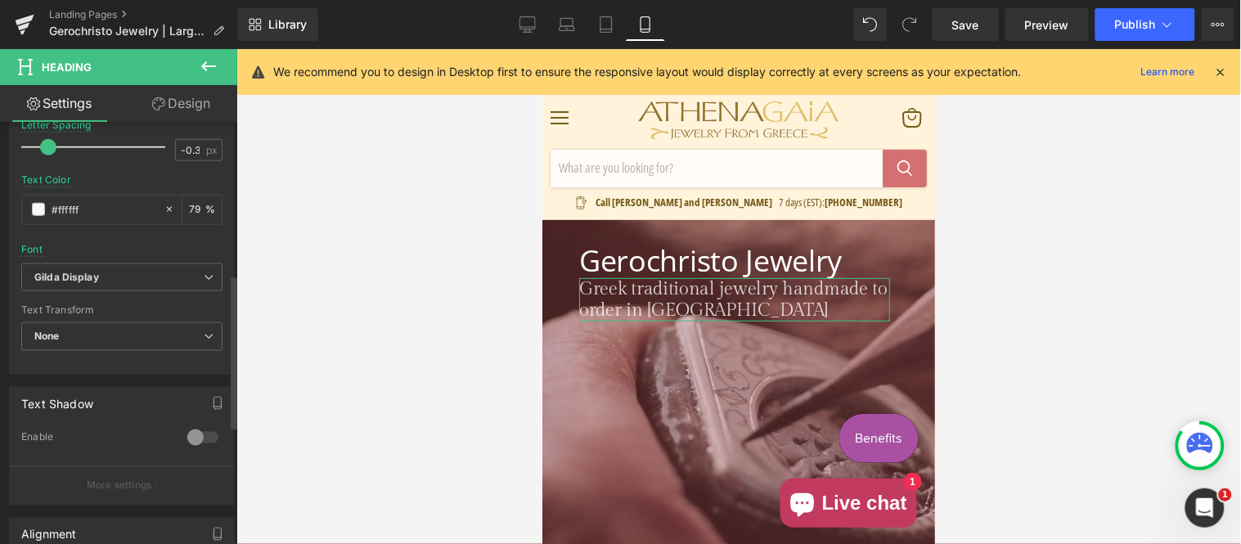
scroll to position [454, 0]
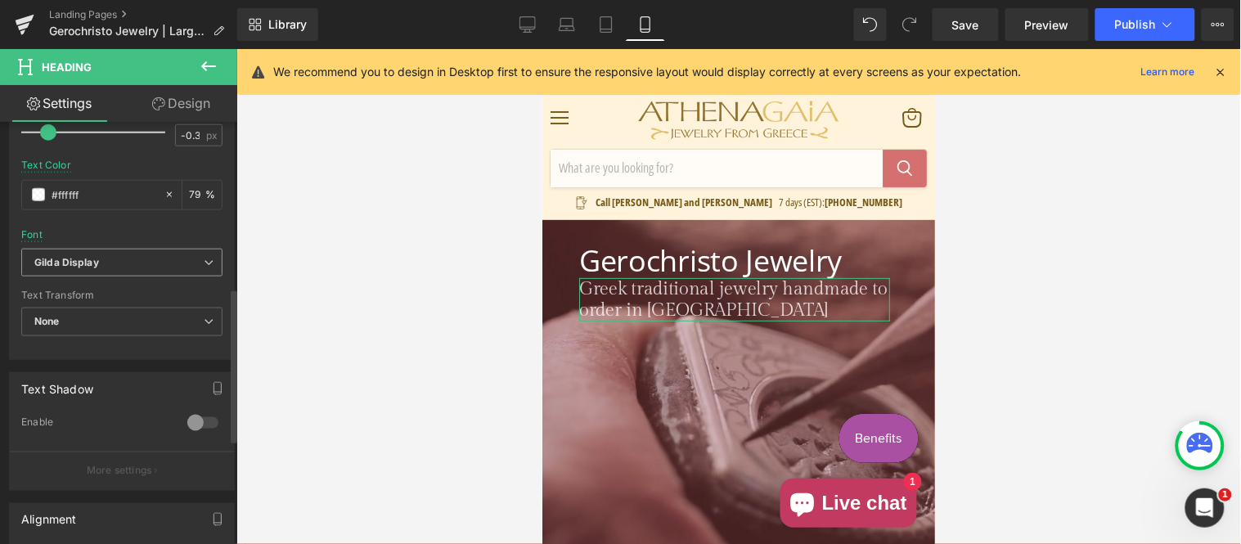
click at [104, 267] on b "Gilda Display" at bounding box center [118, 263] width 169 height 14
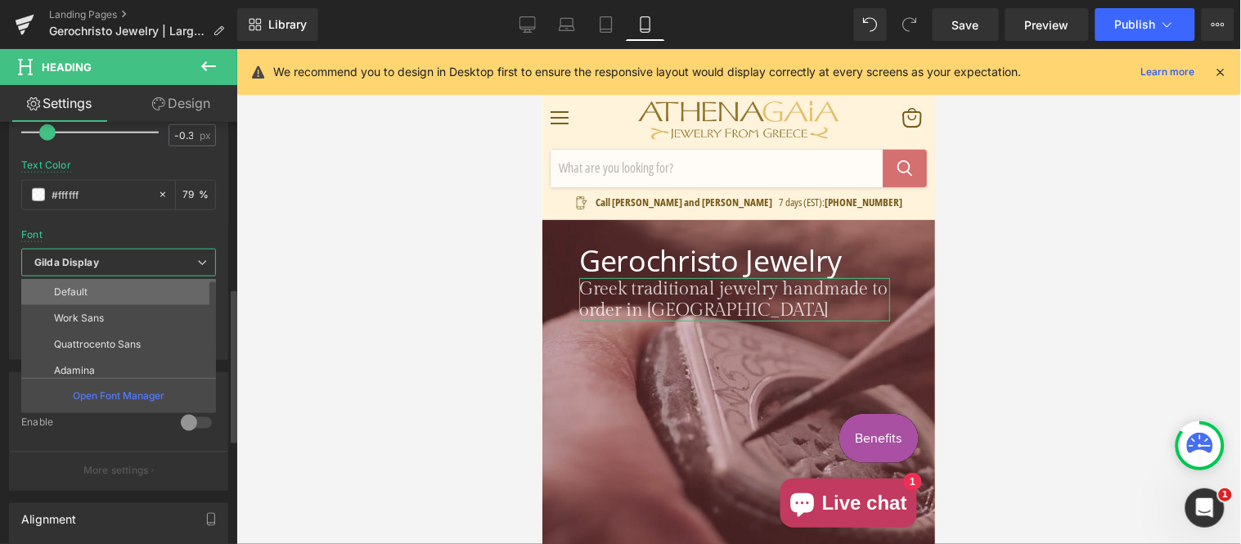
click at [95, 299] on li "Default" at bounding box center [122, 292] width 202 height 26
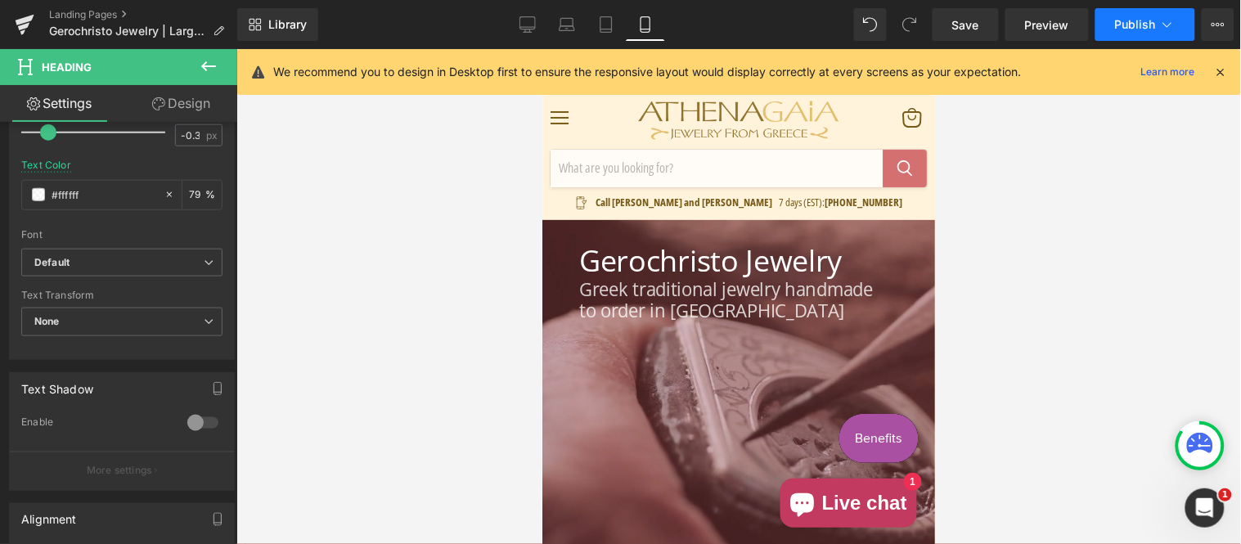
click at [1161, 34] on button "Publish" at bounding box center [1145, 24] width 100 height 33
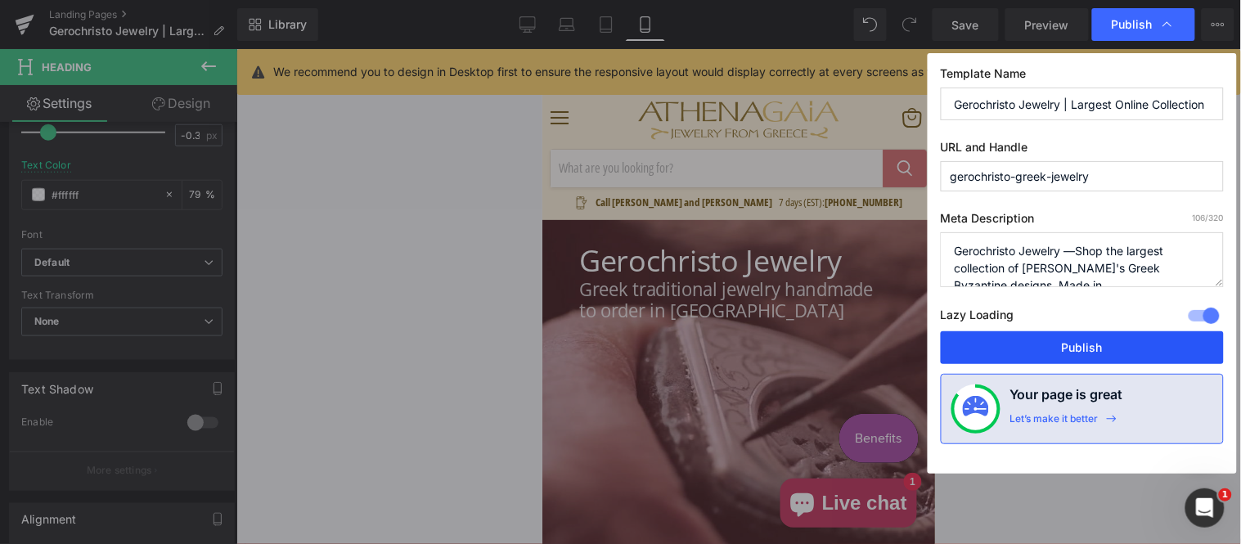
click at [1076, 339] on button "Publish" at bounding box center [1082, 347] width 283 height 33
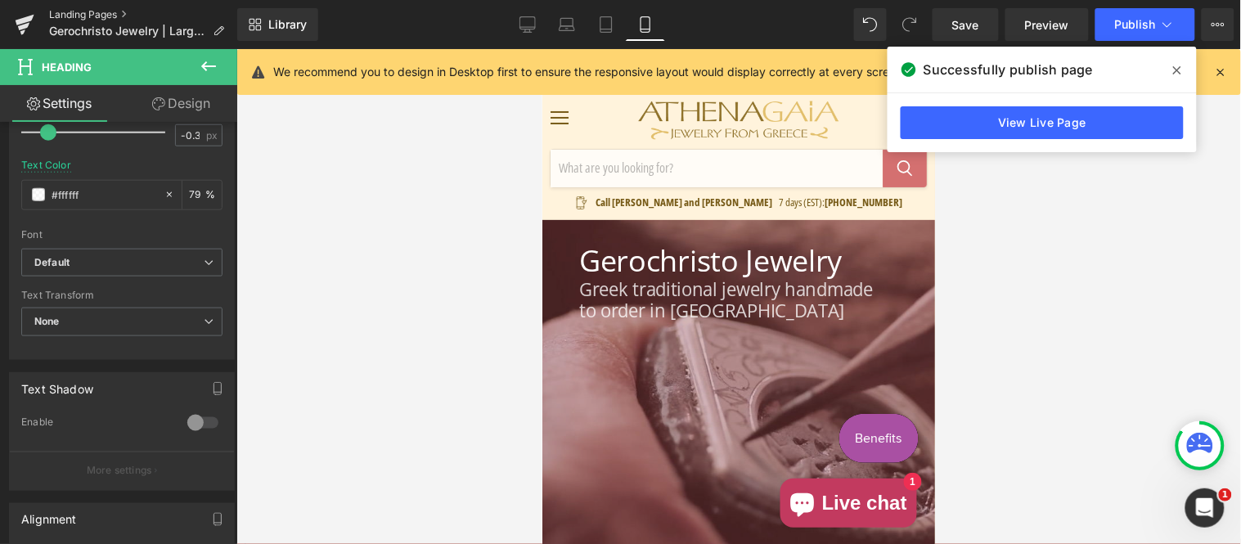
click at [110, 11] on link "Landing Pages" at bounding box center [143, 14] width 188 height 13
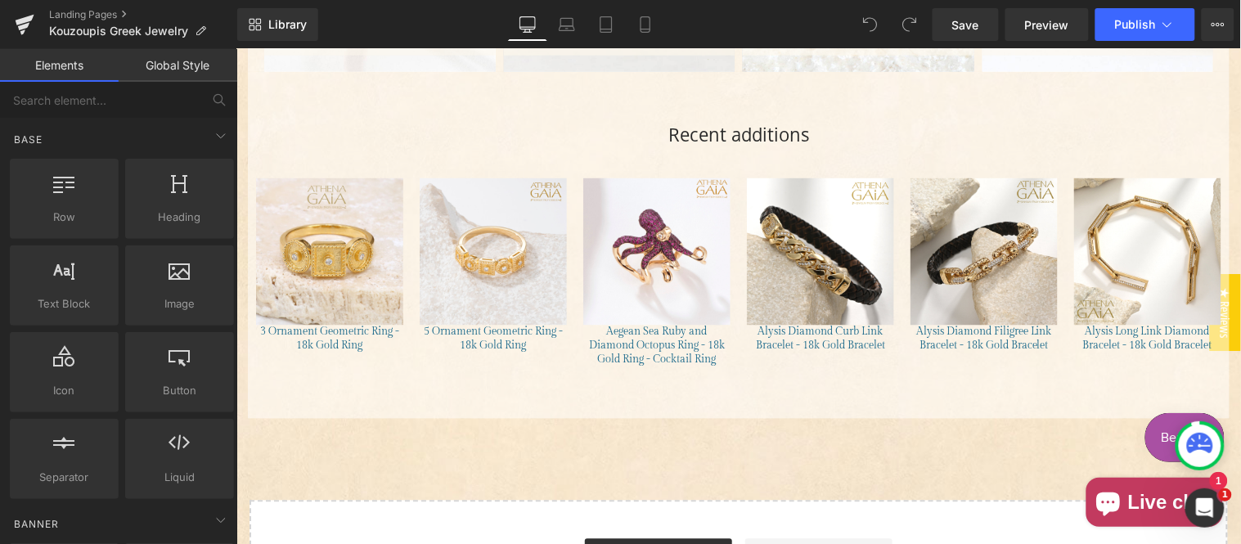
scroll to position [2120, 0]
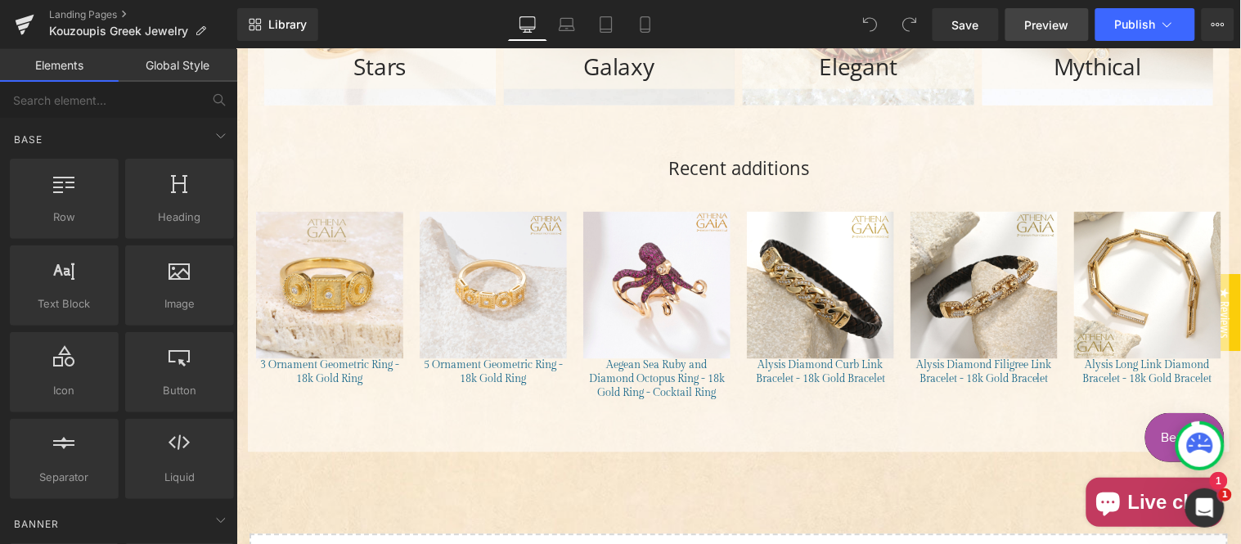
click at [1050, 21] on span "Preview" at bounding box center [1047, 24] width 44 height 17
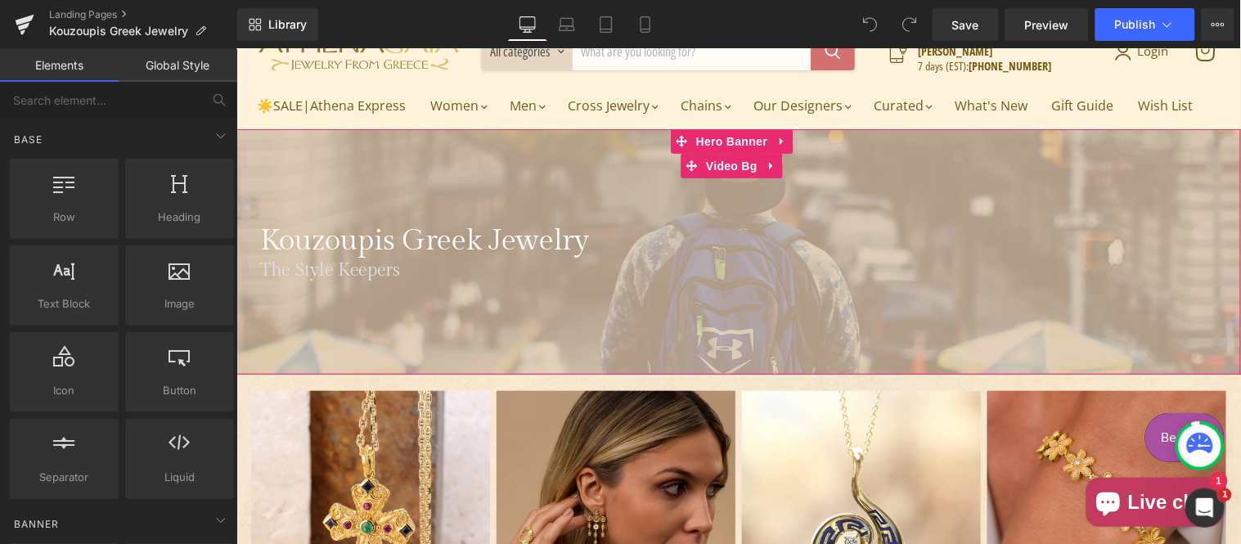
scroll to position [151, 0]
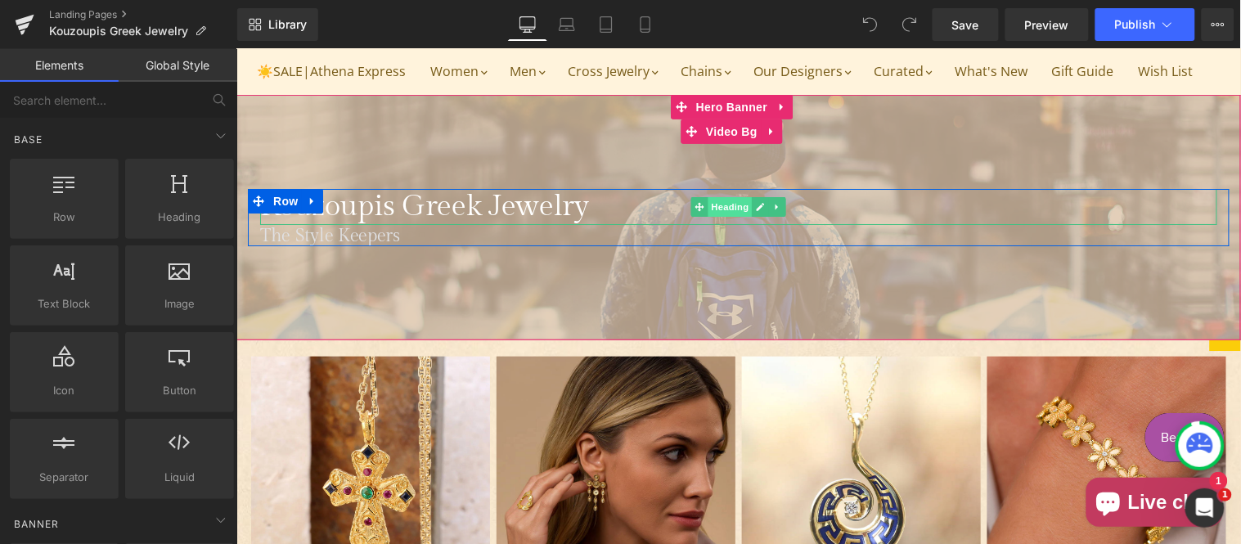
click at [738, 216] on span "Heading" at bounding box center [729, 206] width 44 height 20
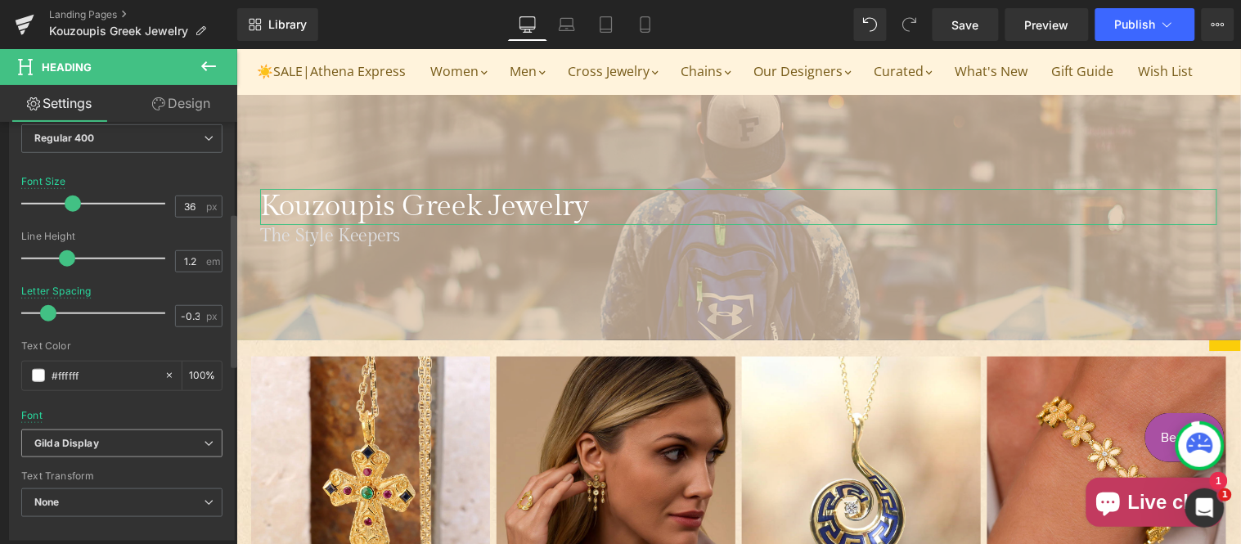
scroll to position [303, 0]
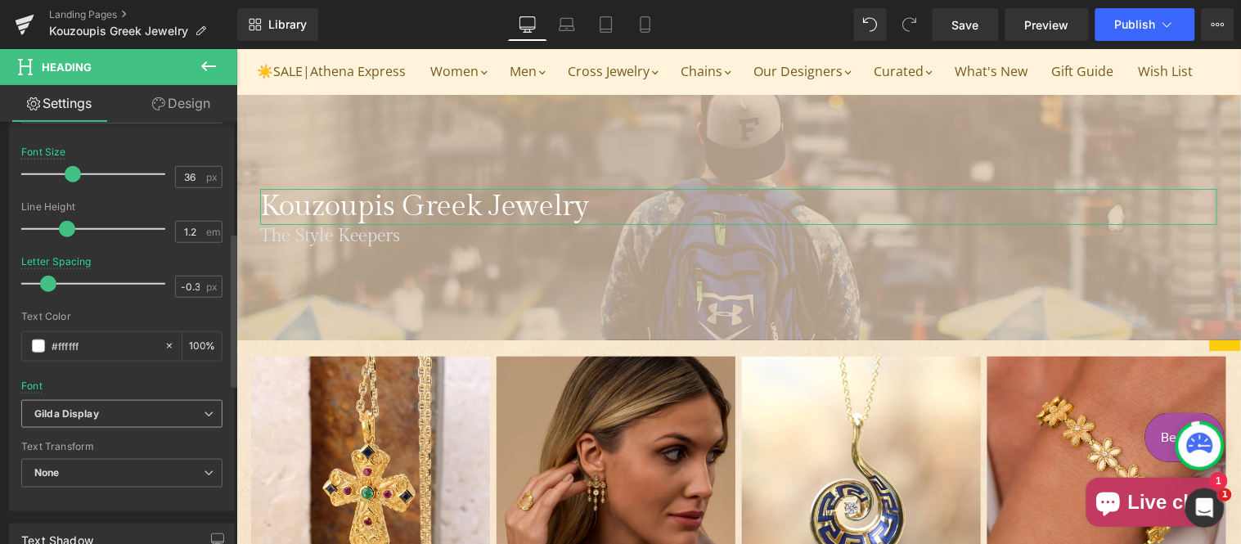
click at [113, 417] on b "Gilda Display" at bounding box center [118, 414] width 169 height 14
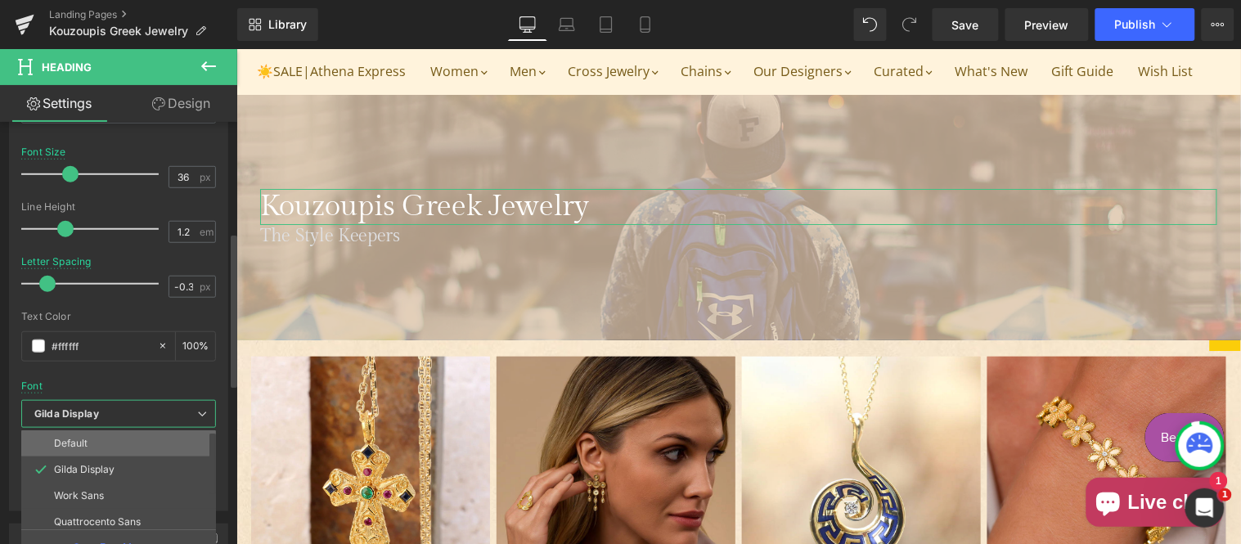
click at [113, 438] on li "Default" at bounding box center [122, 443] width 202 height 26
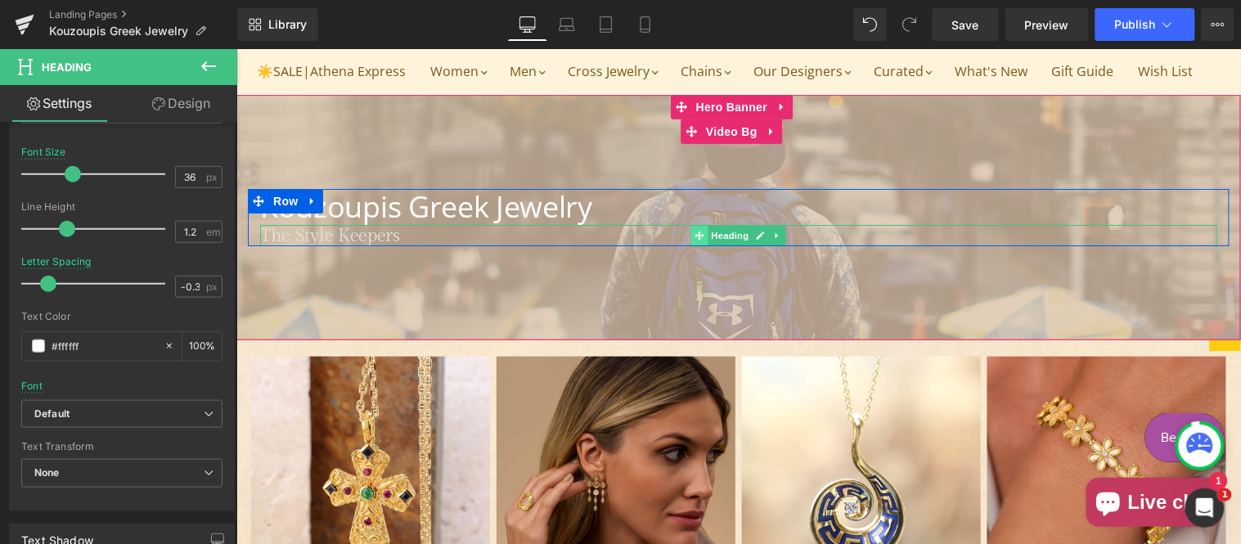
click at [694, 240] on icon "Main content" at bounding box center [698, 235] width 9 height 10
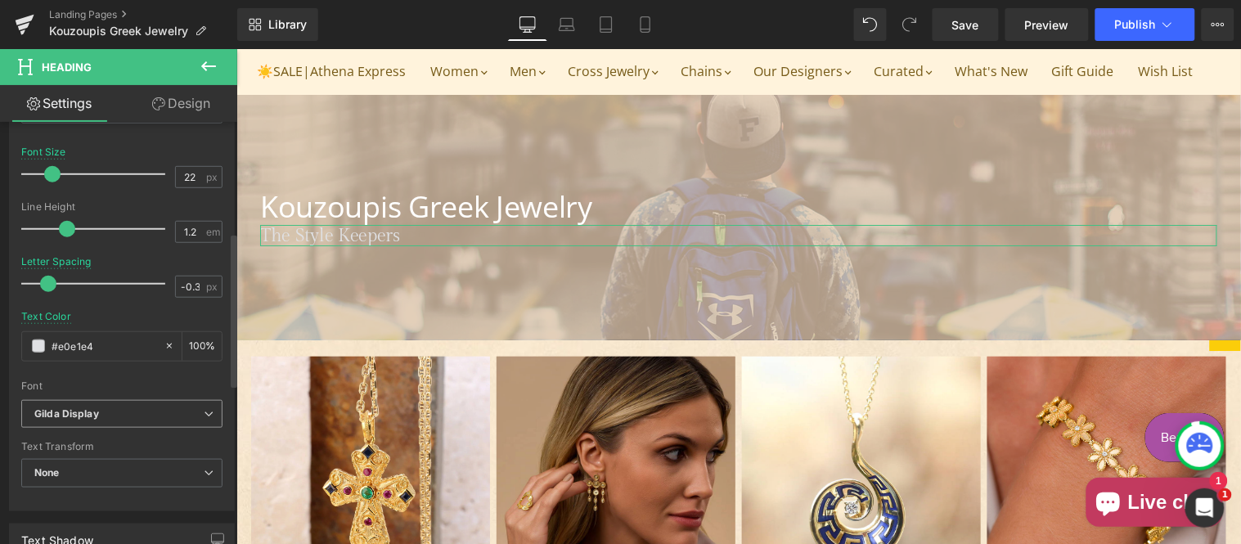
click at [96, 421] on span "Gilda Display" at bounding box center [121, 414] width 201 height 29
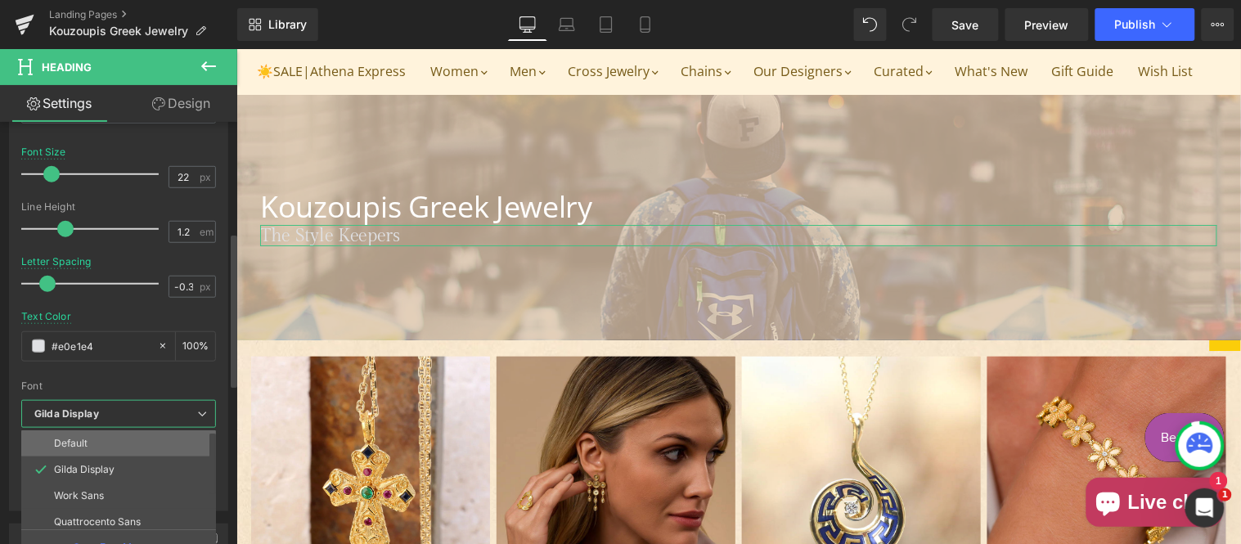
click at [106, 451] on li "Default" at bounding box center [122, 443] width 202 height 26
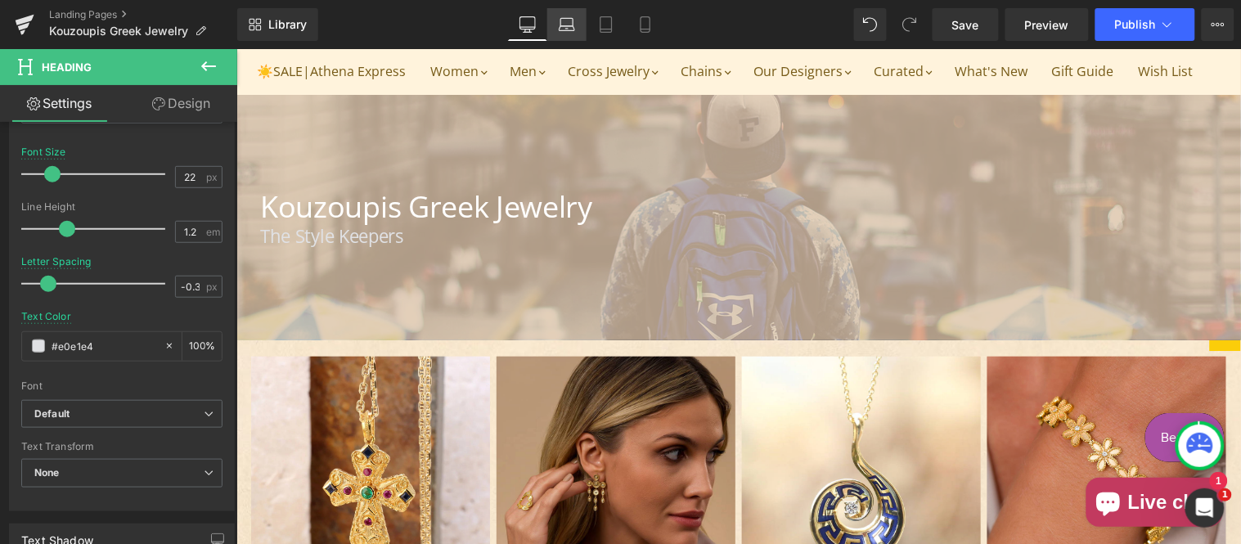
click at [562, 21] on icon at bounding box center [566, 22] width 12 height 7
type input "#ffffff"
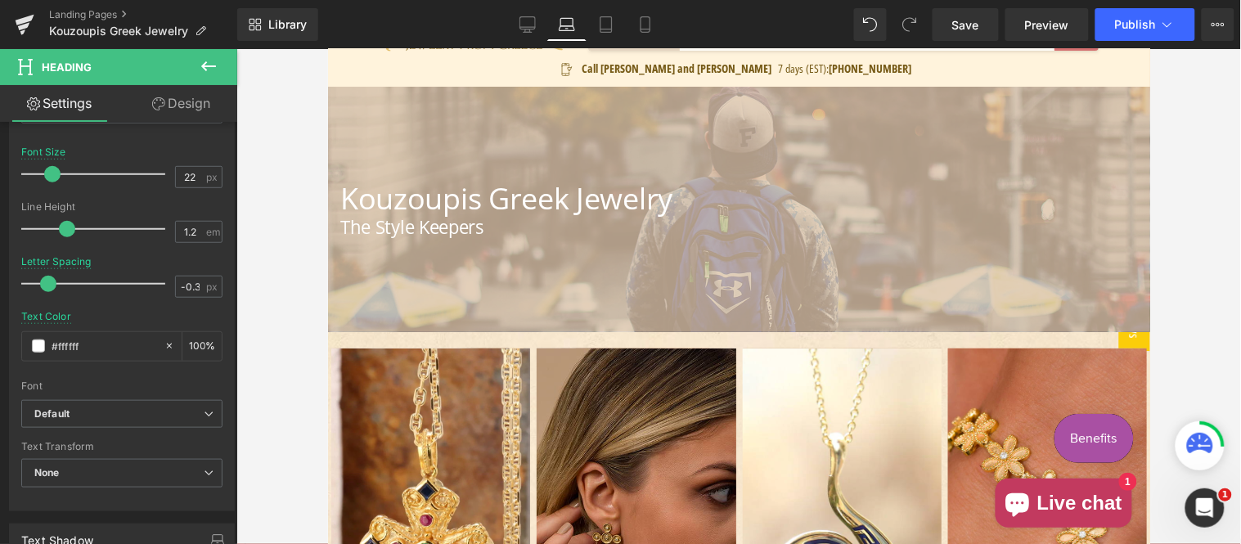
scroll to position [96, 0]
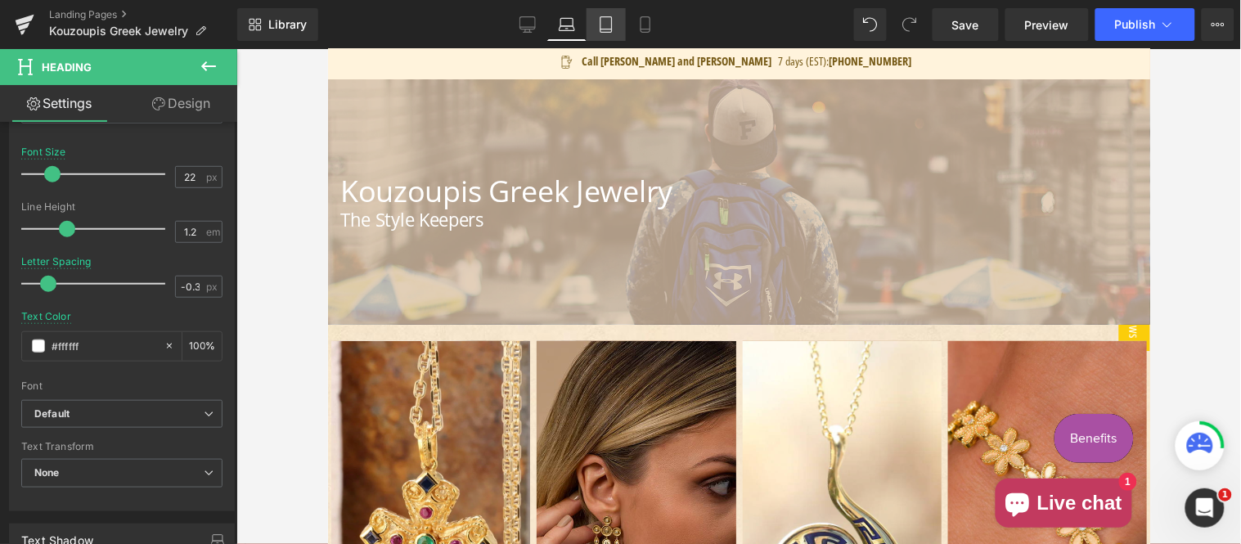
click at [600, 21] on icon at bounding box center [606, 24] width 16 height 16
type input "100"
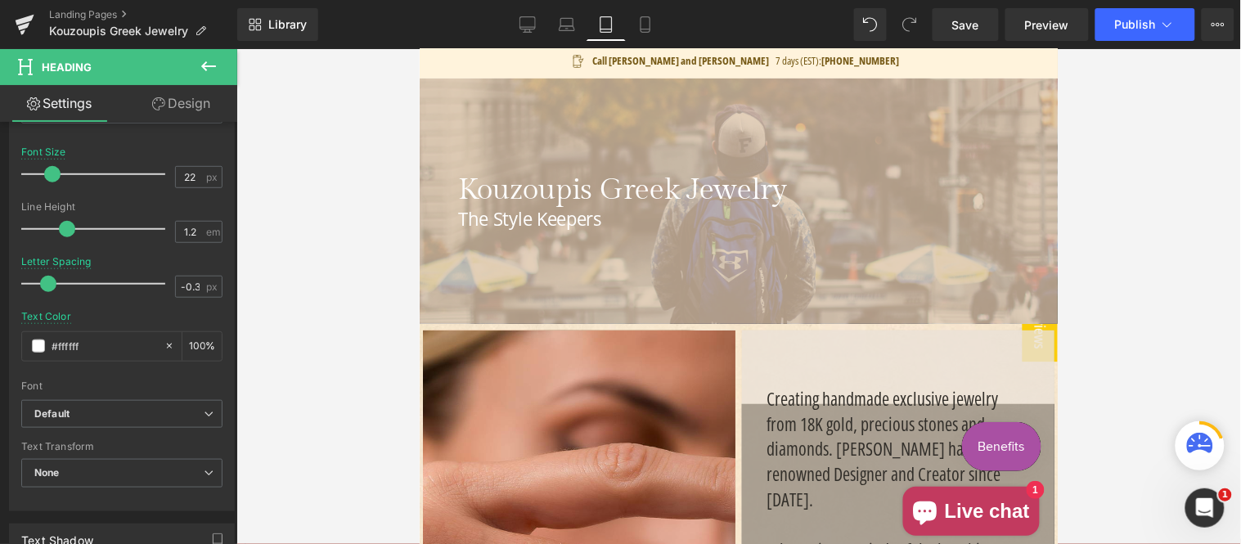
scroll to position [95, 0]
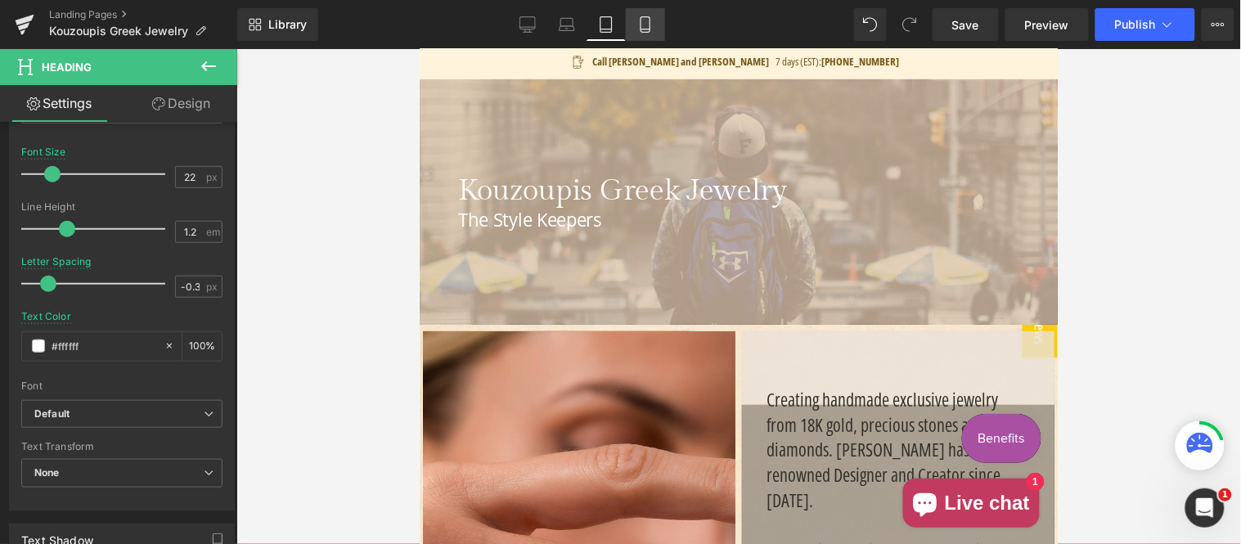
click at [653, 30] on link "Mobile" at bounding box center [645, 24] width 39 height 33
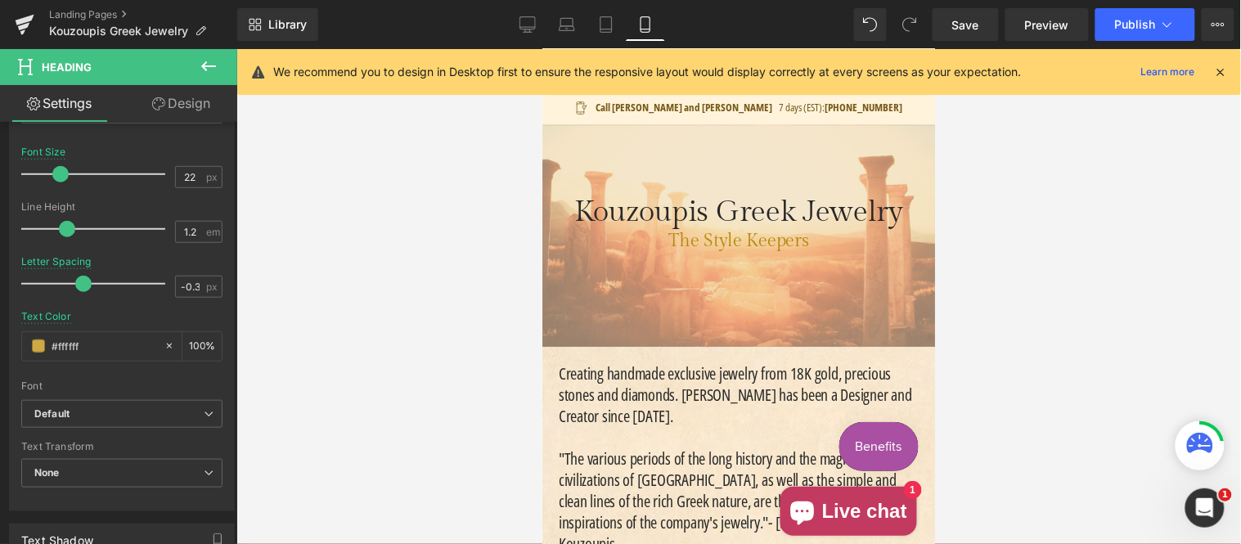
type input "27.63"
type input "1"
type input "#cda945"
type input "100"
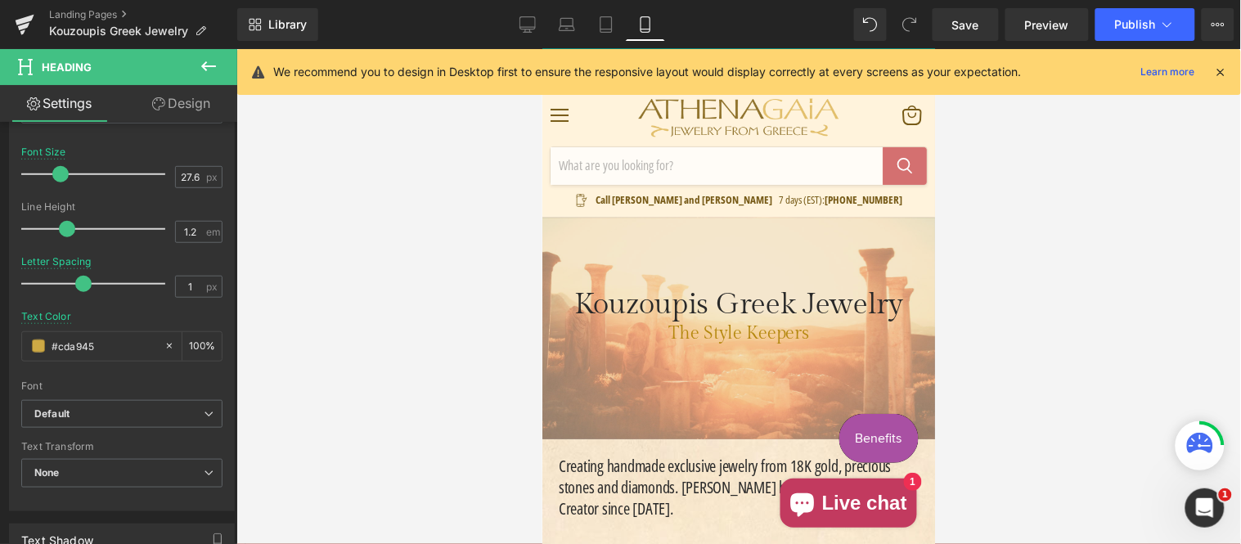
scroll to position [0, 0]
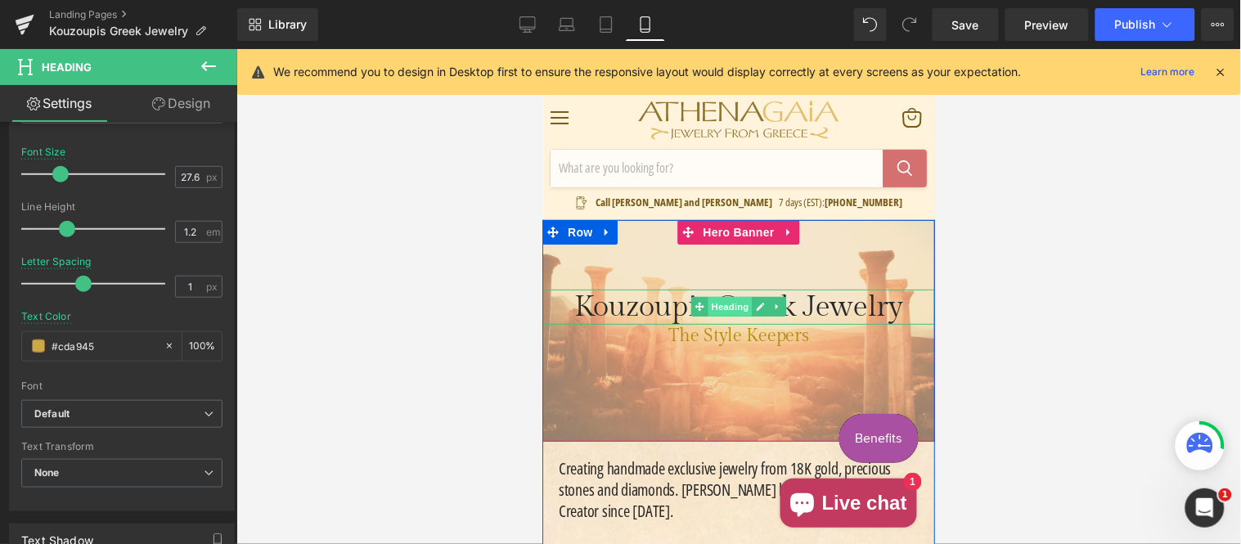
click at [727, 310] on span "Heading" at bounding box center [729, 306] width 44 height 20
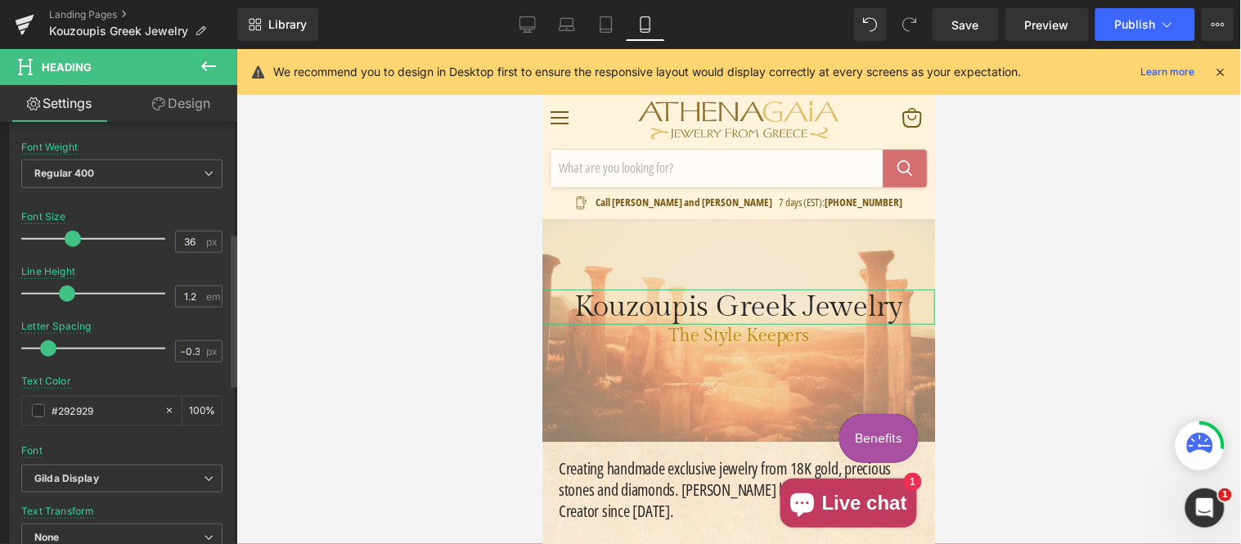
scroll to position [303, 0]
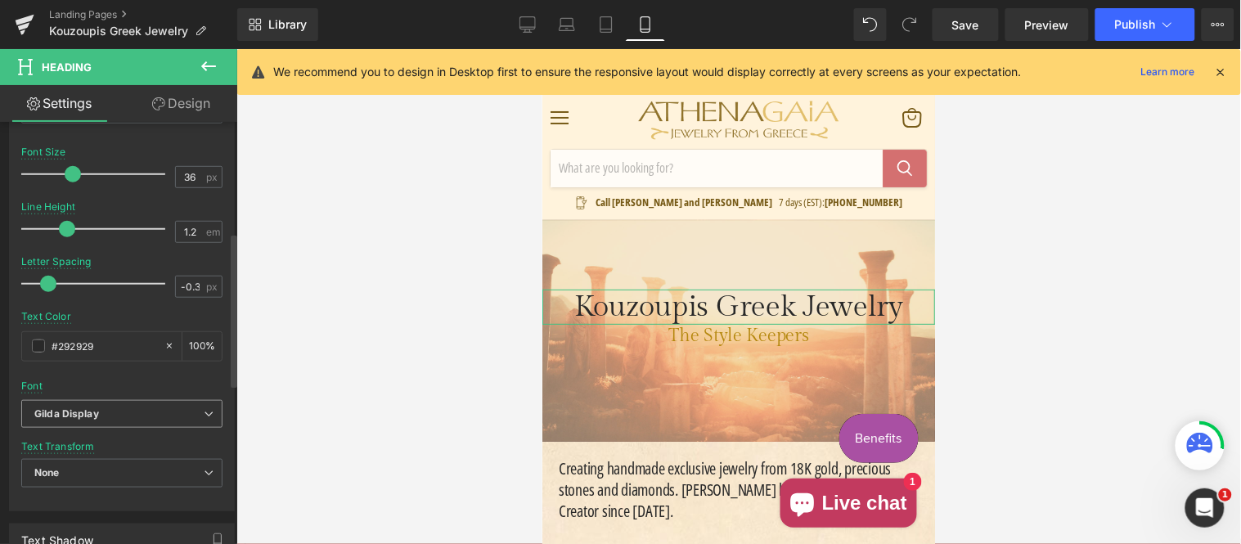
click at [99, 419] on b "Gilda Display" at bounding box center [118, 414] width 169 height 14
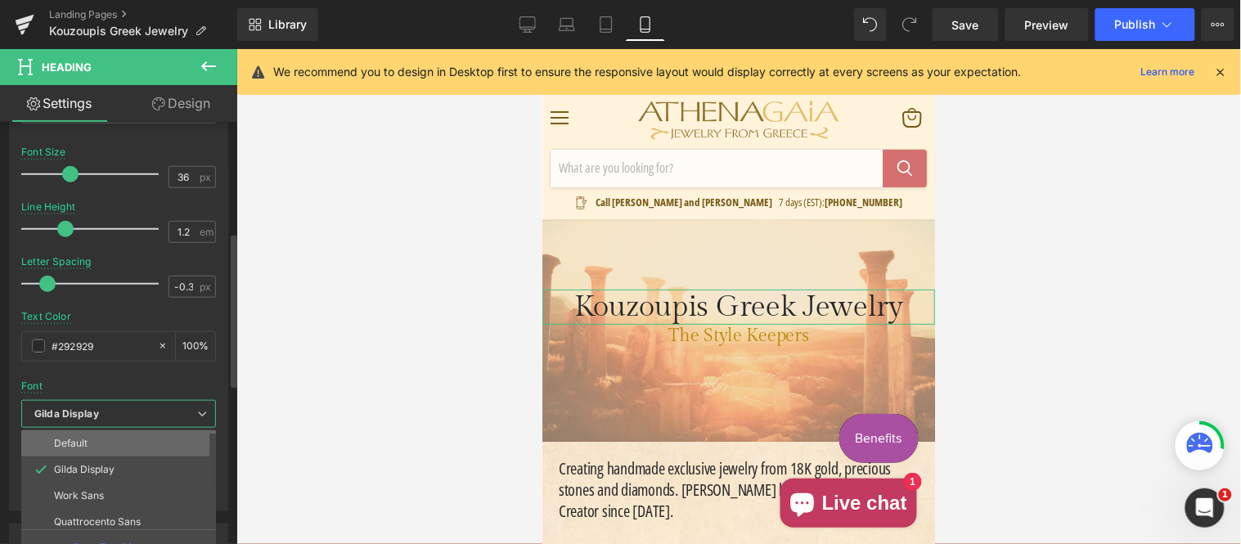
click at [103, 439] on li "Default" at bounding box center [122, 443] width 202 height 26
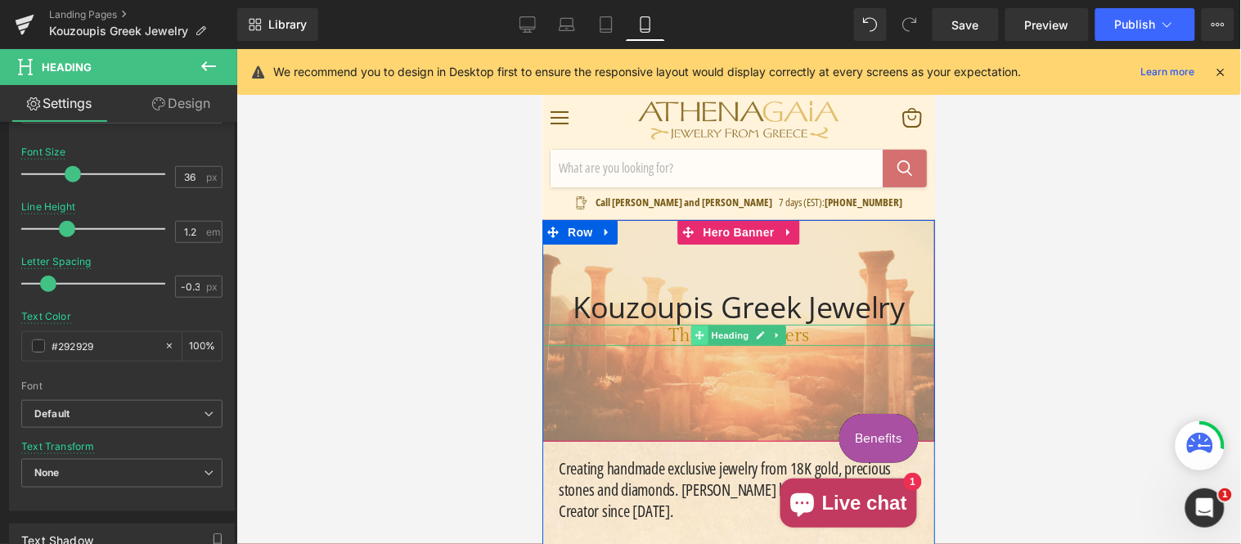
click at [696, 335] on span "Main content" at bounding box center [698, 335] width 17 height 20
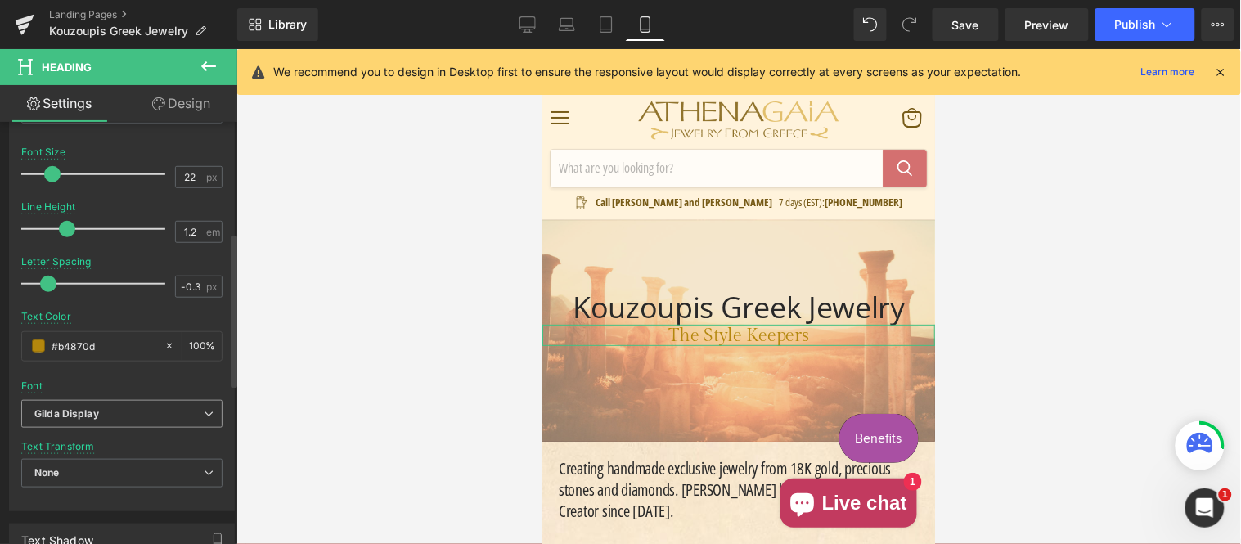
click at [99, 411] on b "Gilda Display" at bounding box center [118, 414] width 169 height 14
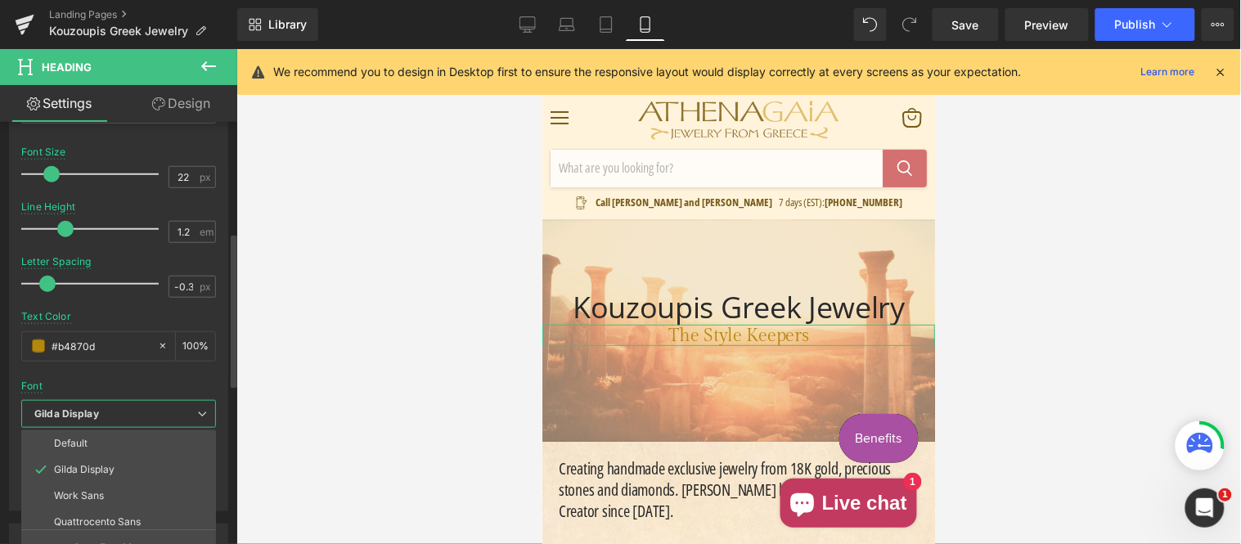
click at [97, 434] on li "Default" at bounding box center [122, 443] width 202 height 26
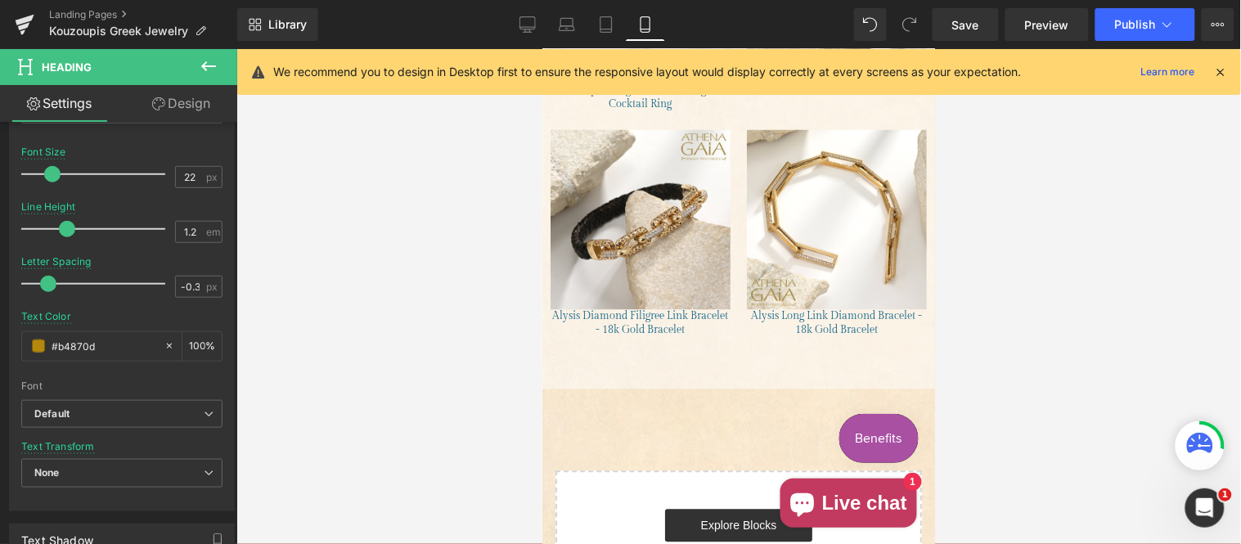
scroll to position [7050, 0]
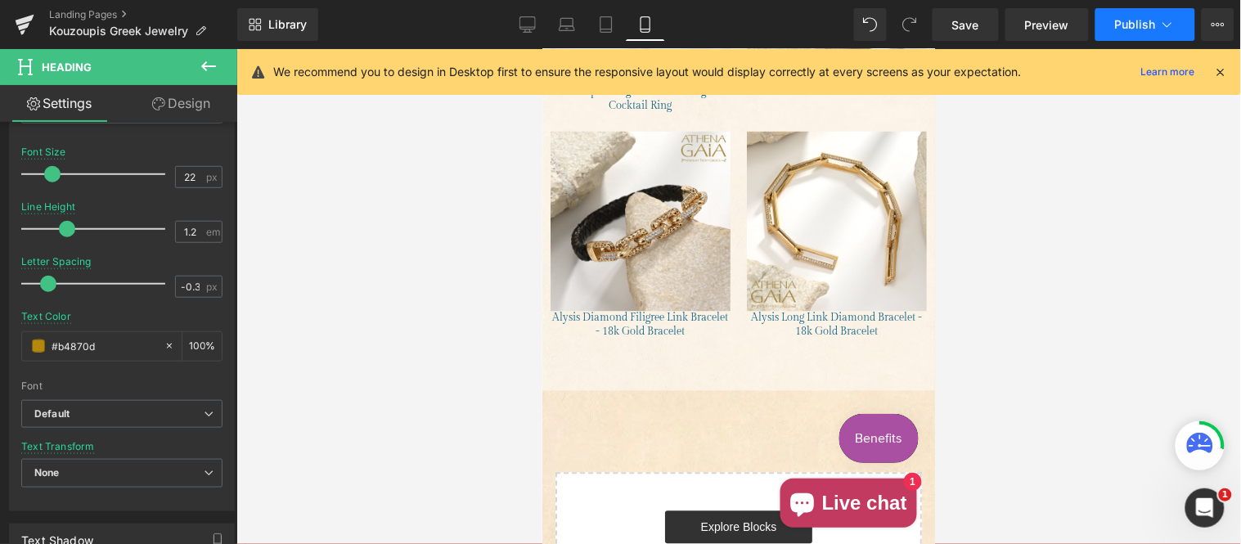
click at [1122, 18] on span "Publish" at bounding box center [1135, 24] width 41 height 13
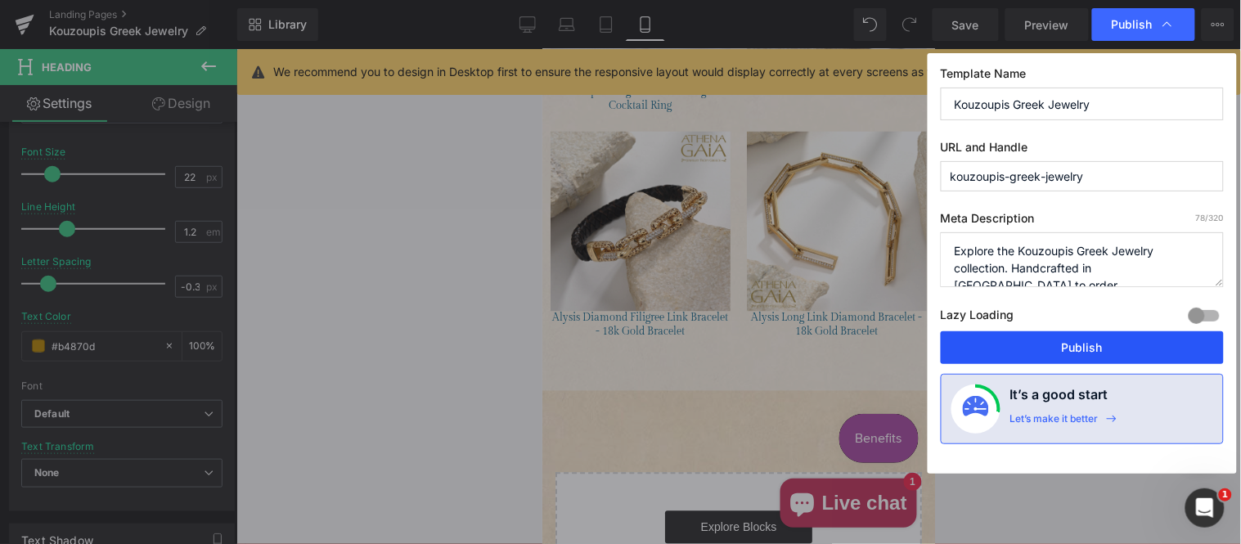
click at [1033, 355] on button "Publish" at bounding box center [1082, 347] width 283 height 33
